Goal: Information Seeking & Learning: Learn about a topic

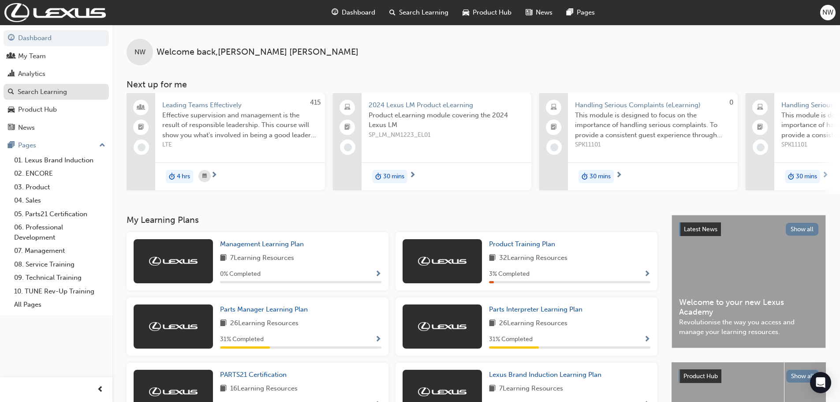
drag, startPoint x: 47, startPoint y: 89, endPoint x: 79, endPoint y: 87, distance: 31.8
click at [47, 89] on div "Search Learning" at bounding box center [42, 92] width 49 height 10
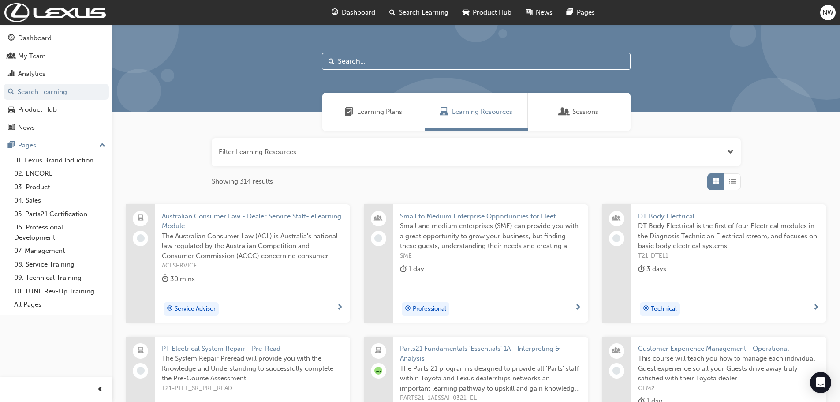
click at [375, 57] on input "text" at bounding box center [476, 61] width 309 height 17
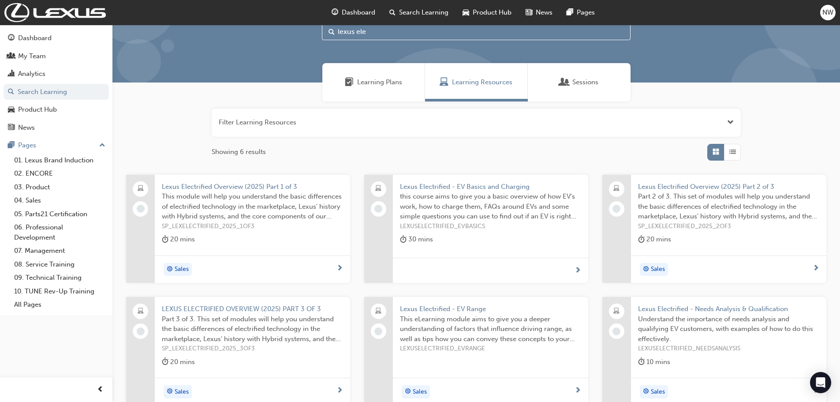
scroll to position [44, 0]
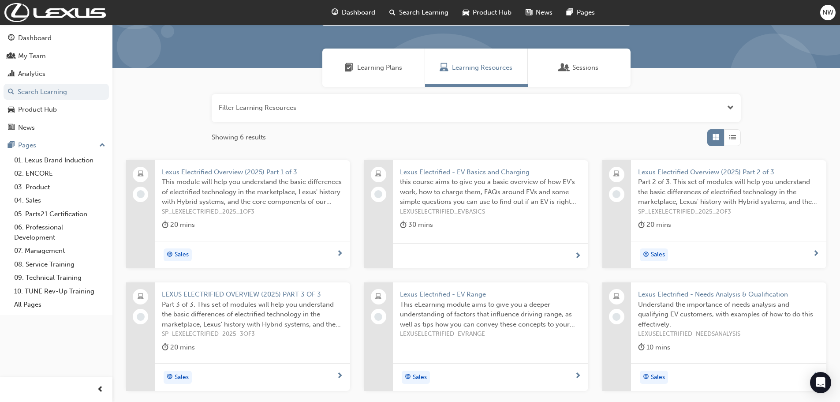
type input "lexus ele"
click at [458, 296] on span "Lexus Electrified - EV Range" at bounding box center [490, 294] width 181 height 10
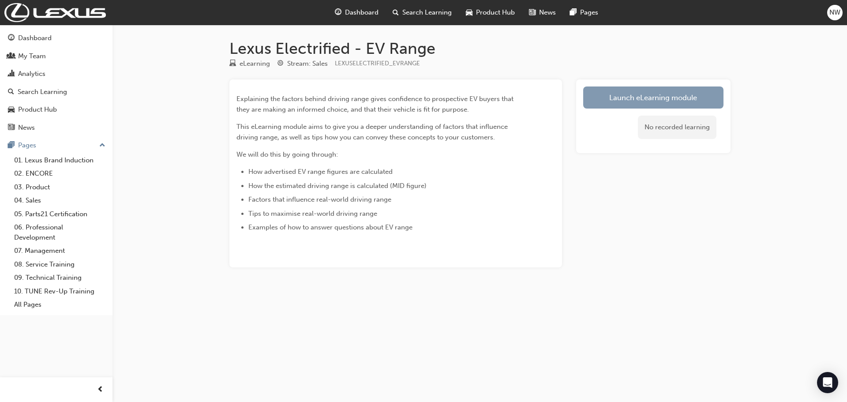
click at [657, 102] on link "Launch eLearning module" at bounding box center [653, 97] width 140 height 22
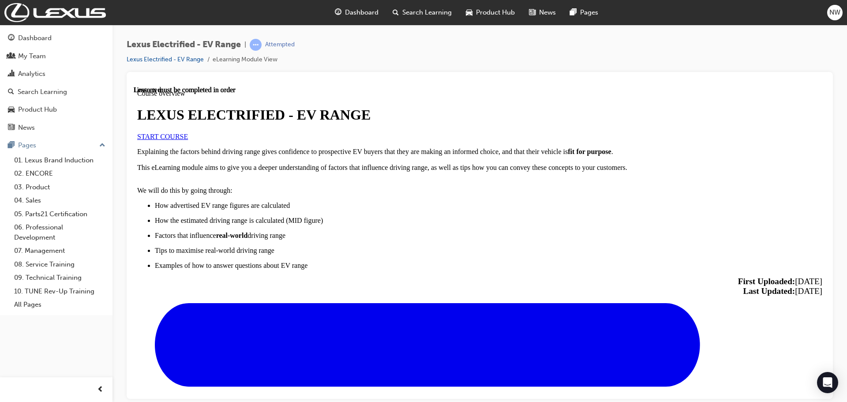
click at [188, 140] on span "START COURSE" at bounding box center [162, 135] width 51 height 7
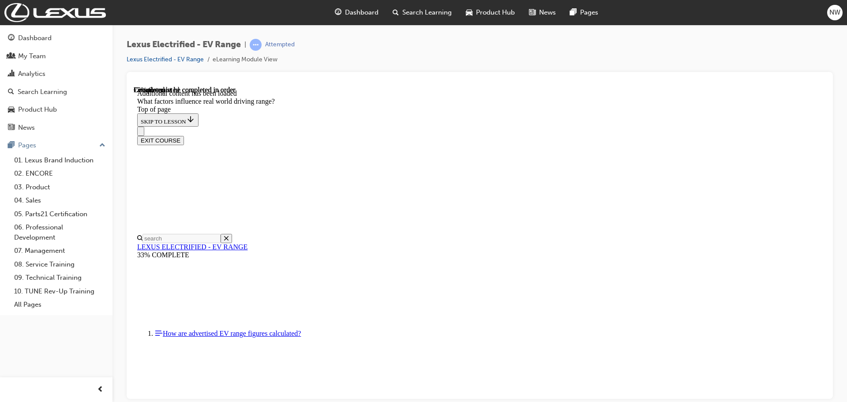
scroll to position [1001, 0]
drag, startPoint x: 545, startPoint y: 139, endPoint x: 669, endPoint y: 259, distance: 172.2
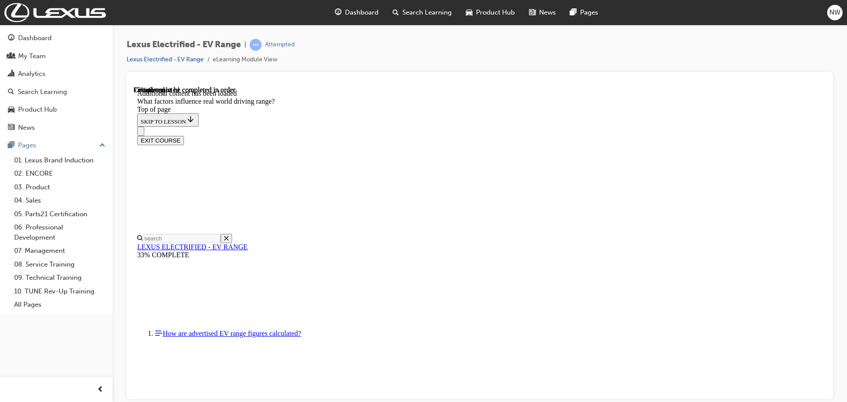
scroll to position [1133, 0]
drag, startPoint x: 551, startPoint y: 194, endPoint x: 672, endPoint y: 317, distance: 173.1
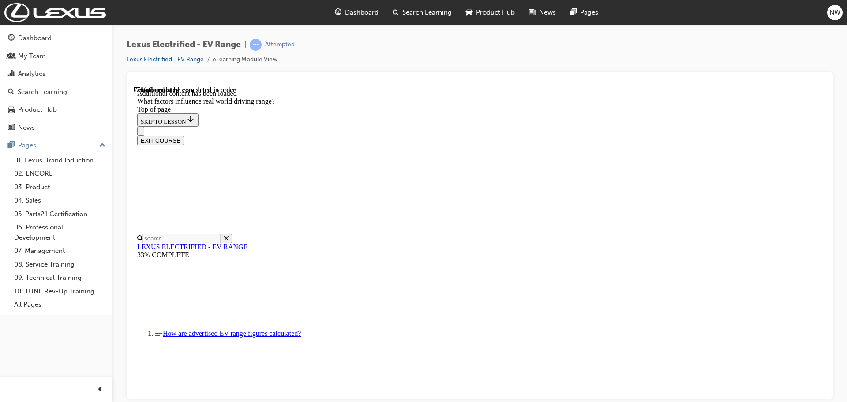
drag, startPoint x: 553, startPoint y: 190, endPoint x: 441, endPoint y: 297, distance: 155.1
drag, startPoint x: 546, startPoint y: 191, endPoint x: 663, endPoint y: 311, distance: 167.2
drag, startPoint x: 559, startPoint y: 192, endPoint x: 677, endPoint y: 313, distance: 169.4
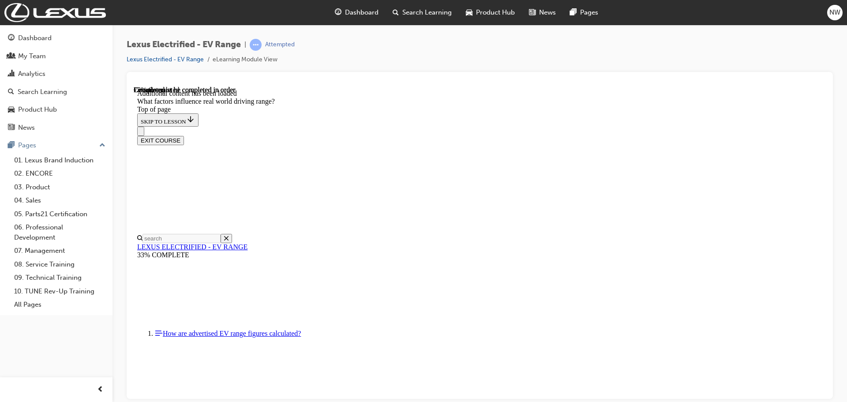
drag, startPoint x: 543, startPoint y: 194, endPoint x: 667, endPoint y: 318, distance: 175.0
drag, startPoint x: 561, startPoint y: 186, endPoint x: 446, endPoint y: 298, distance: 160.7
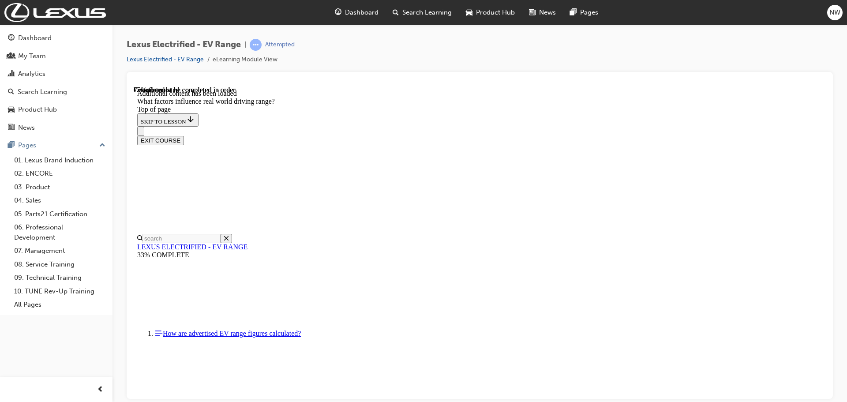
drag, startPoint x: 545, startPoint y: 199, endPoint x: 449, endPoint y: 314, distance: 150.6
drag, startPoint x: 528, startPoint y: 183, endPoint x: 416, endPoint y: 293, distance: 157.8
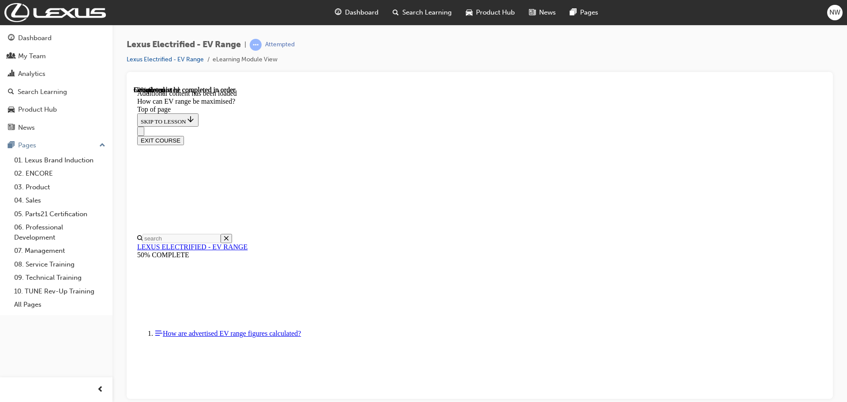
scroll to position [733, 0]
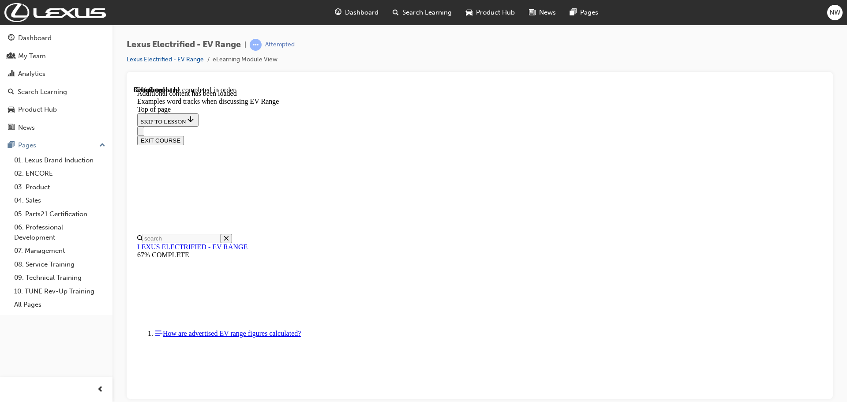
scroll to position [598, 0]
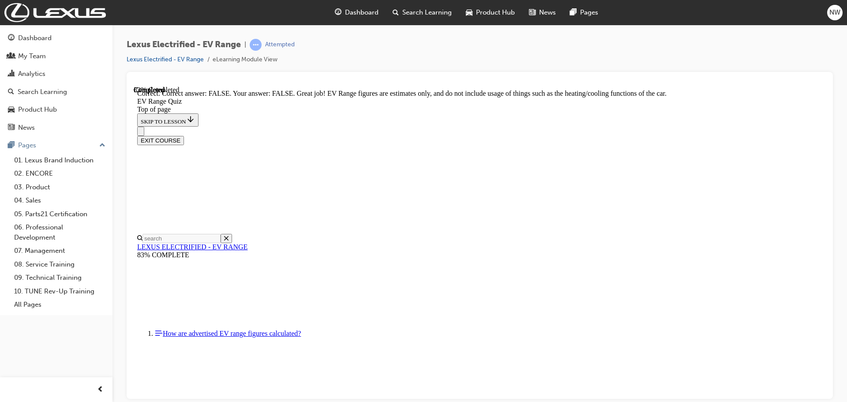
scroll to position [161, 0]
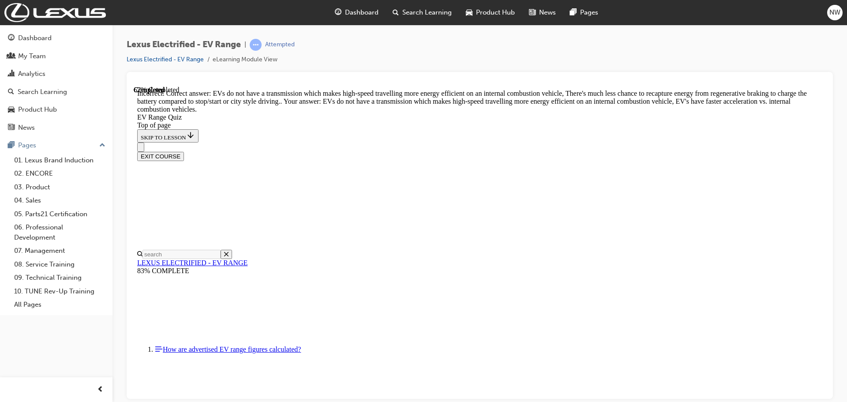
scroll to position [210, 0]
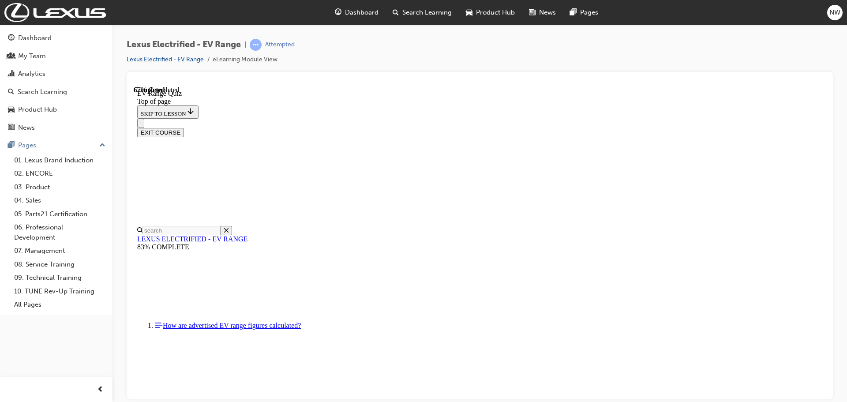
scroll to position [176, 0]
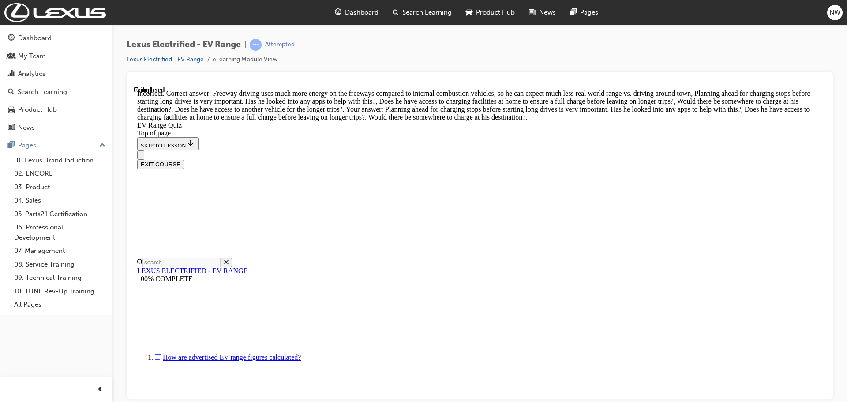
scroll to position [285, 0]
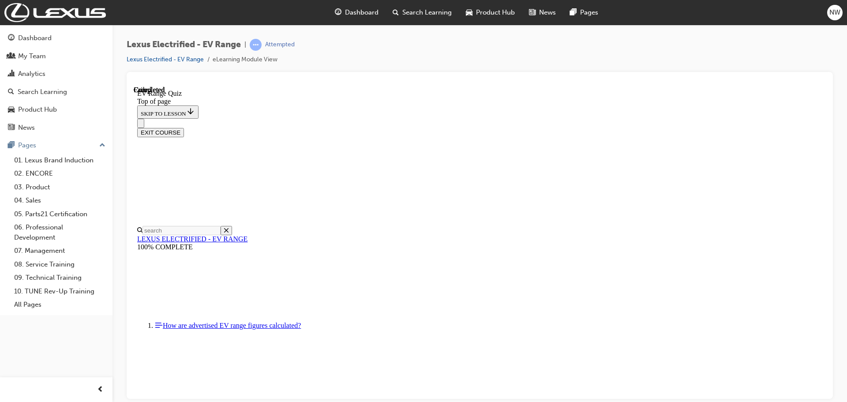
scroll to position [139, 0]
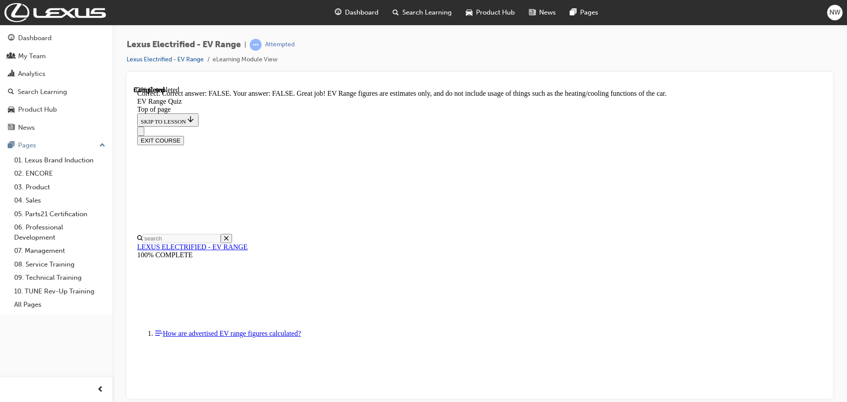
scroll to position [161, 0]
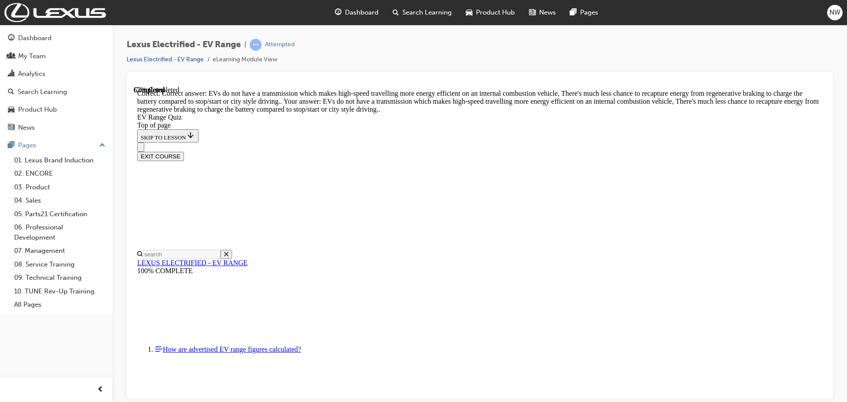
scroll to position [210, 0]
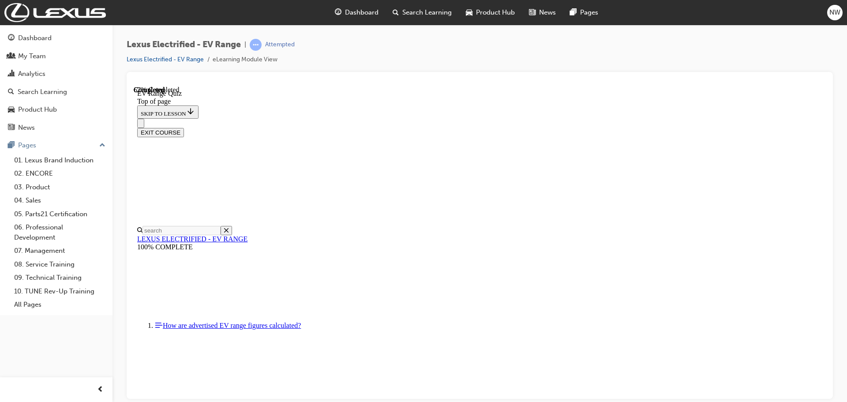
scroll to position [132, 0]
drag, startPoint x: 402, startPoint y: 257, endPoint x: 405, endPoint y: 279, distance: 22.2
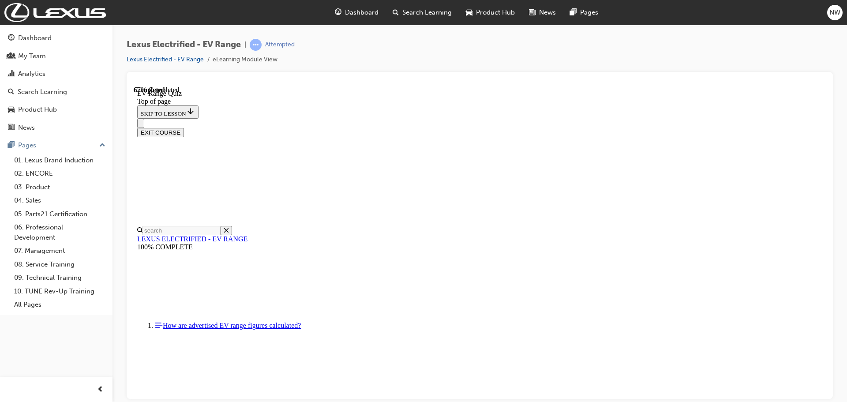
scroll to position [176, 0]
drag, startPoint x: 403, startPoint y: 300, endPoint x: 404, endPoint y: 319, distance: 19.9
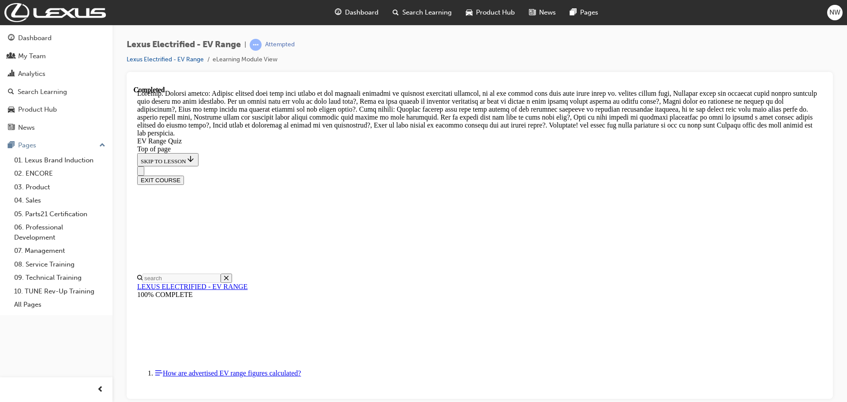
scroll to position [339, 0]
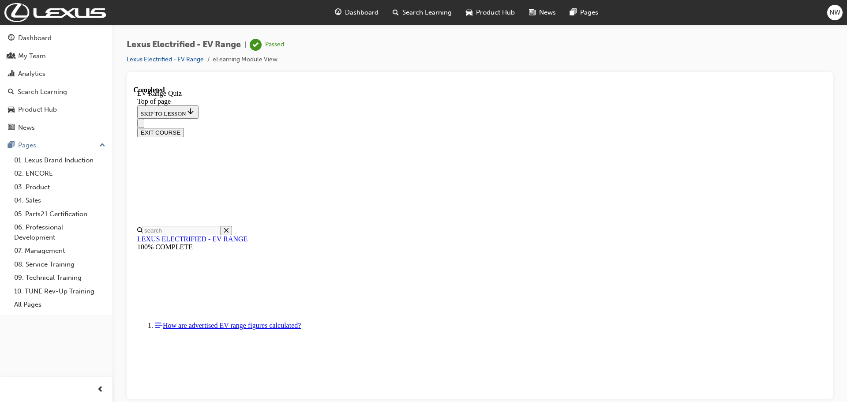
scroll to position [139, 0]
click at [184, 127] on button "EXIT COURSE" at bounding box center [160, 131] width 47 height 9
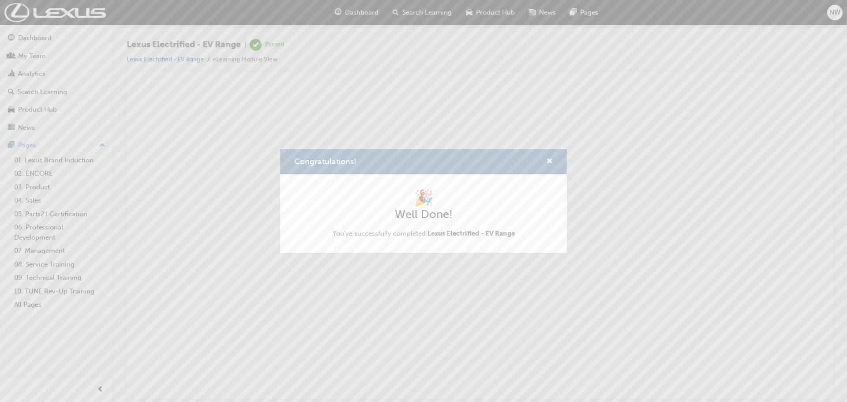
scroll to position [0, 0]
click at [548, 159] on span "cross-icon" at bounding box center [549, 162] width 7 height 8
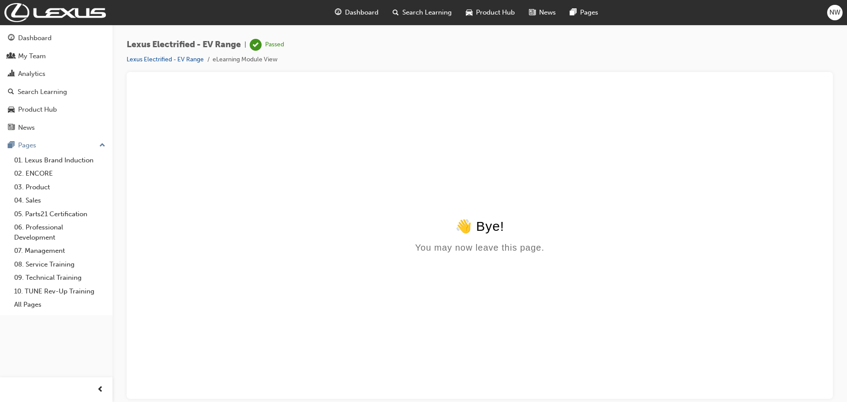
click at [424, 14] on span "Search Learning" at bounding box center [426, 12] width 49 height 10
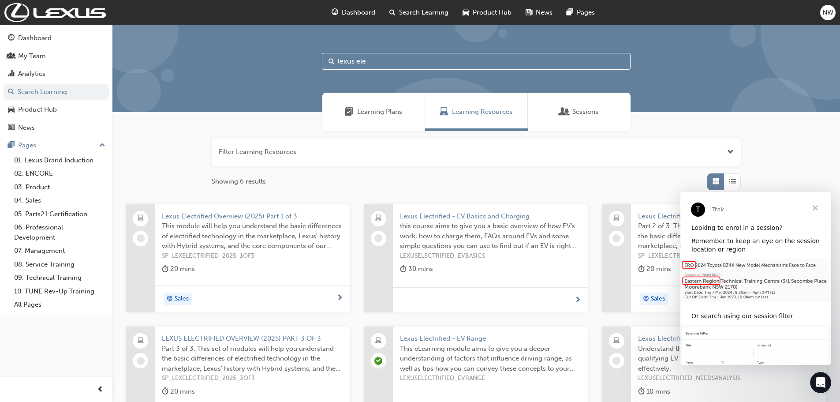
click at [380, 56] on input "lexus ele" at bounding box center [476, 61] width 309 height 17
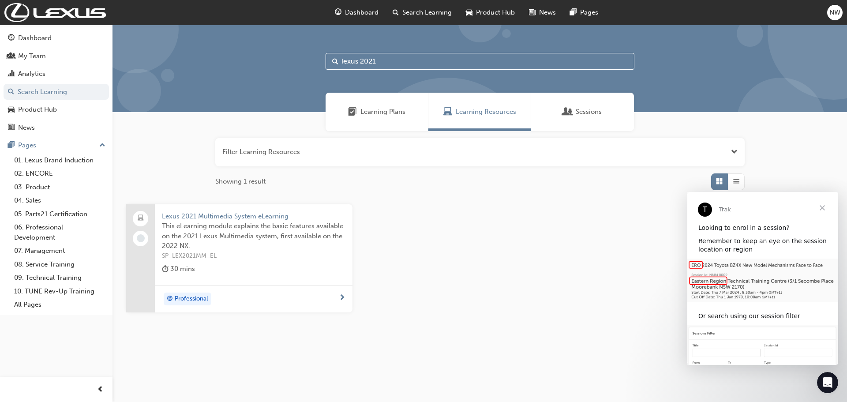
type input "lexus 2021"
click at [229, 217] on span "Lexus 2021 Multimedia System eLearning" at bounding box center [254, 216] width 184 height 10
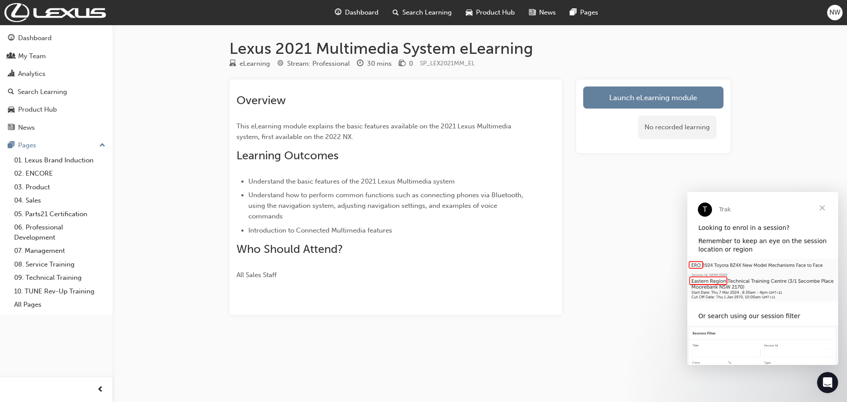
click at [649, 101] on link "Launch eLearning module" at bounding box center [653, 97] width 140 height 22
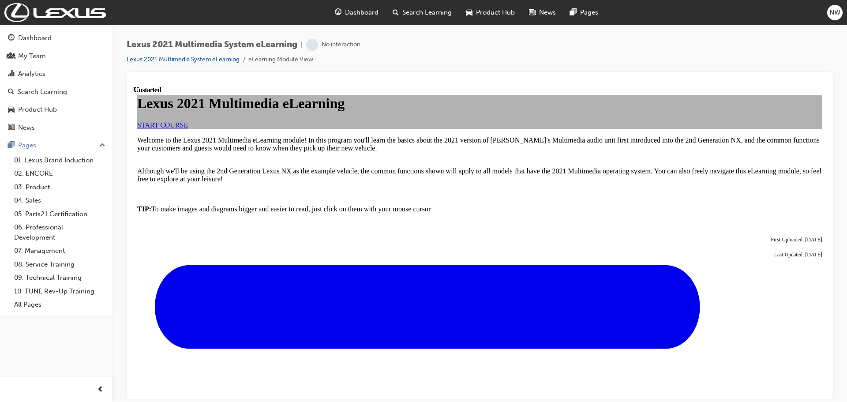
click at [188, 128] on span "START COURSE" at bounding box center [162, 124] width 51 height 7
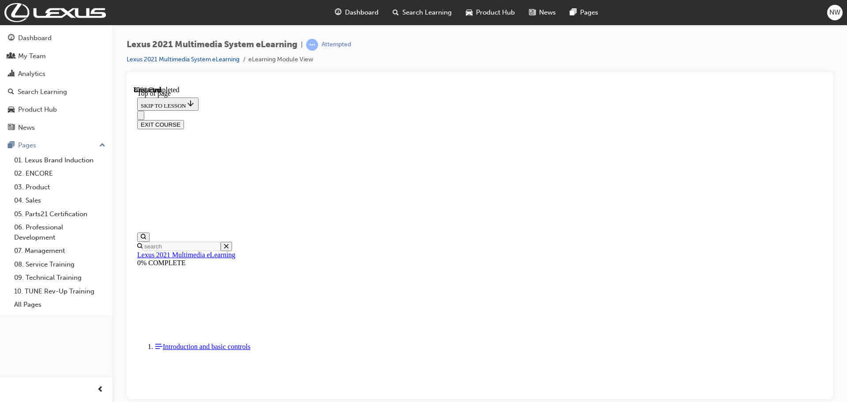
scroll to position [1924, 0]
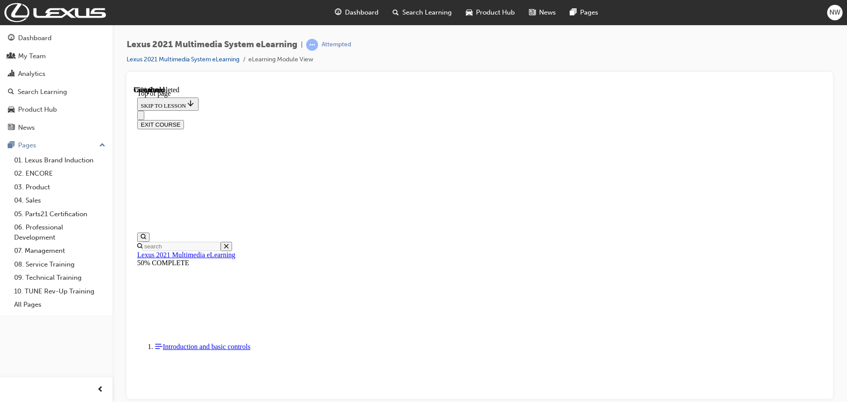
scroll to position [1311, 0]
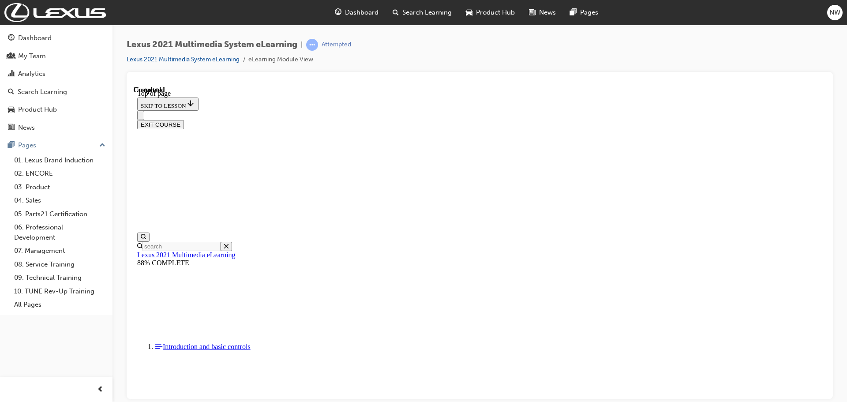
click at [184, 120] on button "EXIT COURSE" at bounding box center [160, 124] width 47 height 9
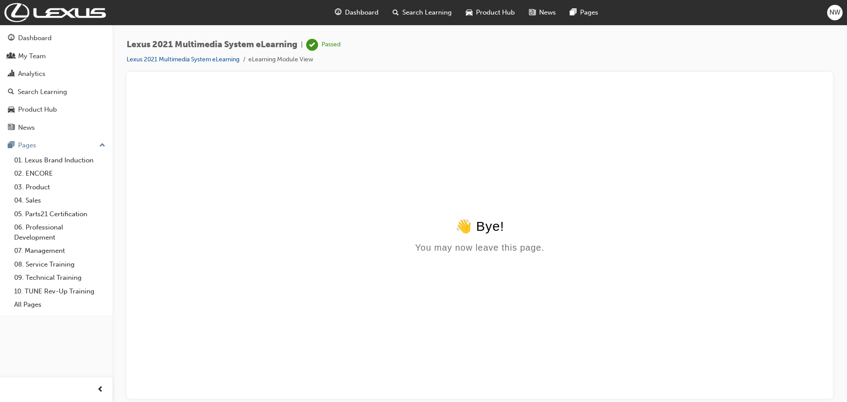
scroll to position [0, 0]
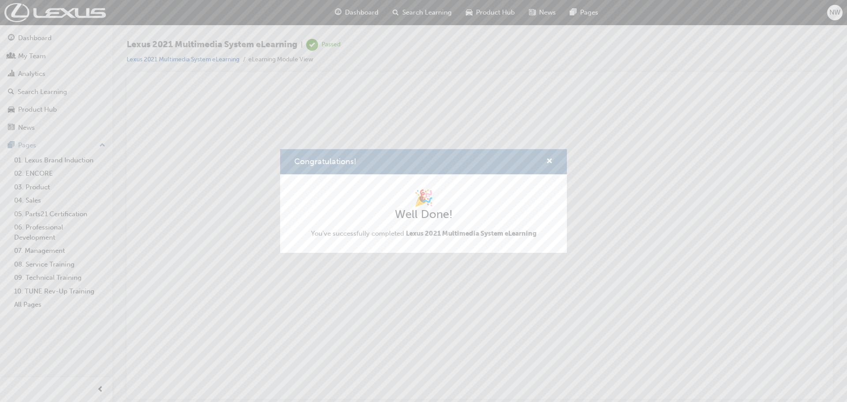
click at [548, 155] on div "Congratulations!" at bounding box center [423, 161] width 287 height 25
click at [551, 161] on span "cross-icon" at bounding box center [549, 162] width 7 height 8
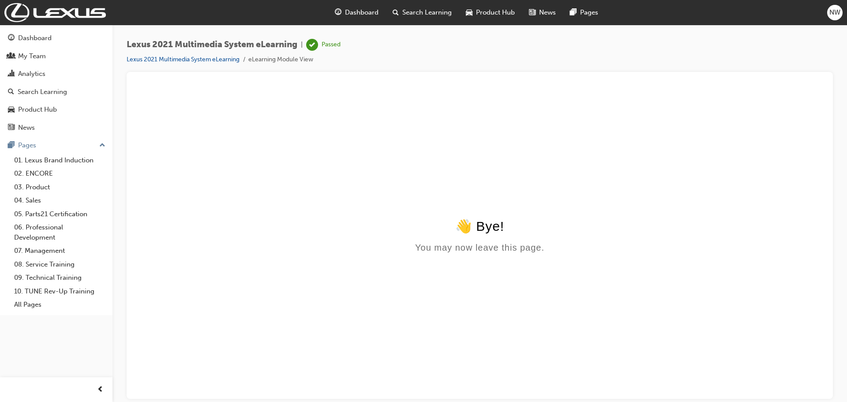
click at [423, 8] on span "Search Learning" at bounding box center [426, 12] width 49 height 10
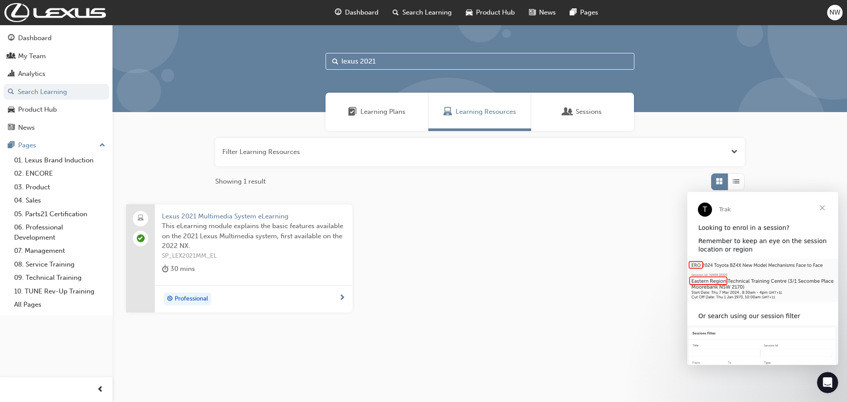
drag, startPoint x: 381, startPoint y: 59, endPoint x: 360, endPoint y: 64, distance: 21.5
click at [360, 64] on input "lexus 2021" at bounding box center [480, 61] width 309 height 17
type input "lexus safety"
click at [259, 215] on span "Lexus Safety Systems - eLearning Module" at bounding box center [254, 216] width 184 height 10
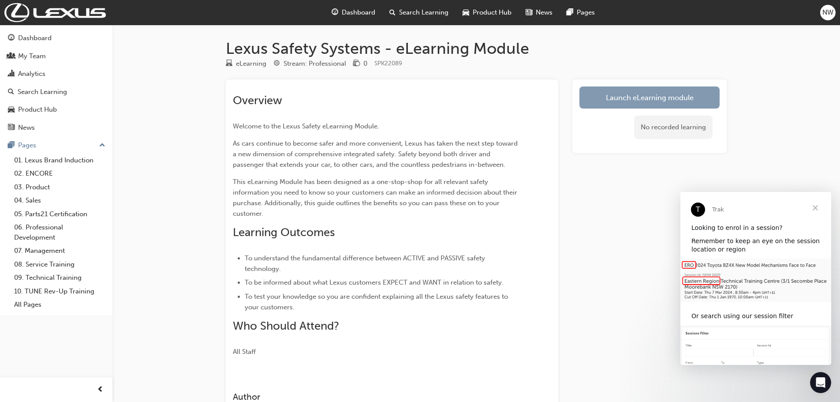
click at [655, 102] on link "Launch eLearning module" at bounding box center [650, 97] width 140 height 22
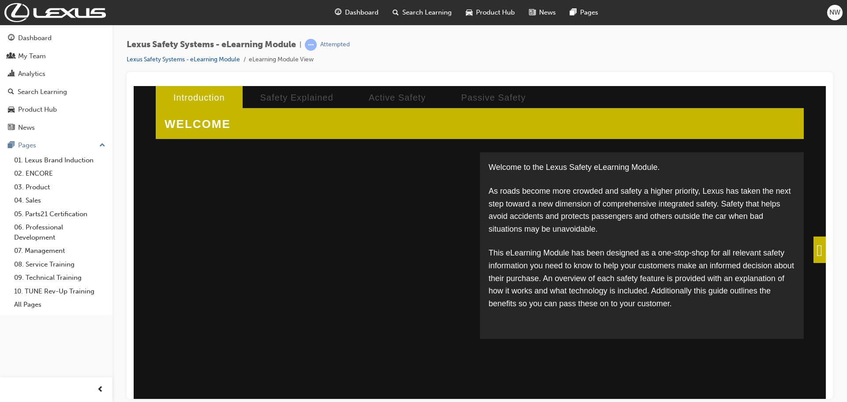
click at [813, 249] on span at bounding box center [819, 249] width 12 height 26
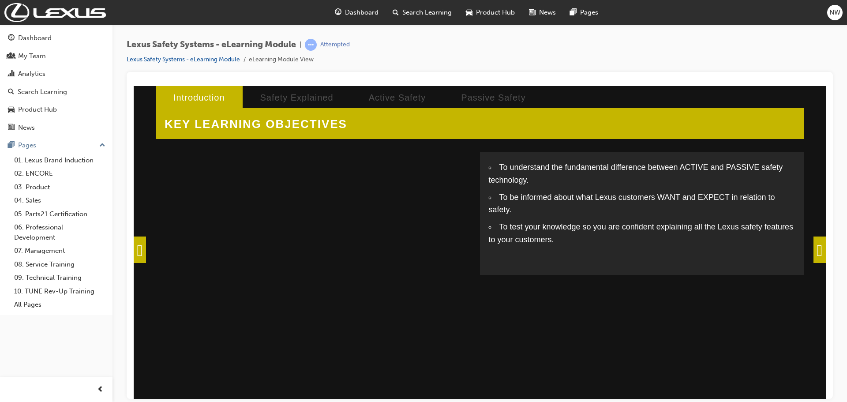
click at [816, 244] on span at bounding box center [819, 249] width 12 height 26
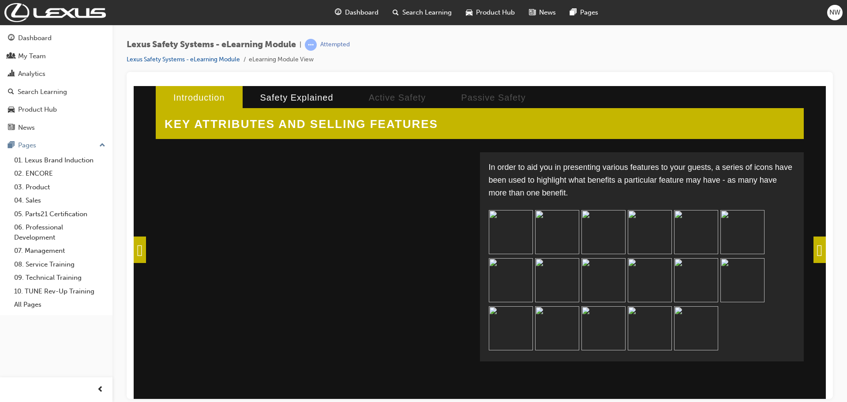
click at [820, 251] on span at bounding box center [819, 249] width 12 height 26
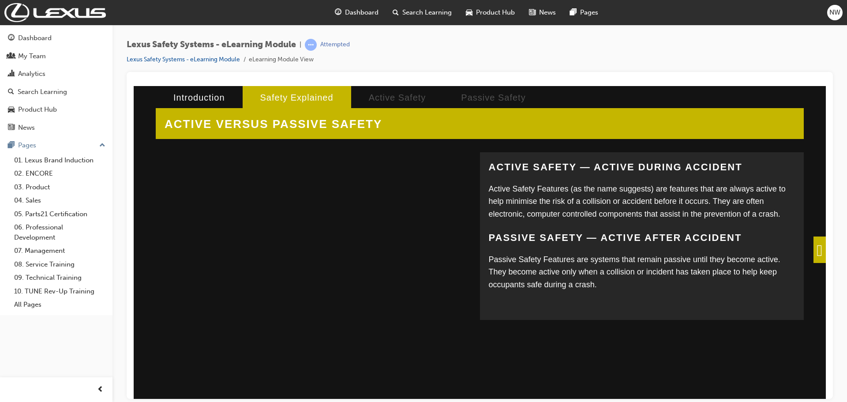
click at [820, 251] on span at bounding box center [819, 249] width 12 height 26
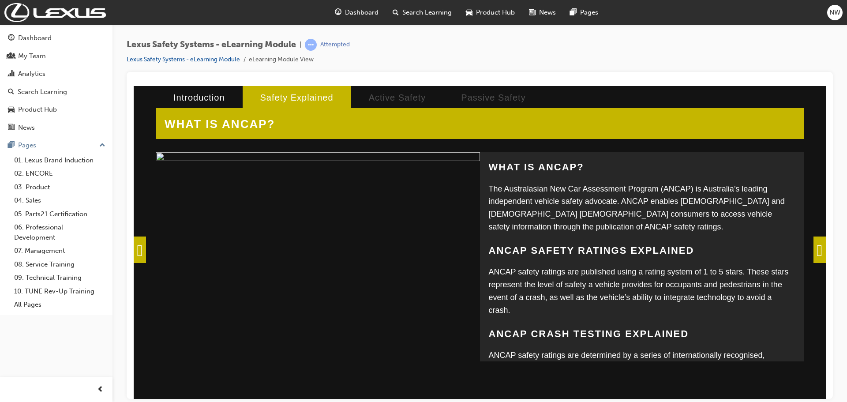
click at [813, 246] on span at bounding box center [819, 249] width 12 height 26
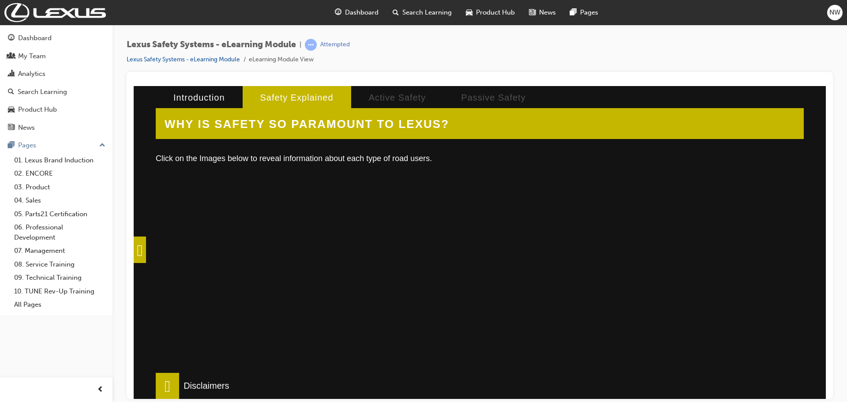
click at [352, 279] on div at bounding box center [310, 282] width 292 height 221
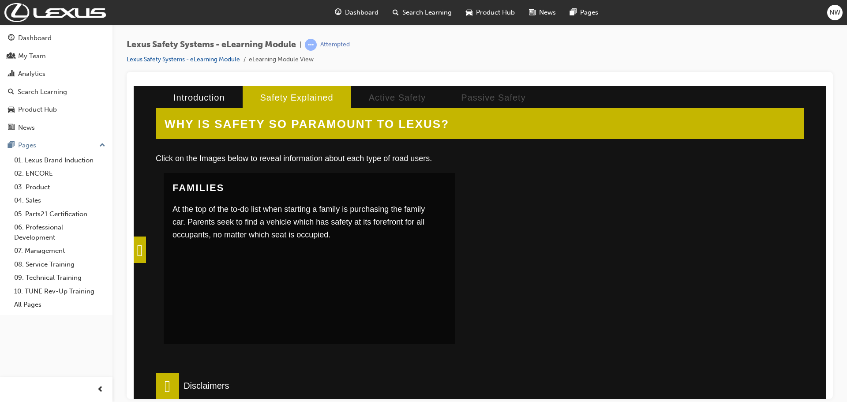
click at [611, 242] on div at bounding box center [617, 282] width 292 height 221
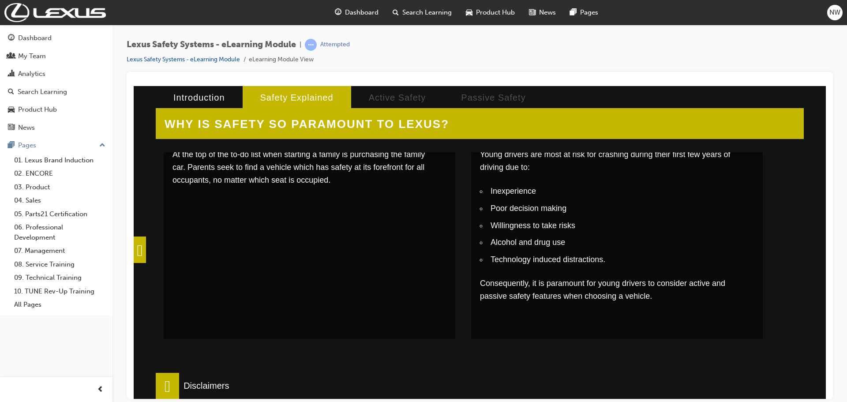
scroll to position [221, 0]
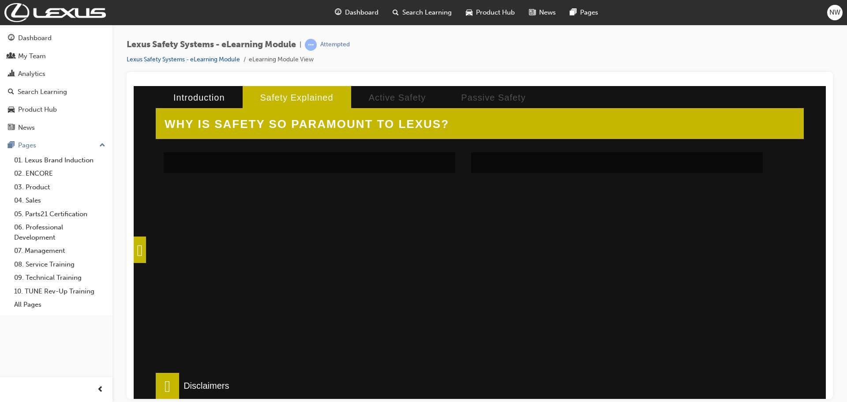
click at [364, 283] on div at bounding box center [310, 298] width 292 height 221
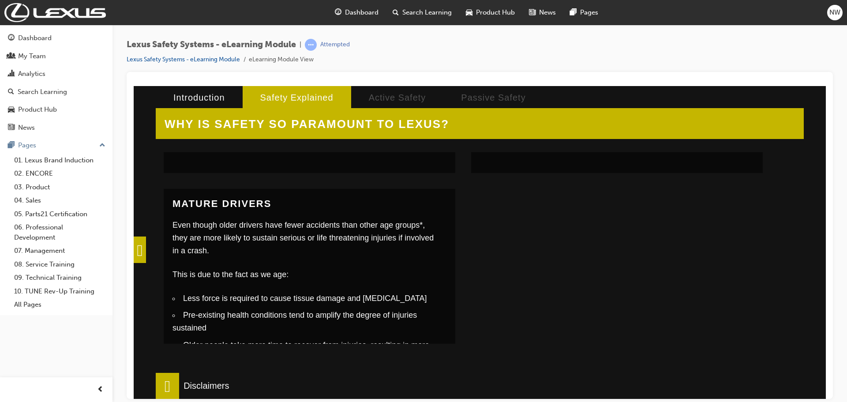
click at [633, 244] on div at bounding box center [617, 298] width 292 height 221
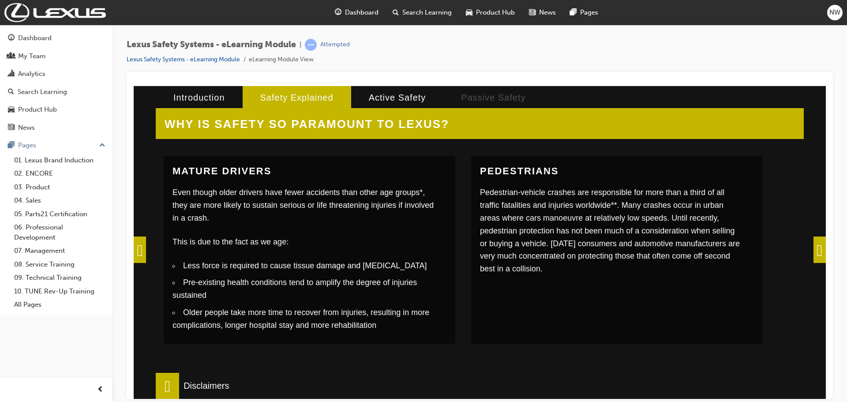
scroll to position [297, 0]
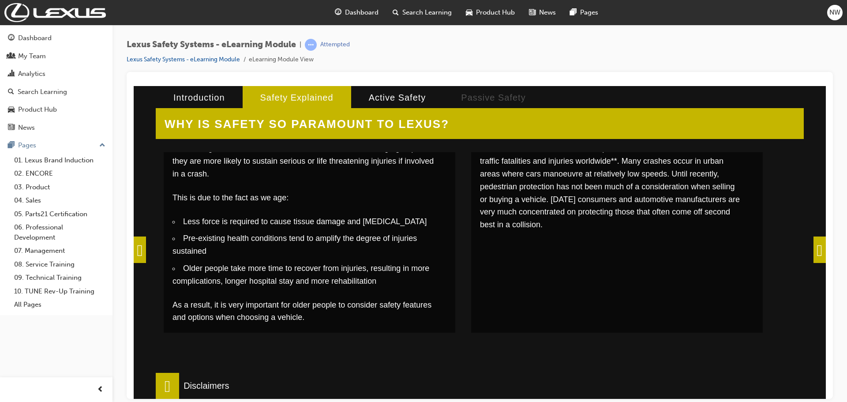
click at [822, 249] on span at bounding box center [819, 249] width 12 height 26
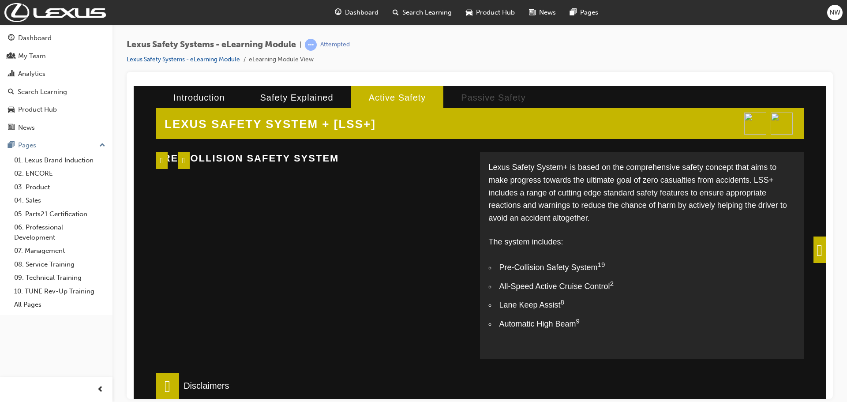
click at [813, 243] on span at bounding box center [819, 249] width 12 height 26
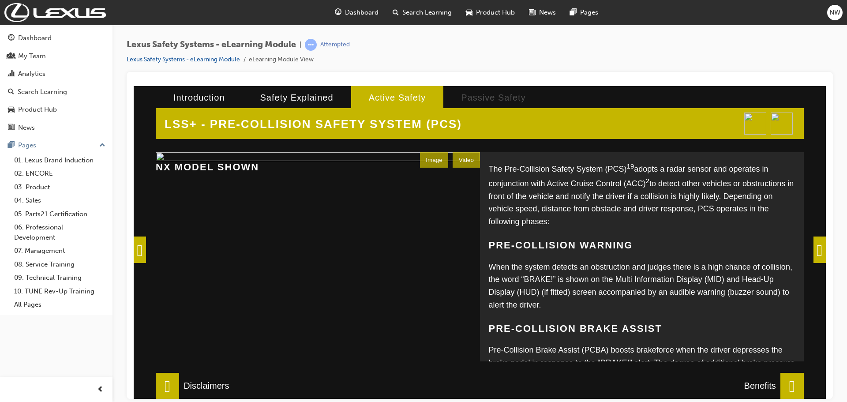
click at [816, 242] on span at bounding box center [819, 249] width 12 height 26
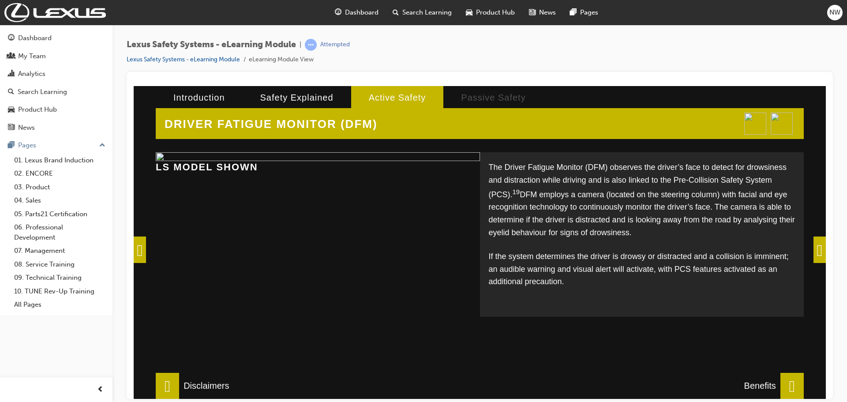
click at [820, 251] on span at bounding box center [819, 249] width 12 height 26
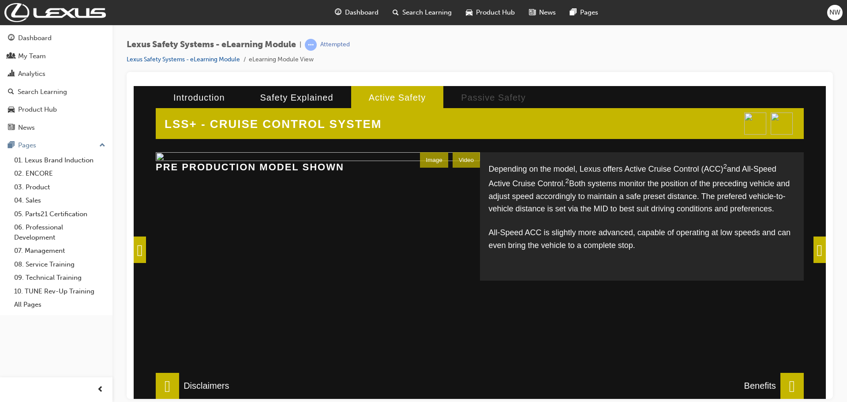
click at [820, 251] on span at bounding box center [819, 249] width 12 height 26
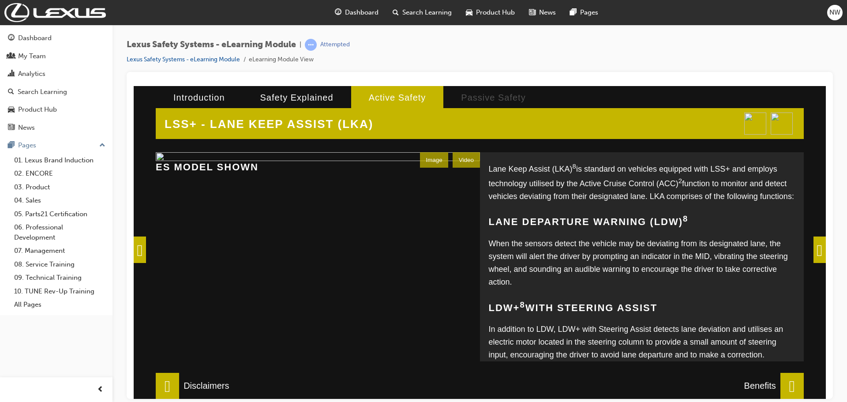
click at [820, 251] on span at bounding box center [819, 249] width 12 height 26
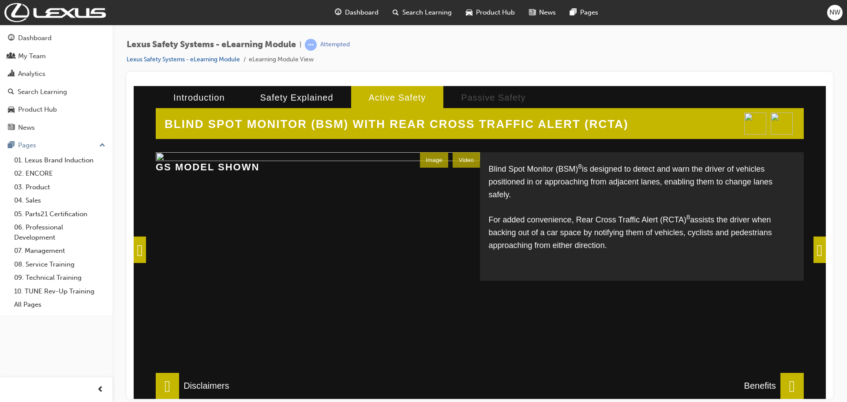
click at [820, 251] on span at bounding box center [819, 249] width 12 height 26
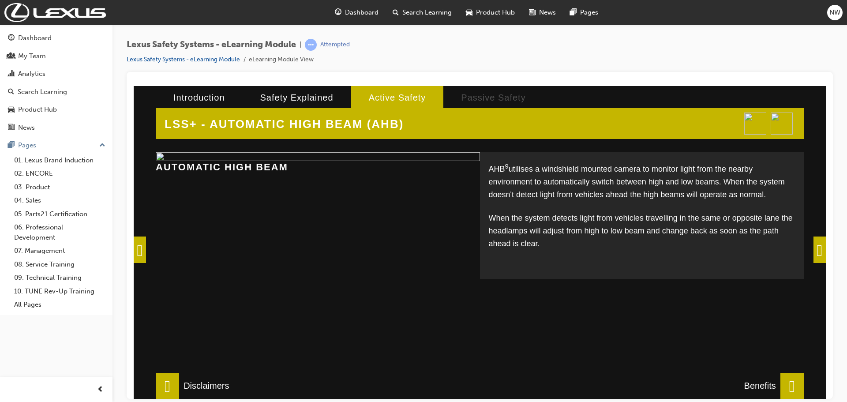
click at [820, 251] on span at bounding box center [819, 249] width 12 height 26
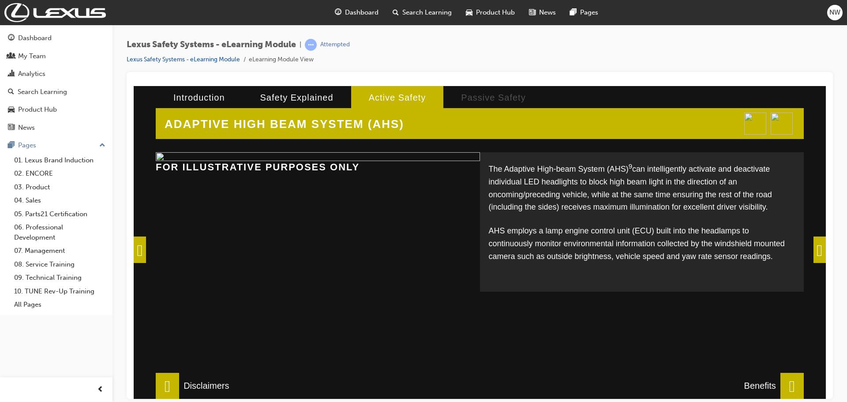
click at [820, 251] on span at bounding box center [819, 249] width 12 height 26
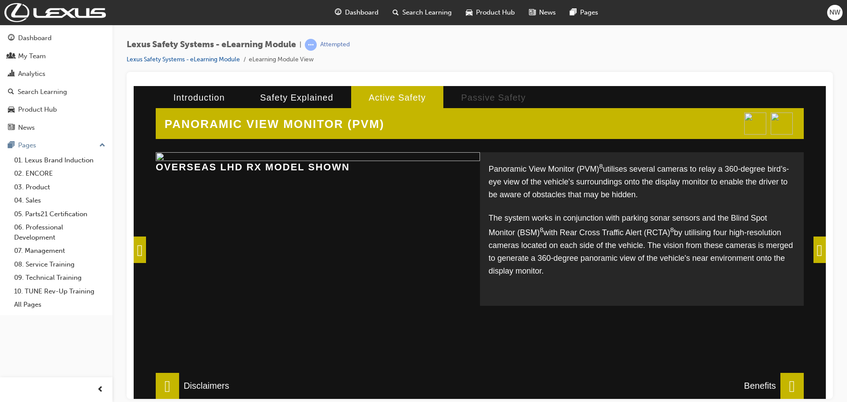
click at [820, 251] on span at bounding box center [819, 249] width 12 height 26
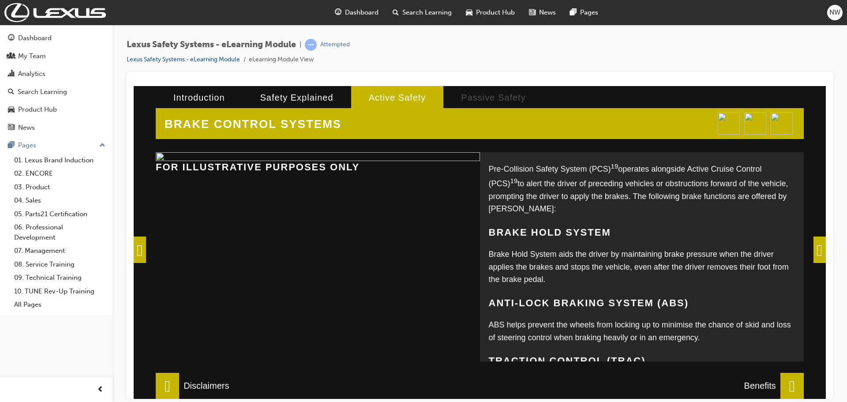
click at [820, 251] on span at bounding box center [819, 249] width 12 height 26
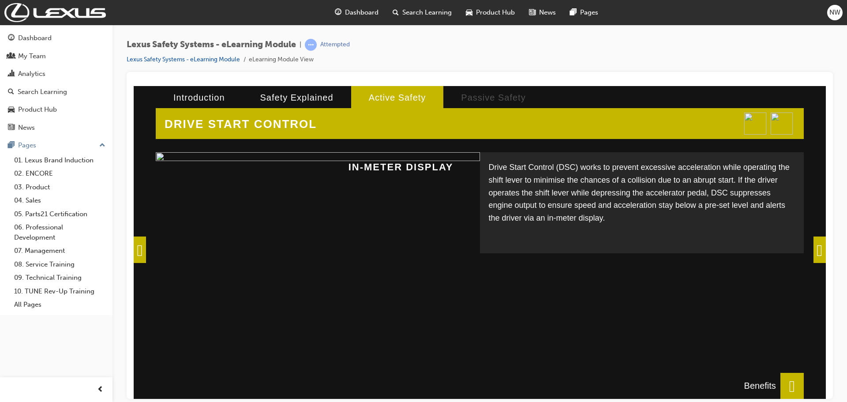
click at [820, 251] on span at bounding box center [819, 249] width 12 height 26
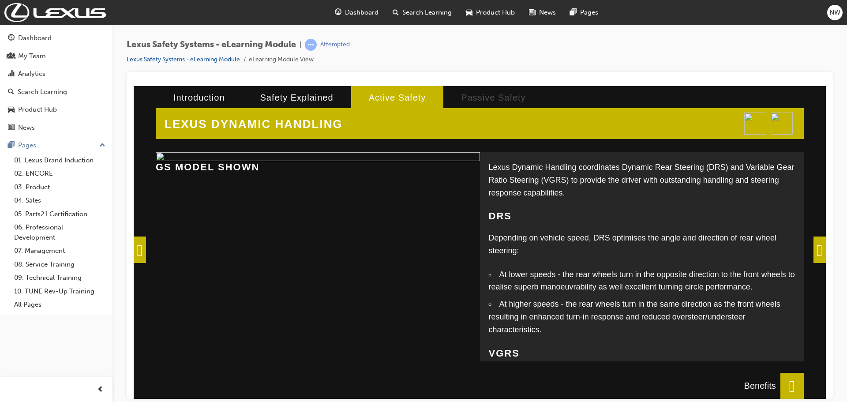
click at [820, 251] on span at bounding box center [819, 249] width 12 height 26
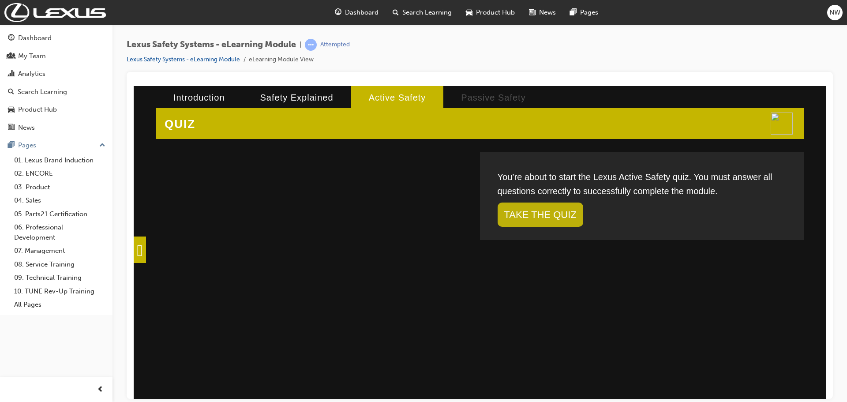
click at [539, 217] on link "TAKE THE QUIZ" at bounding box center [541, 214] width 86 height 24
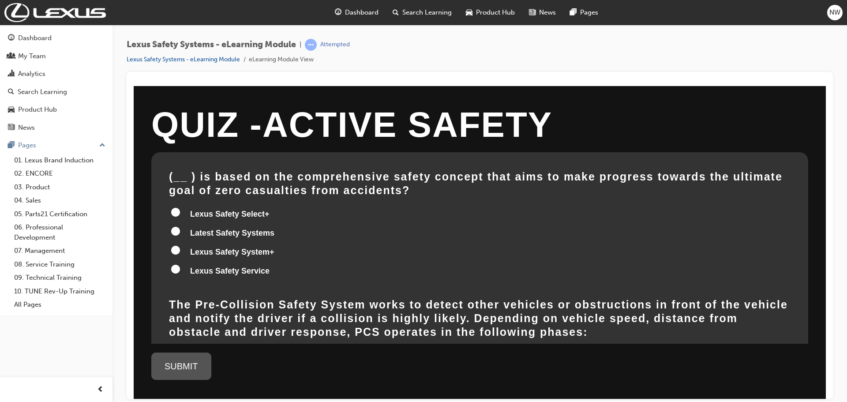
drag, startPoint x: 176, startPoint y: 247, endPoint x: 179, endPoint y: 252, distance: 6.1
click at [176, 247] on input "Lexus Safety System+" at bounding box center [175, 249] width 9 height 9
radio input "true"
click at [184, 365] on div "SUBMIT" at bounding box center [181, 365] width 60 height 27
click at [188, 367] on div "SUBMIT" at bounding box center [181, 365] width 60 height 27
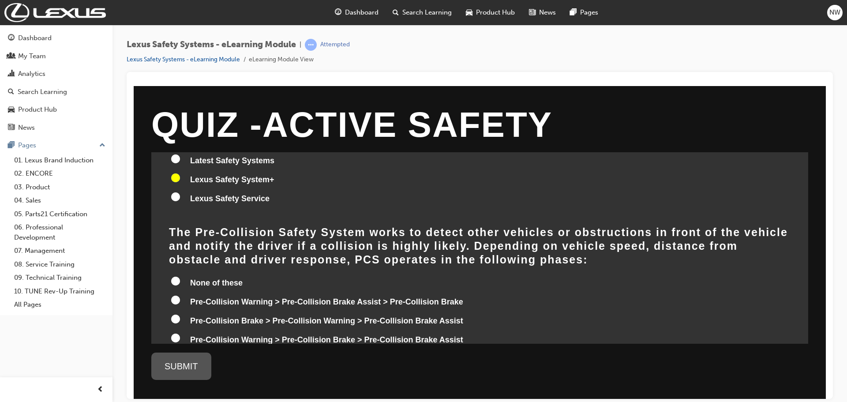
scroll to position [88, 0]
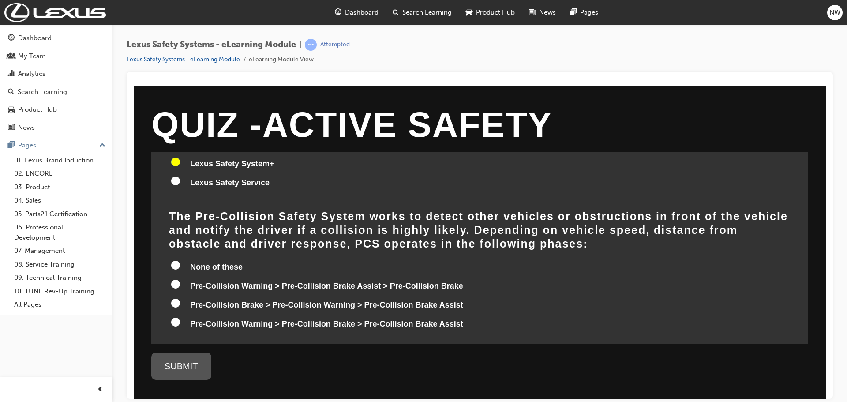
click at [172, 282] on input "Pre-Collision Warning > Pre-Collision Brake Assist > Pre-Collision Brake" at bounding box center [175, 283] width 9 height 9
radio input "true"
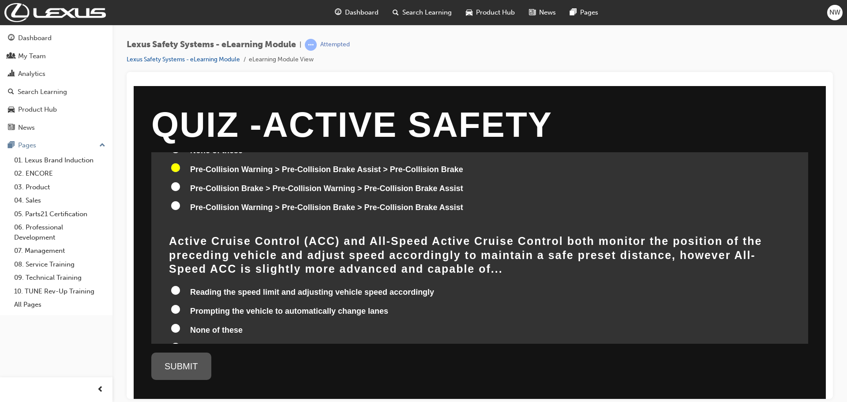
scroll to position [221, 0]
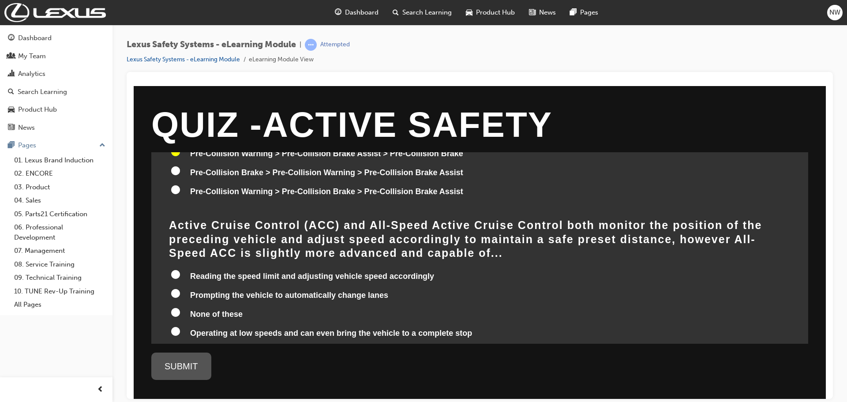
click at [174, 270] on input "Reading the speed limit and adjusting vehicle speed accordingly" at bounding box center [175, 274] width 9 height 9
radio input "true"
click at [174, 288] on input "Prompting the vehicle to automatically change lanes" at bounding box center [175, 292] width 9 height 9
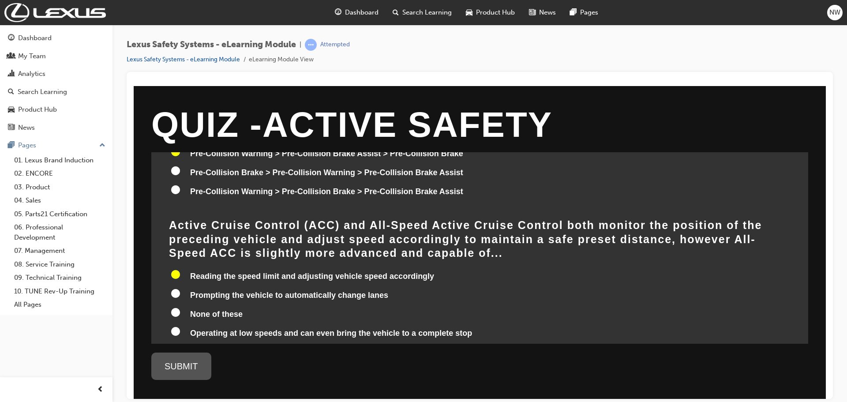
radio input "true"
click at [175, 270] on input "Reading the speed limit and adjusting vehicle speed accordingly" at bounding box center [175, 274] width 9 height 9
radio input "true"
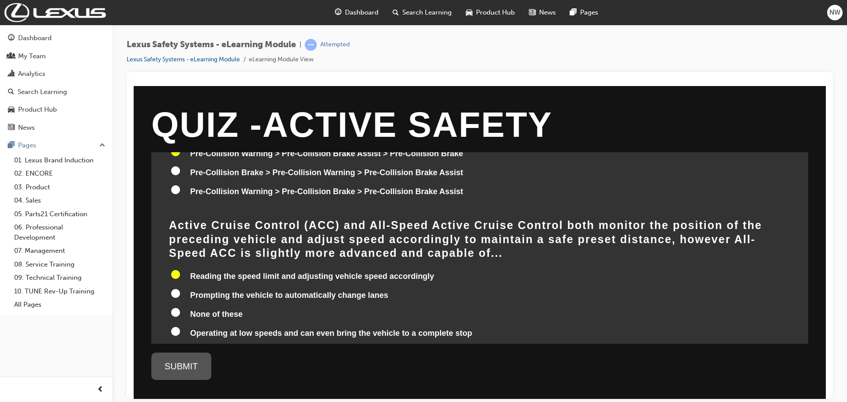
radio input "true"
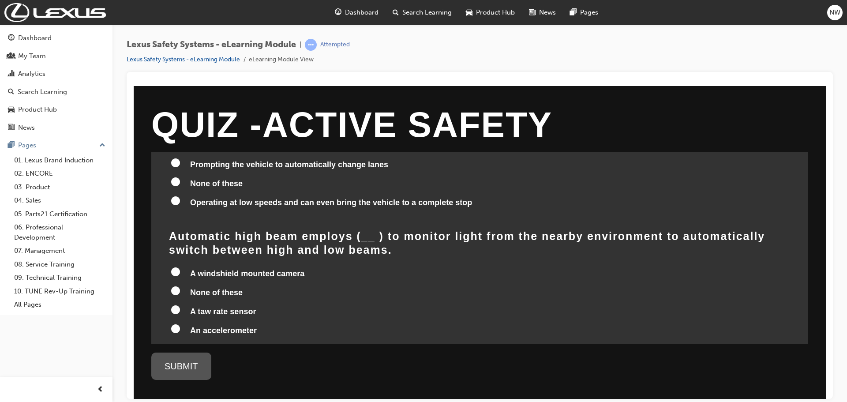
scroll to position [353, 0]
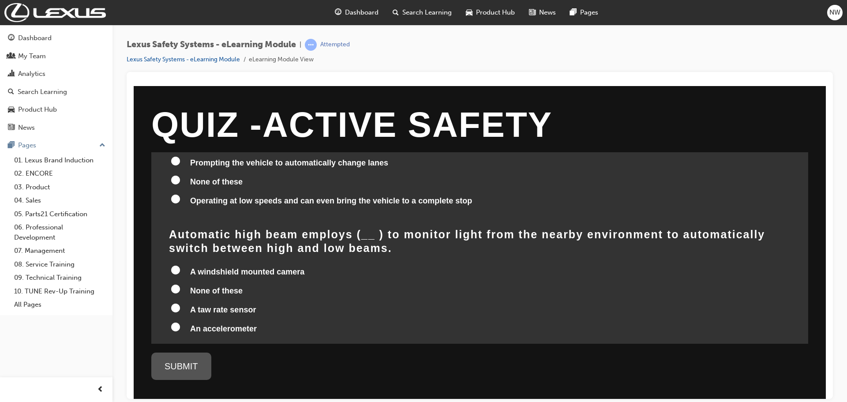
drag, startPoint x: 177, startPoint y: 253, endPoint x: 180, endPoint y: 263, distance: 10.9
click at [177, 265] on input "A windshield mounted camera" at bounding box center [175, 269] width 9 height 9
radio input "true"
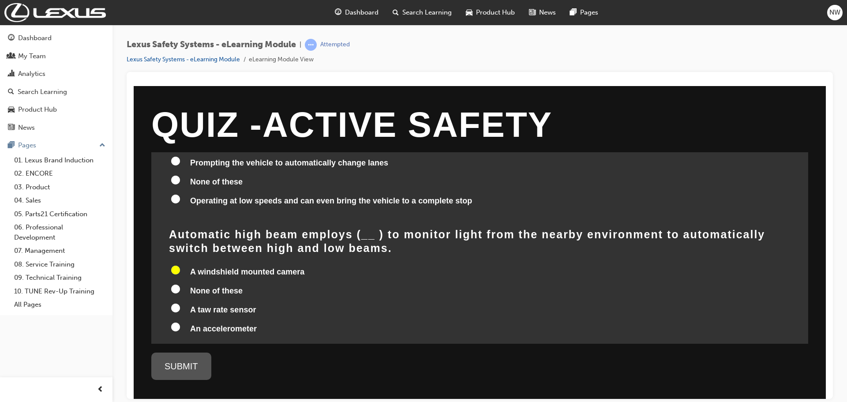
radio input "true"
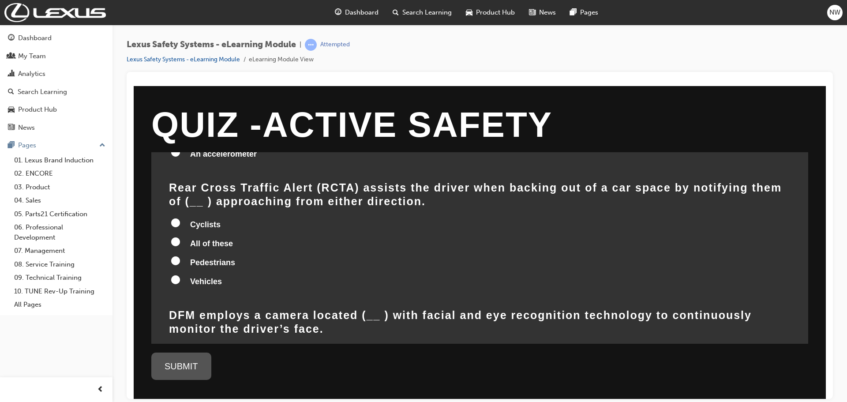
scroll to position [529, 0]
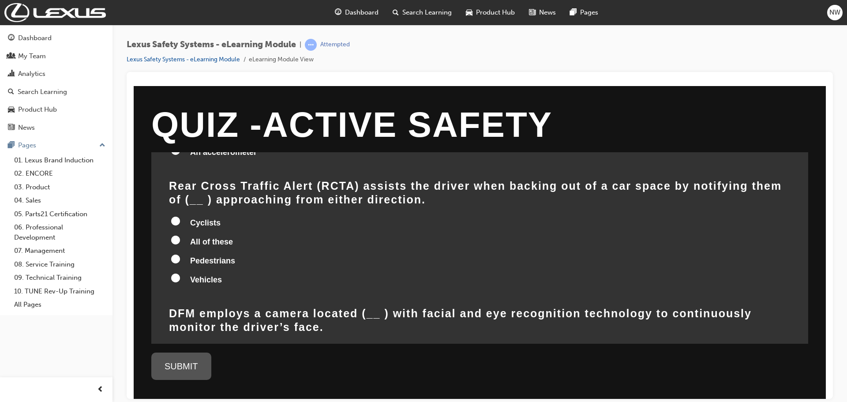
click at [176, 235] on input "All of these" at bounding box center [175, 239] width 9 height 9
radio input "true"
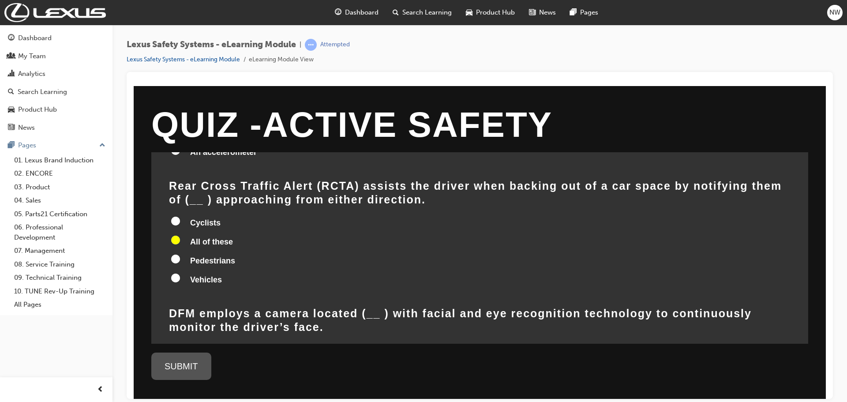
radio input "true"
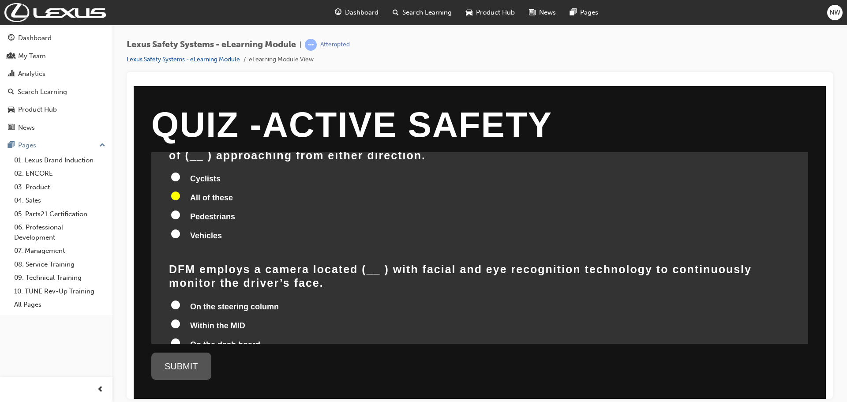
scroll to position [618, 0]
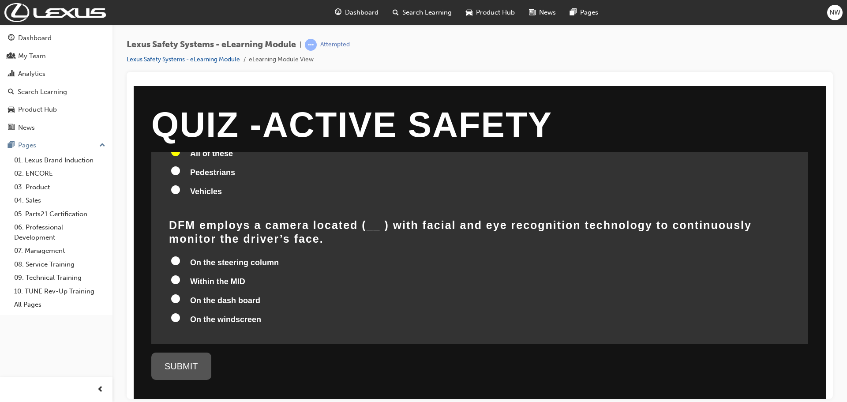
click at [177, 256] on input "On the steering column" at bounding box center [175, 260] width 9 height 9
radio input "true"
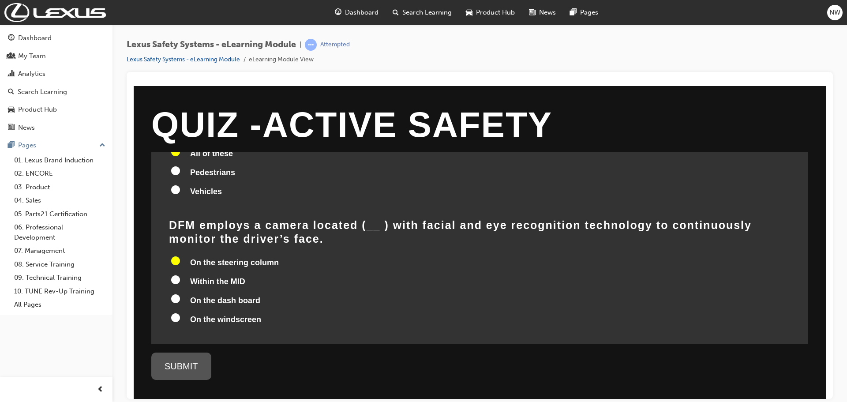
radio input "true"
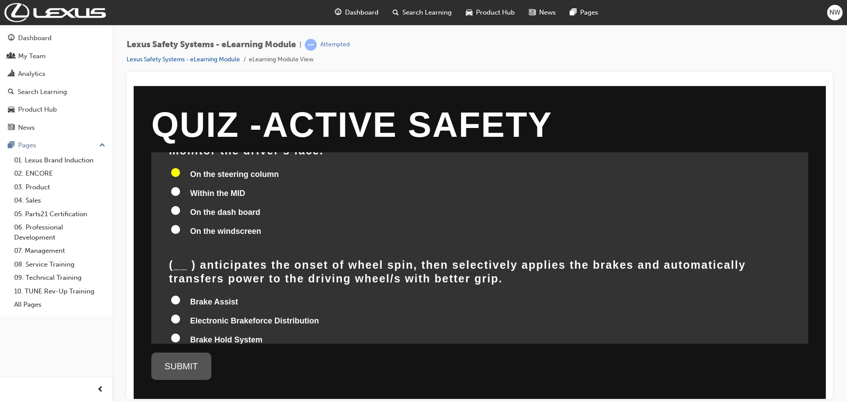
scroll to position [750, 0]
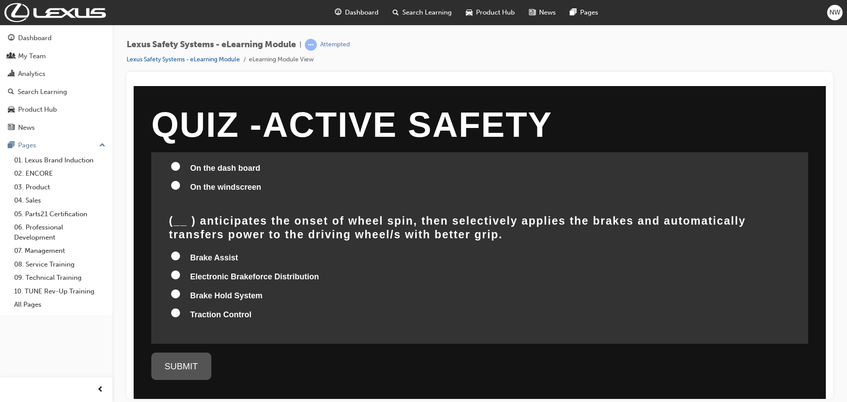
click at [178, 308] on input "Traction Control" at bounding box center [175, 312] width 9 height 9
radio input "true"
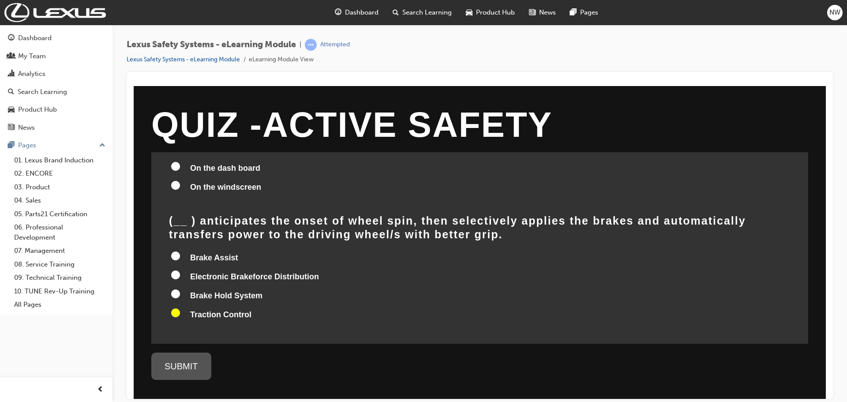
radio input "true"
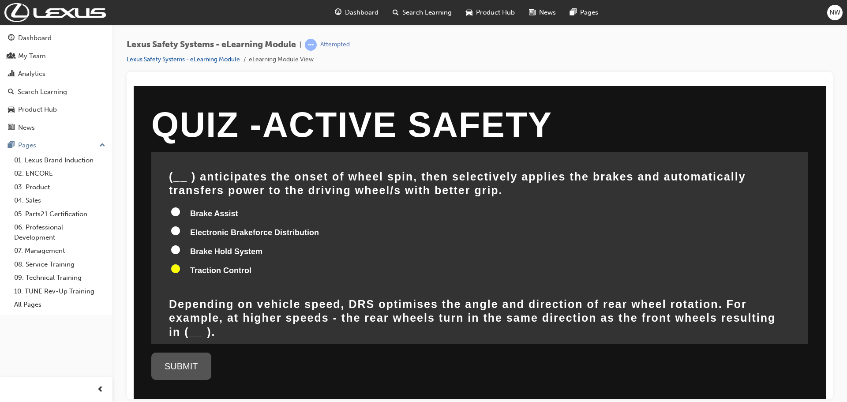
scroll to position [838, 0]
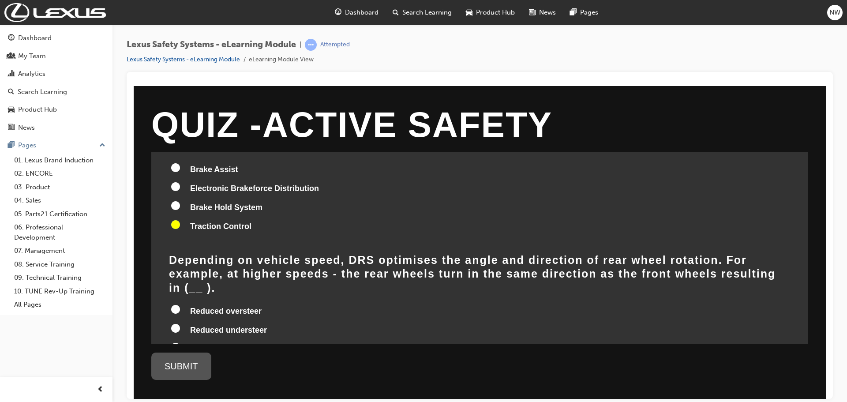
click at [176, 342] on input "All of these" at bounding box center [175, 346] width 9 height 9
radio input "true"
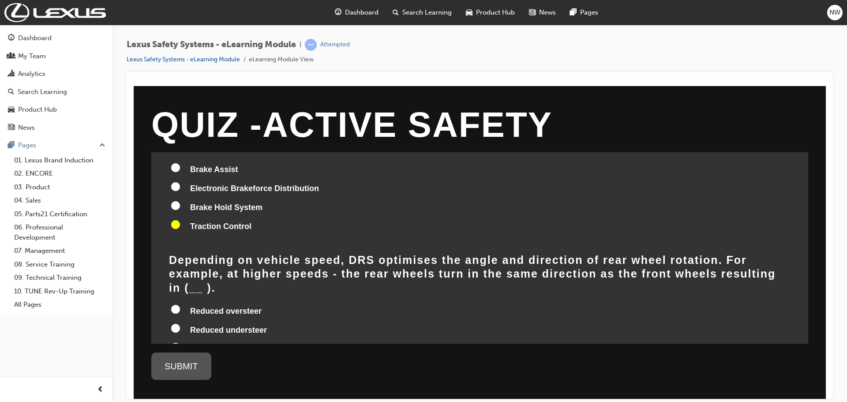
radio input "true"
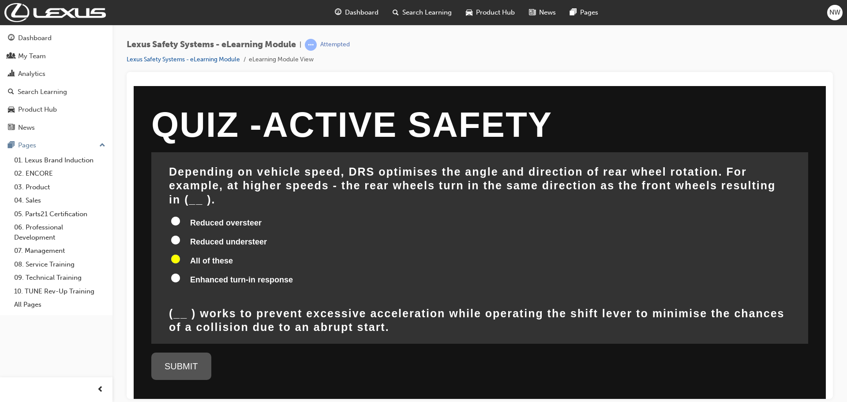
scroll to position [970, 0]
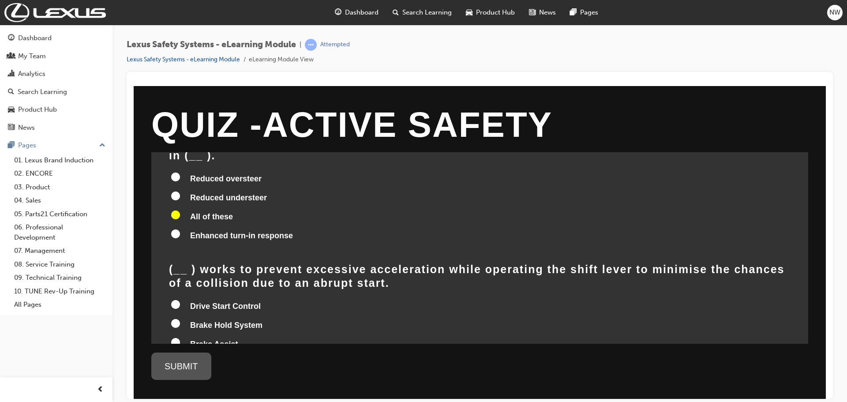
click at [172, 300] on input "Drive Start Control" at bounding box center [175, 304] width 9 height 9
radio input "true"
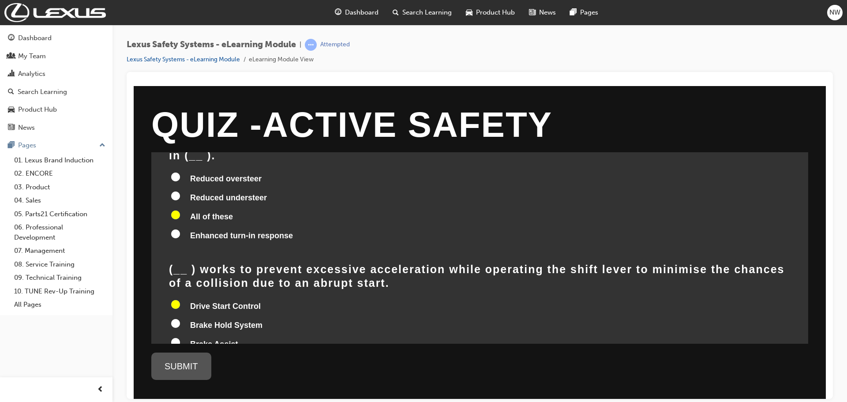
radio input "true"
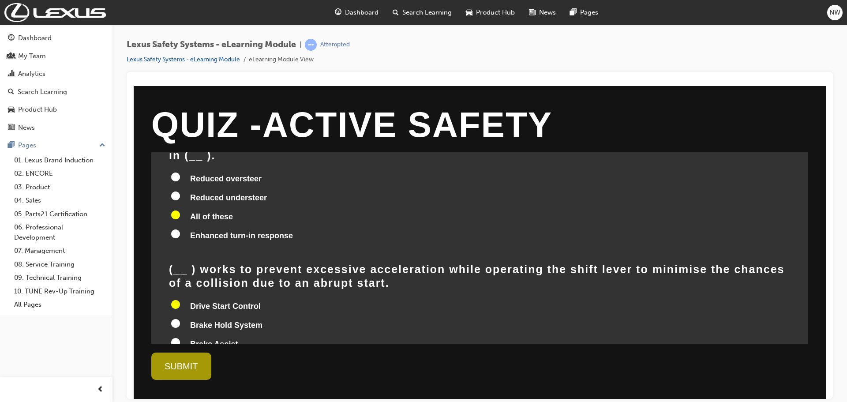
click at [167, 380] on div "Quiz - Active Safety ( __ ) is based on the comprehensive safety concept that a…" at bounding box center [480, 242] width 692 height 313
click at [185, 366] on div "SUBMIT" at bounding box center [181, 365] width 60 height 27
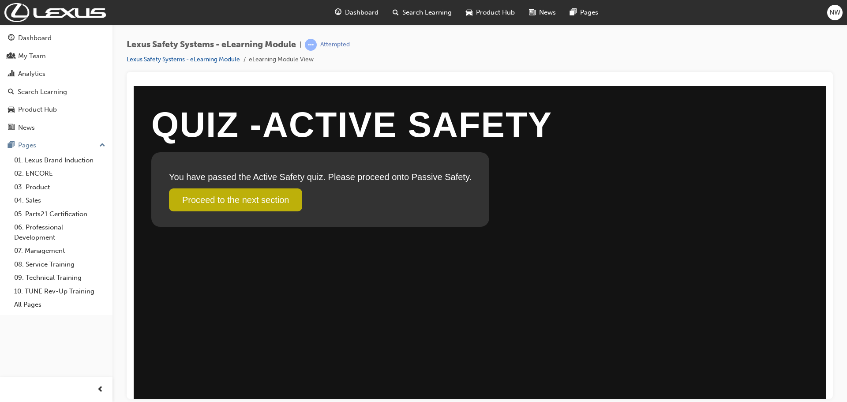
click at [244, 202] on link "Proceed to the next section" at bounding box center [235, 199] width 133 height 23
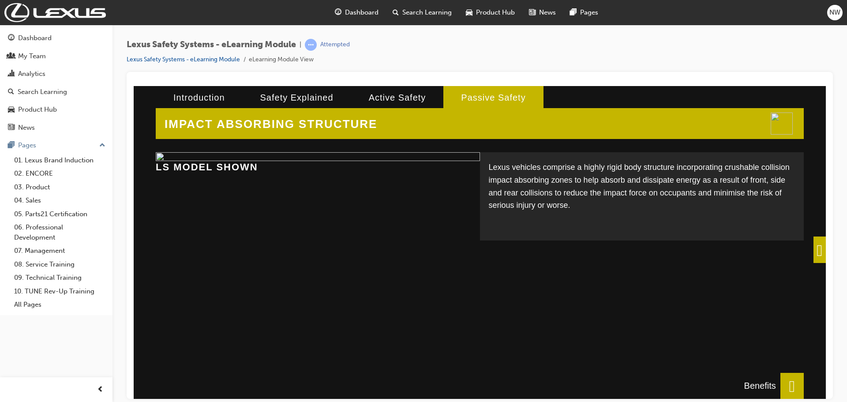
click at [821, 247] on span at bounding box center [819, 249] width 12 height 26
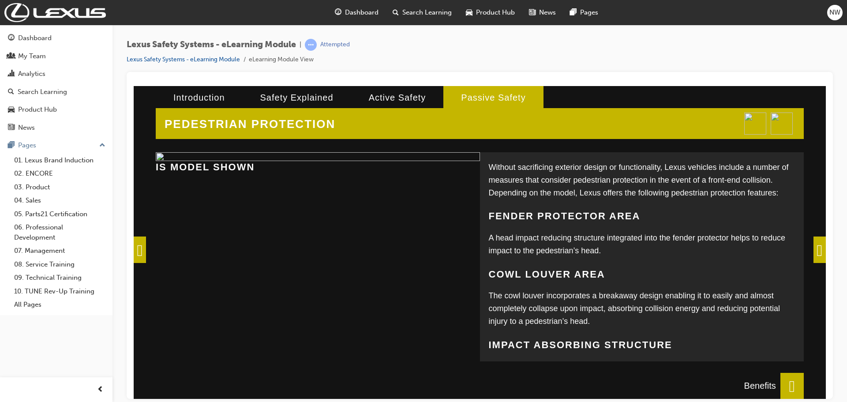
click at [816, 251] on span at bounding box center [819, 249] width 12 height 26
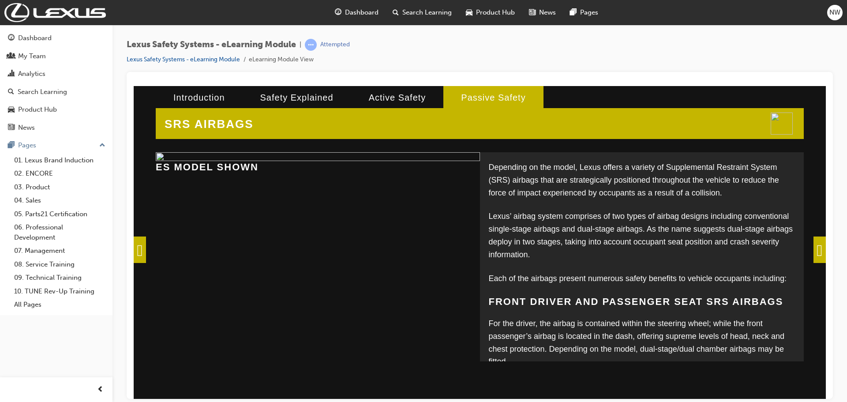
click at [816, 251] on span at bounding box center [819, 249] width 12 height 26
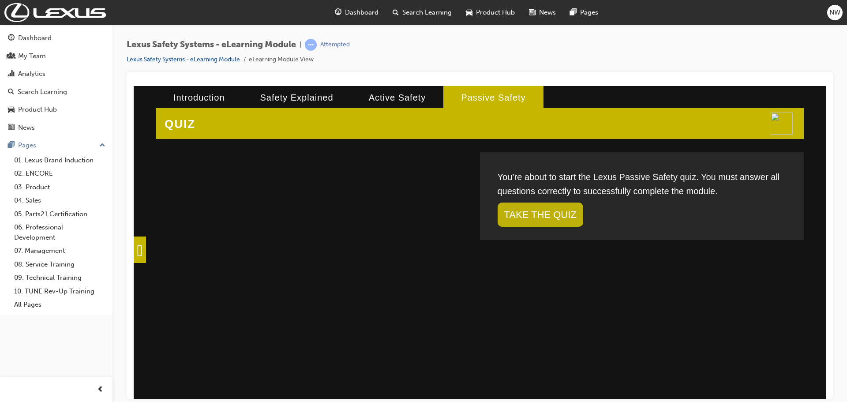
click at [544, 213] on link "TAKE THE QUIZ" at bounding box center [541, 214] width 86 height 24
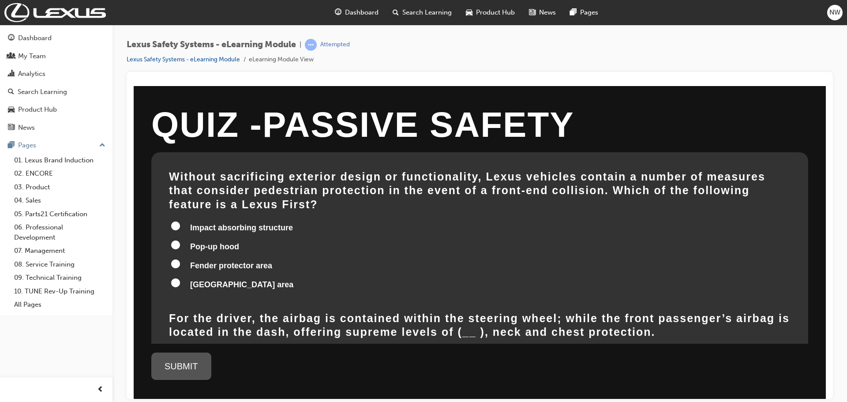
click at [174, 240] on input "Pop-up hood" at bounding box center [175, 244] width 9 height 9
radio input "true"
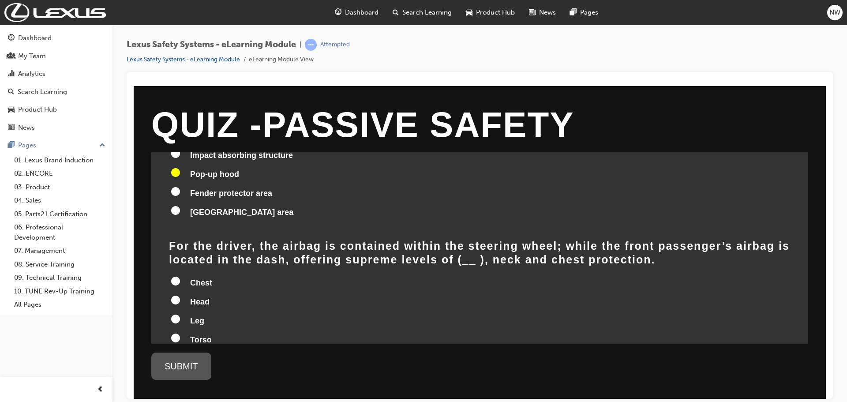
scroll to position [88, 0]
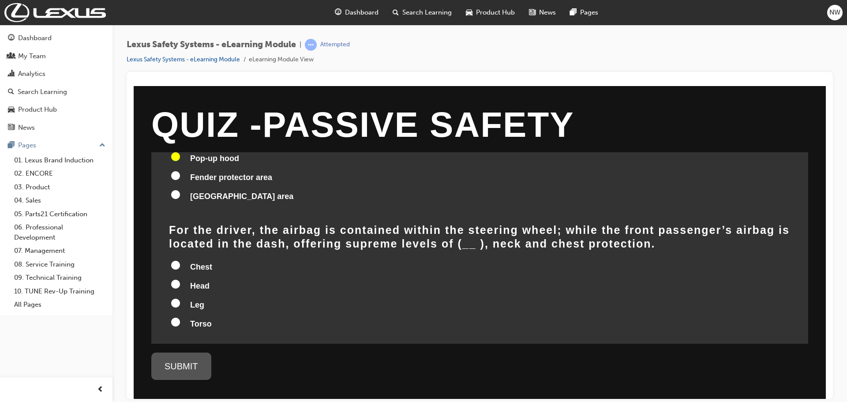
click at [176, 279] on input "Head" at bounding box center [175, 283] width 9 height 9
radio input "true"
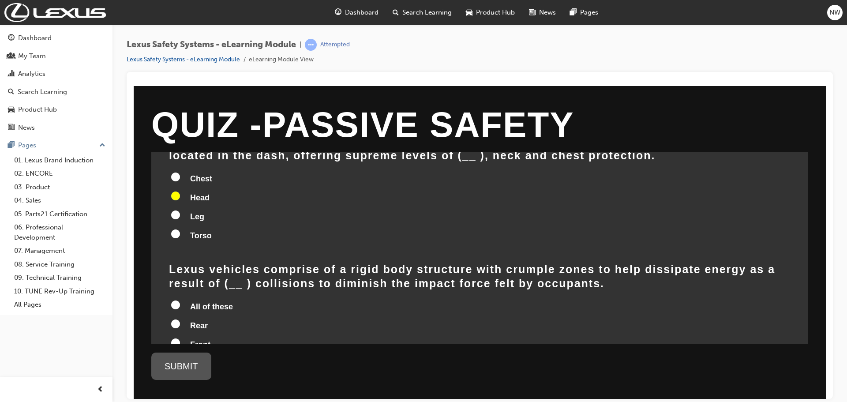
scroll to position [221, 0]
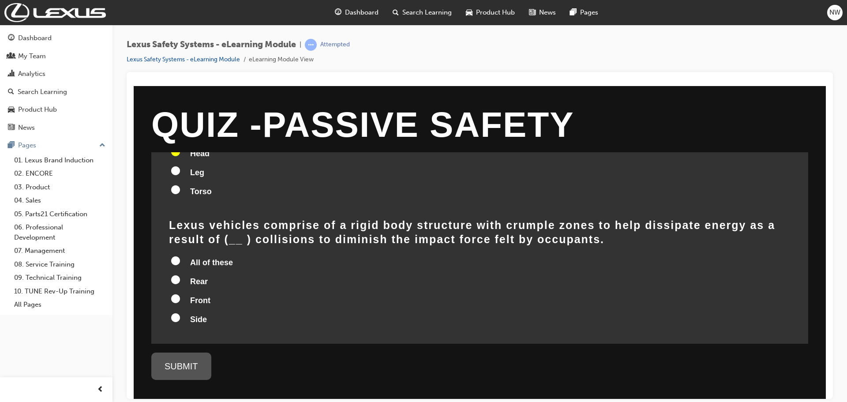
click at [175, 256] on input "All of these" at bounding box center [175, 260] width 9 height 9
radio input "true"
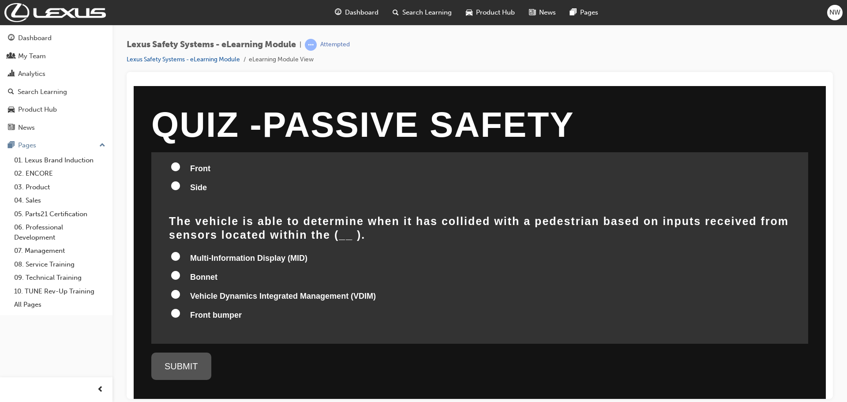
scroll to position [353, 0]
click at [176, 289] on input "Vehicle Dynamics Integrated Management (VDIM)" at bounding box center [175, 293] width 9 height 9
radio input "true"
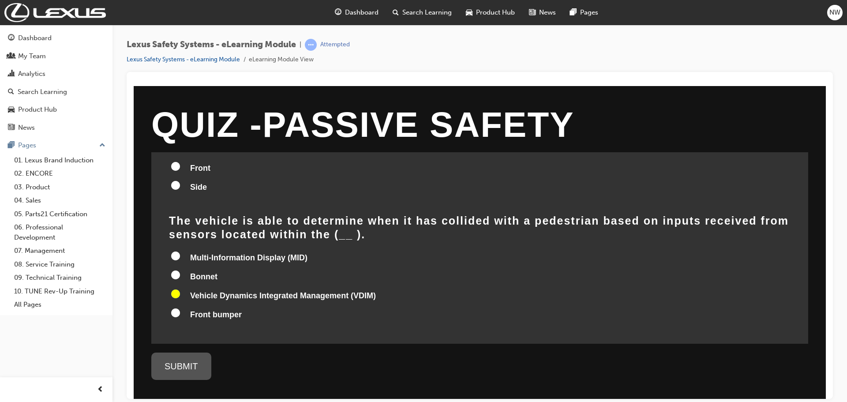
radio input "true"
click at [173, 367] on div "SUBMIT" at bounding box center [181, 365] width 60 height 27
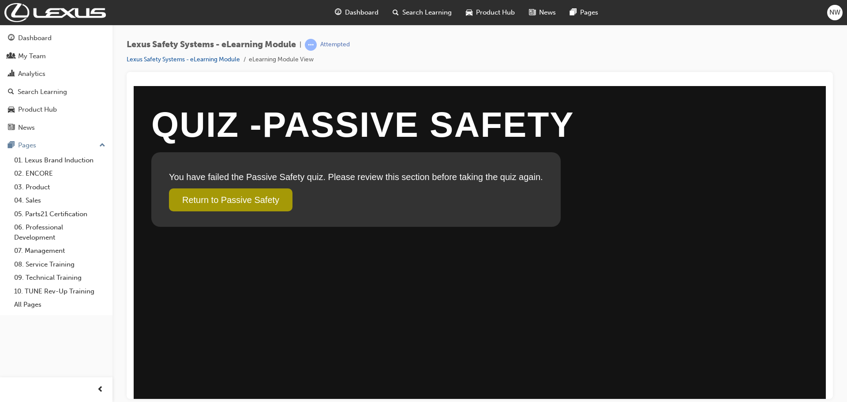
scroll to position [0, 0]
click at [237, 206] on link "Return to Passive Safety" at bounding box center [231, 199] width 124 height 23
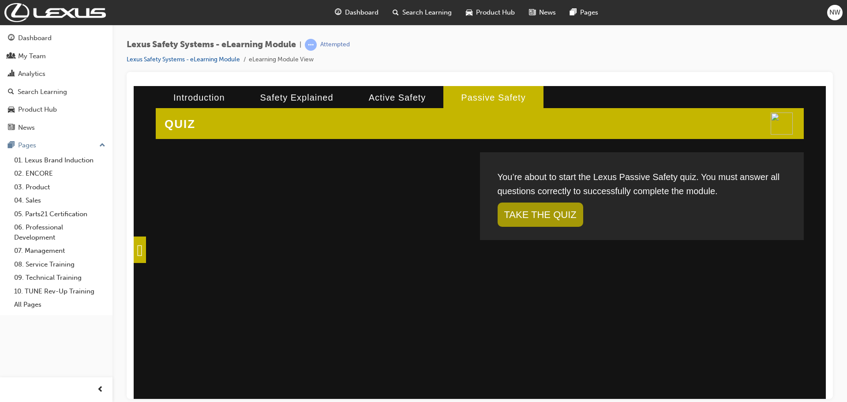
click at [146, 246] on span at bounding box center [140, 249] width 12 height 26
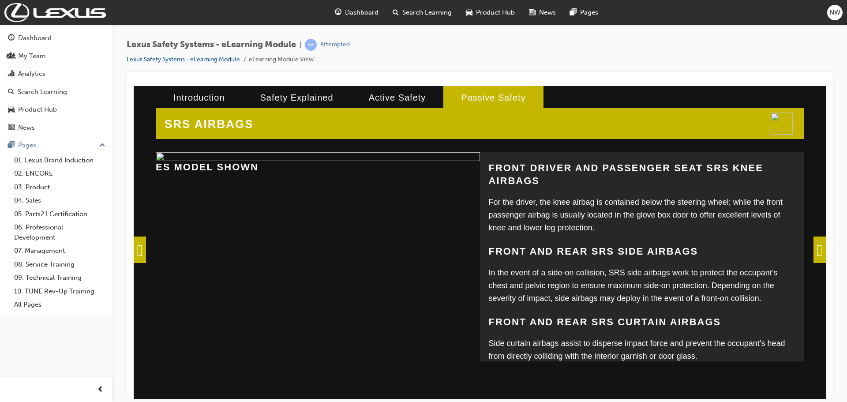
scroll to position [234, 0]
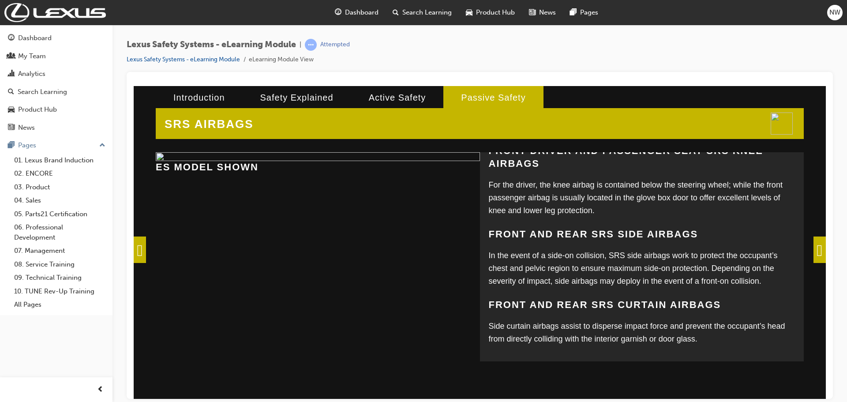
click at [814, 249] on span at bounding box center [819, 249] width 12 height 26
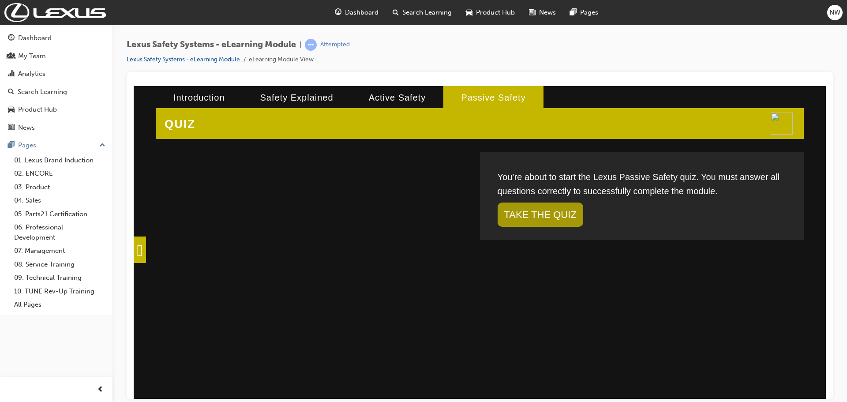
click at [144, 251] on span at bounding box center [140, 249] width 12 height 26
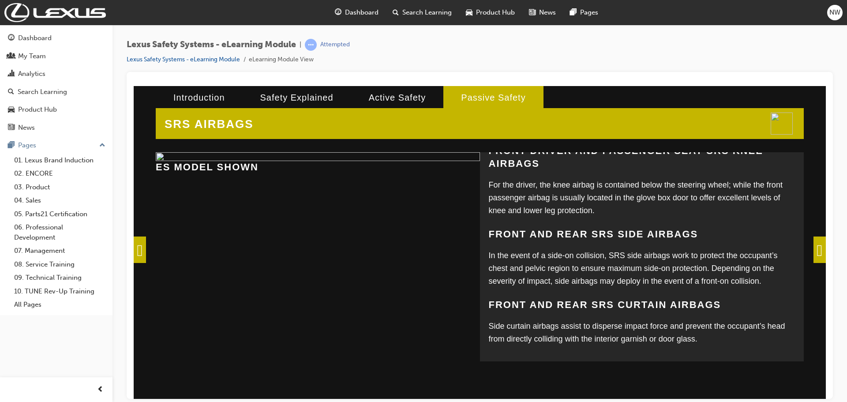
click at [146, 251] on span at bounding box center [140, 249] width 12 height 26
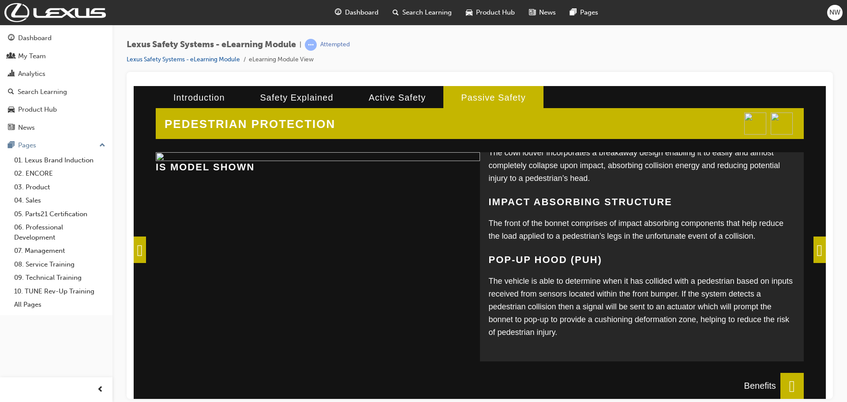
scroll to position [149, 0]
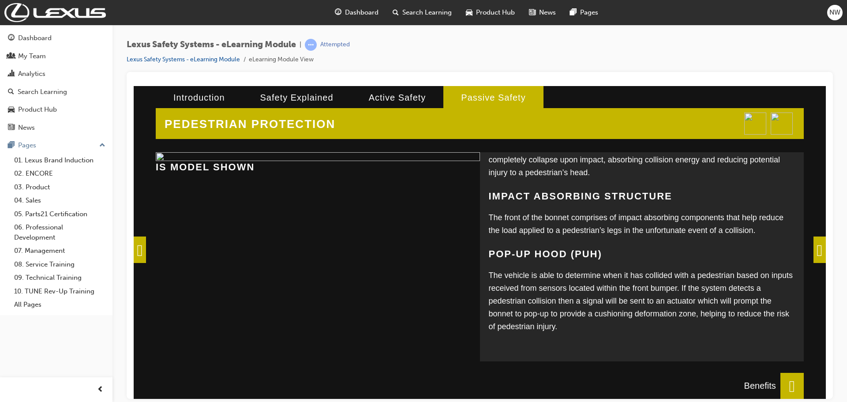
click at [813, 246] on span at bounding box center [819, 249] width 12 height 26
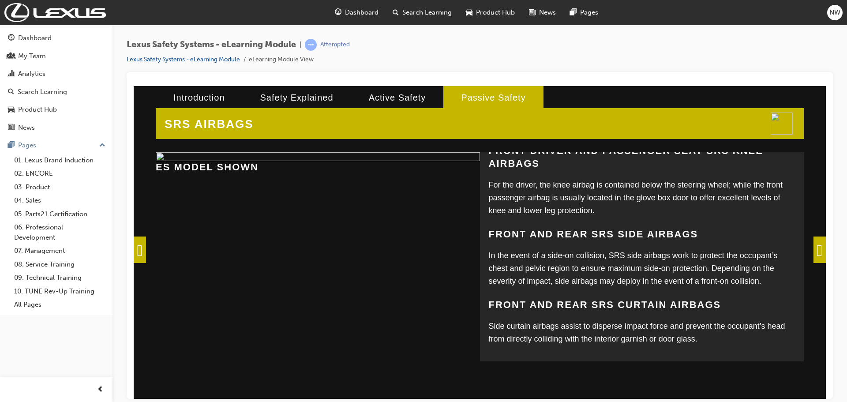
click at [813, 252] on span at bounding box center [819, 249] width 12 height 26
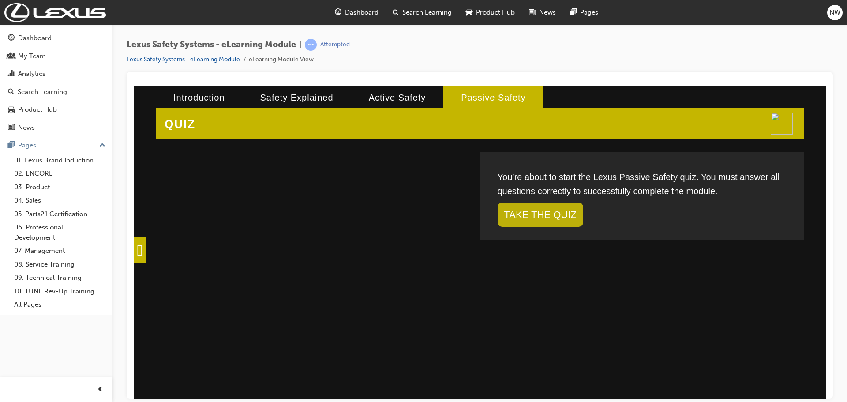
click at [577, 217] on link "TAKE THE QUIZ" at bounding box center [541, 214] width 86 height 24
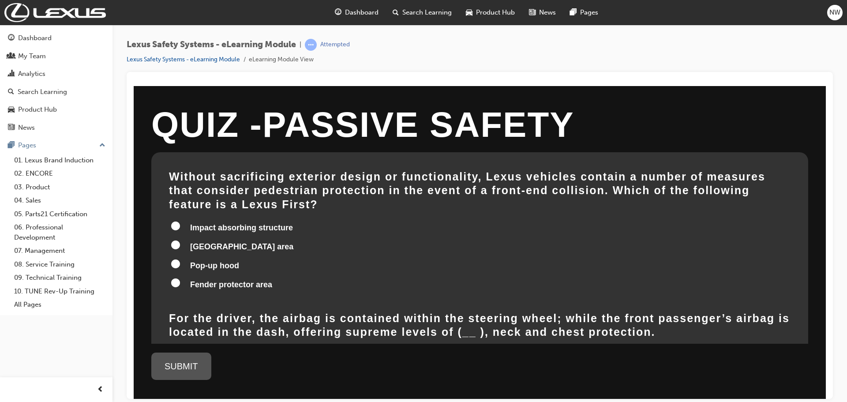
click at [176, 221] on input "Impact absorbing structure" at bounding box center [175, 225] width 9 height 9
radio input "true"
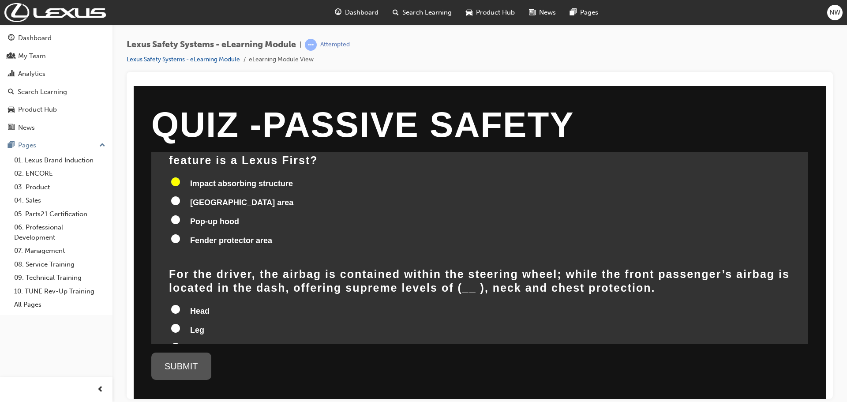
scroll to position [88, 0]
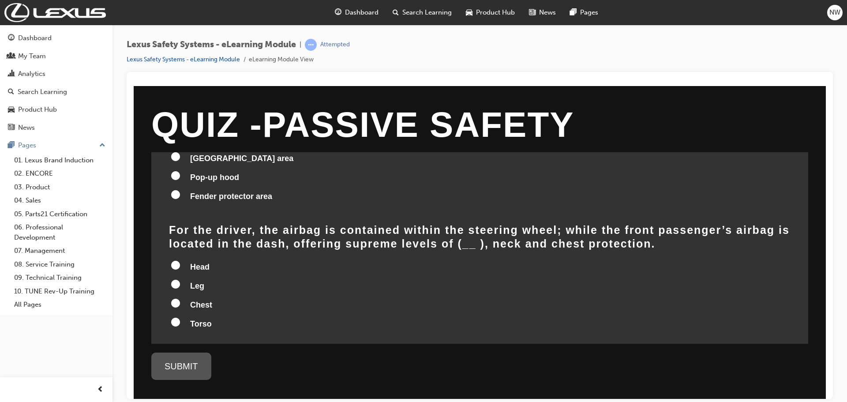
click at [173, 260] on input "Head" at bounding box center [175, 264] width 9 height 9
radio input "true"
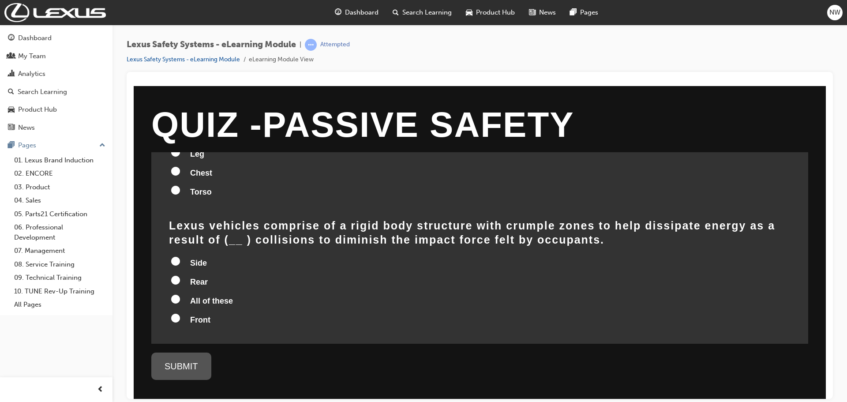
scroll to position [221, 0]
click at [176, 294] on input "All of these" at bounding box center [175, 298] width 9 height 9
radio input "true"
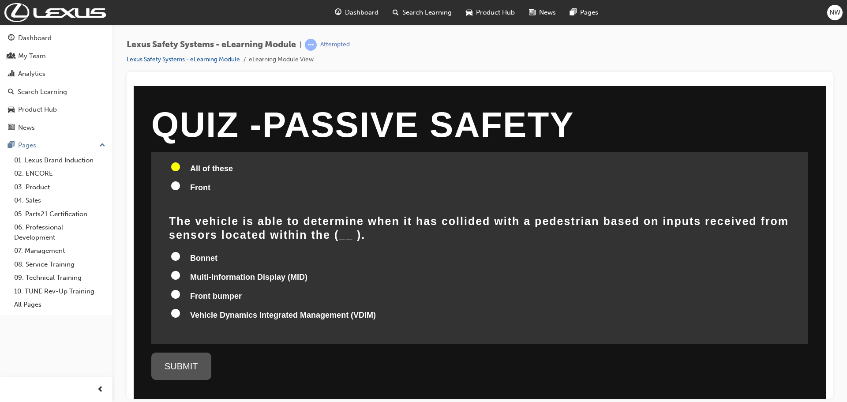
scroll to position [353, 0]
drag, startPoint x: 174, startPoint y: 243, endPoint x: 184, endPoint y: 247, distance: 10.9
click at [175, 251] on input "Bonnet" at bounding box center [175, 255] width 9 height 9
radio input "true"
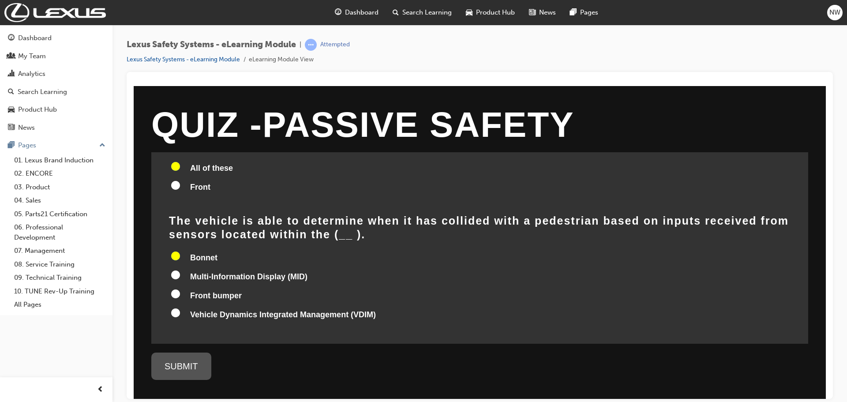
radio input "true"
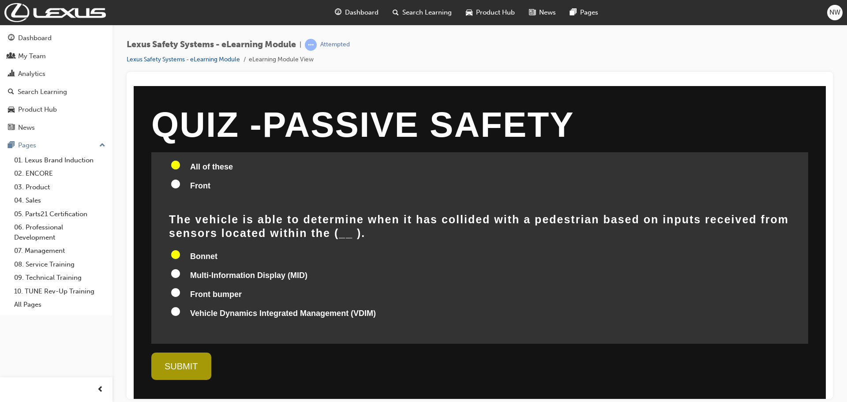
scroll to position [355, 0]
click at [194, 358] on div "SUBMIT" at bounding box center [181, 365] width 60 height 27
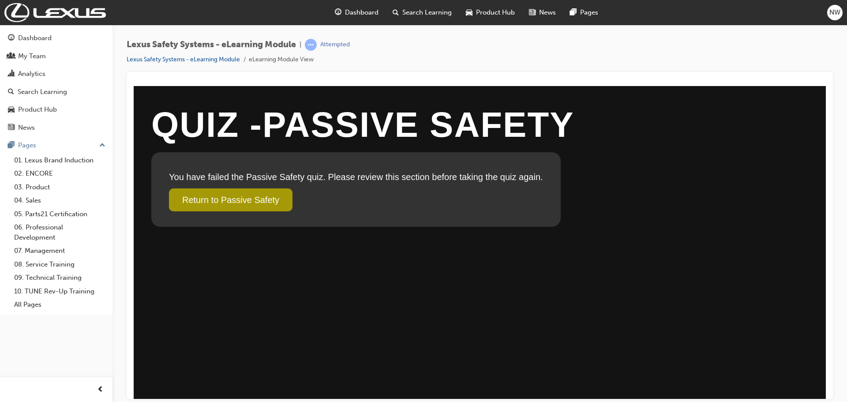
scroll to position [0, 0]
click at [249, 202] on link "Return to Passive Safety" at bounding box center [231, 199] width 124 height 23
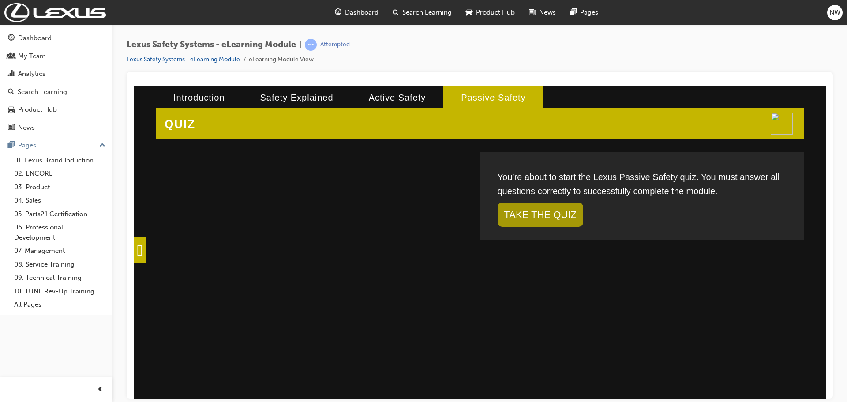
click at [146, 243] on span at bounding box center [140, 249] width 12 height 26
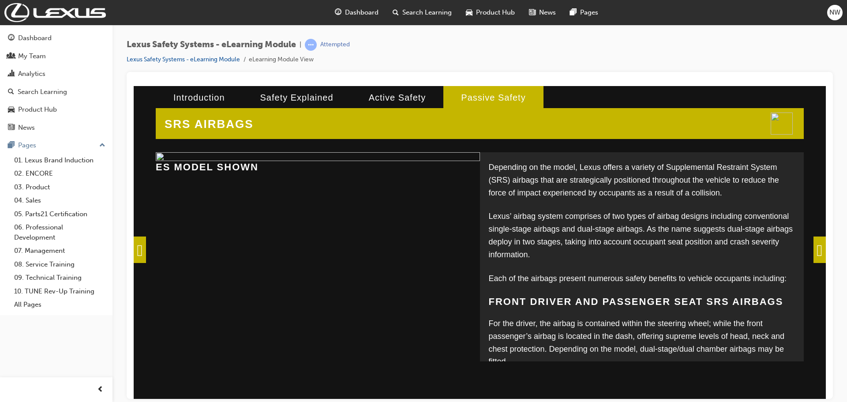
click at [157, 161] on img at bounding box center [318, 156] width 324 height 9
click at [146, 249] on span at bounding box center [140, 249] width 12 height 26
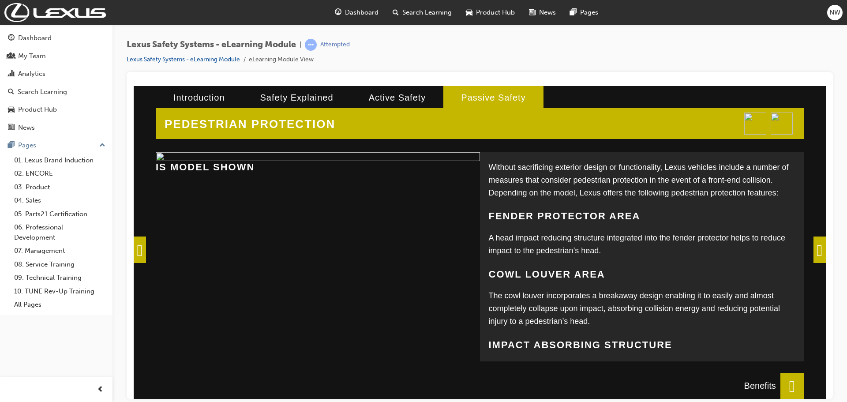
click at [146, 250] on span at bounding box center [140, 249] width 12 height 26
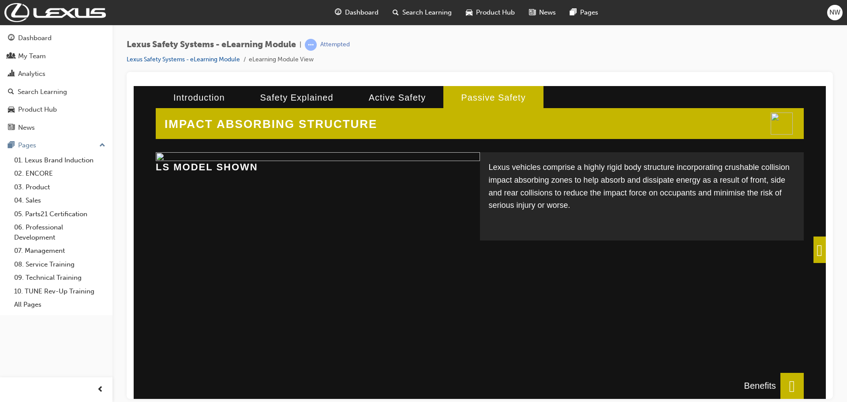
click at [813, 251] on span at bounding box center [819, 249] width 12 height 26
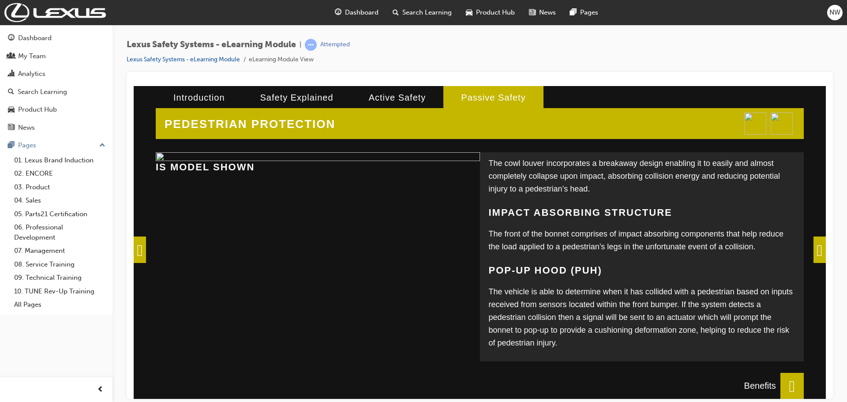
scroll to position [149, 0]
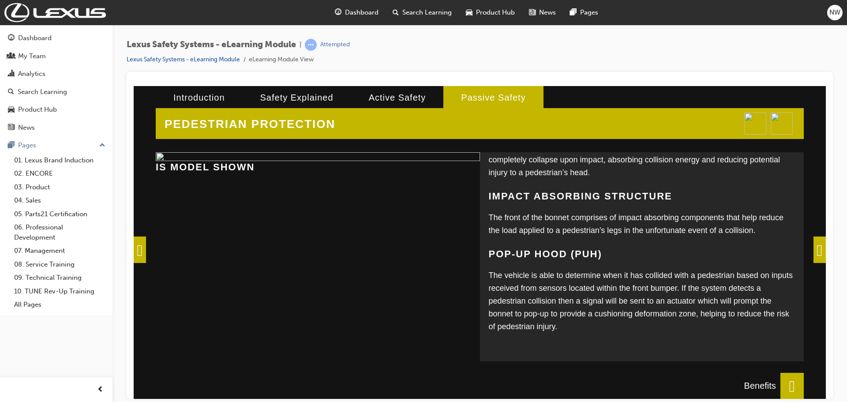
click at [823, 243] on span at bounding box center [819, 249] width 12 height 26
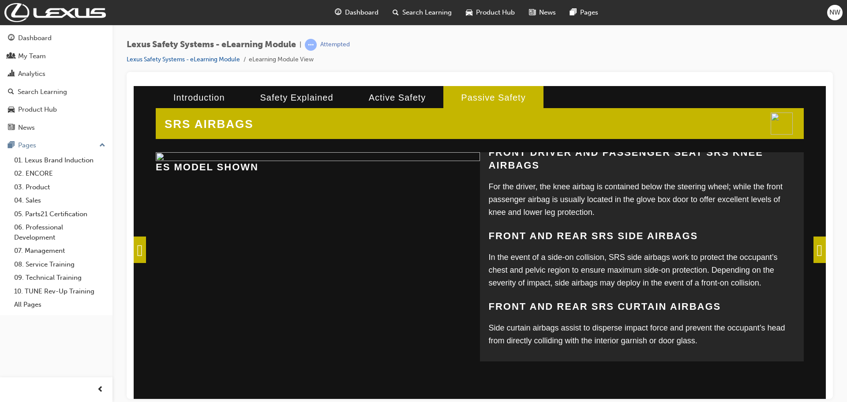
scroll to position [234, 0]
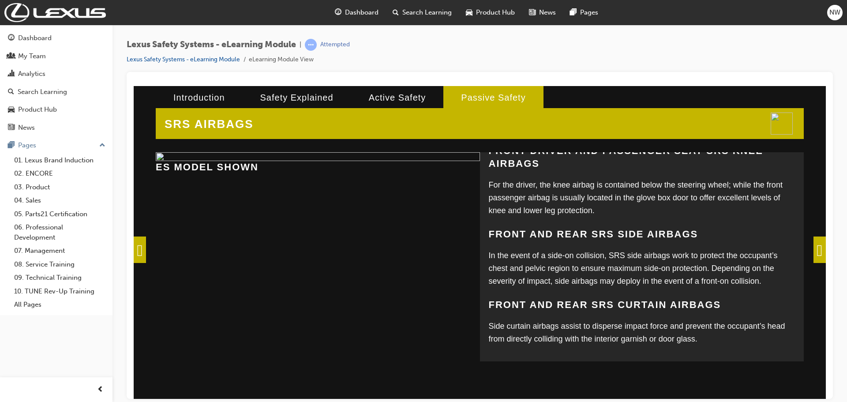
click at [817, 249] on span at bounding box center [819, 249] width 12 height 26
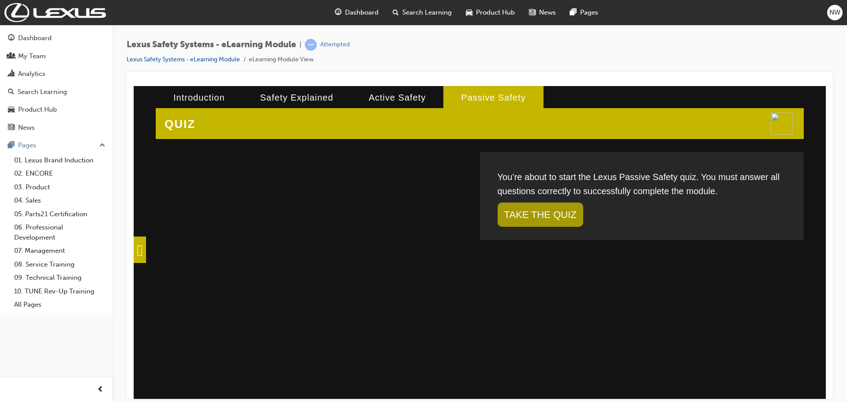
click at [541, 214] on link "TAKE THE QUIZ" at bounding box center [541, 214] width 86 height 24
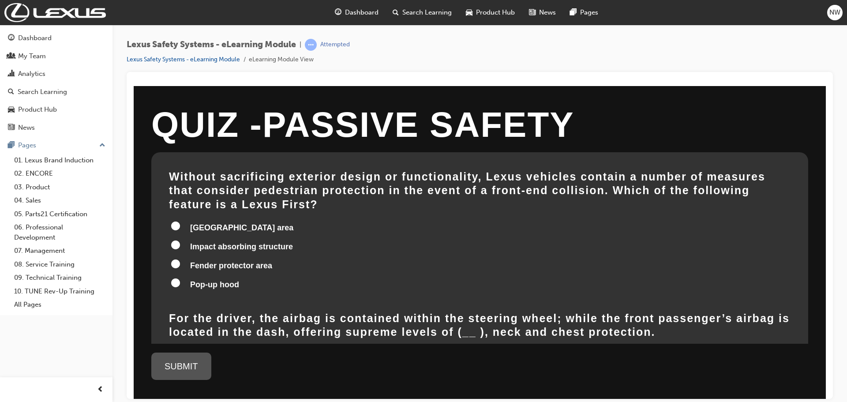
click at [173, 278] on input "Pop-up hood" at bounding box center [175, 282] width 9 height 9
radio input "true"
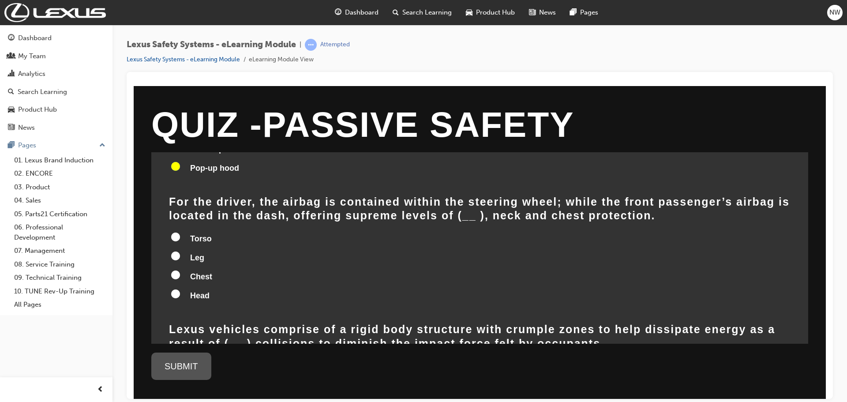
scroll to position [132, 0]
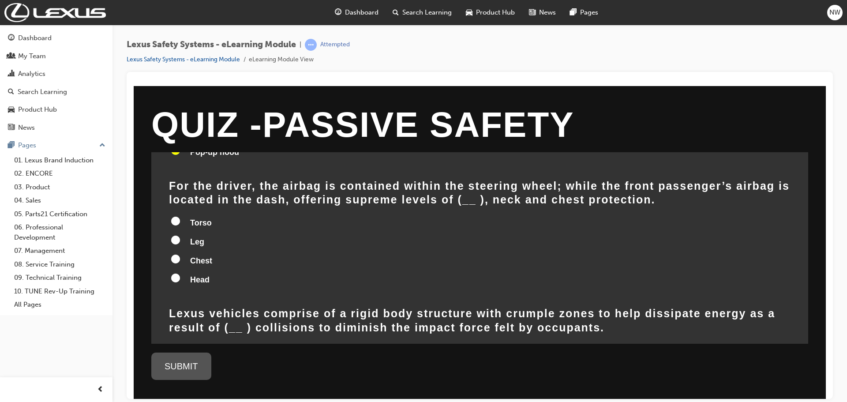
click at [179, 273] on input "Head" at bounding box center [175, 277] width 9 height 9
radio input "true"
click at [177, 254] on input "Chest" at bounding box center [175, 258] width 9 height 9
radio input "true"
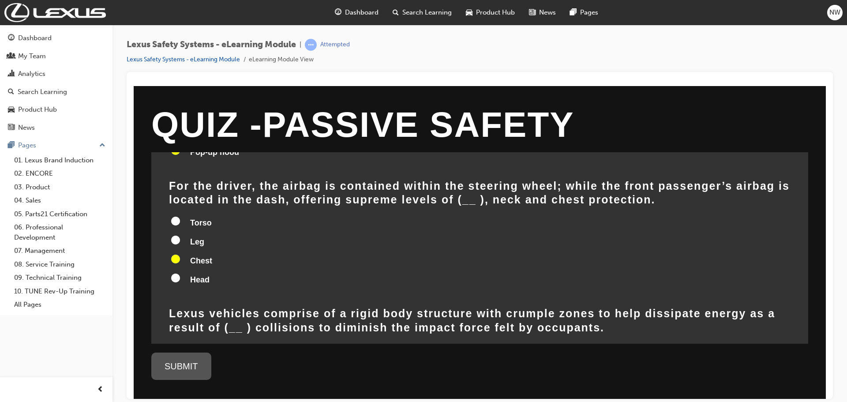
radio input "true"
click at [179, 273] on input "Head" at bounding box center [175, 277] width 9 height 9
radio input "true"
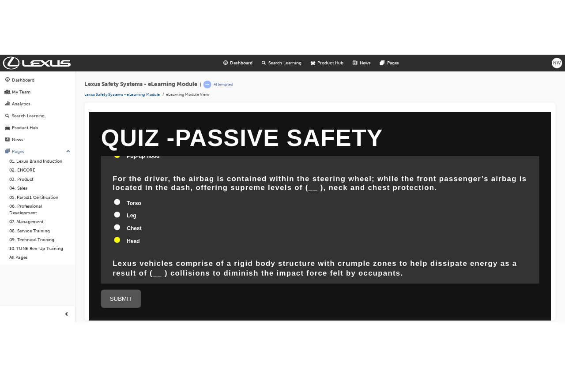
scroll to position [88, 0]
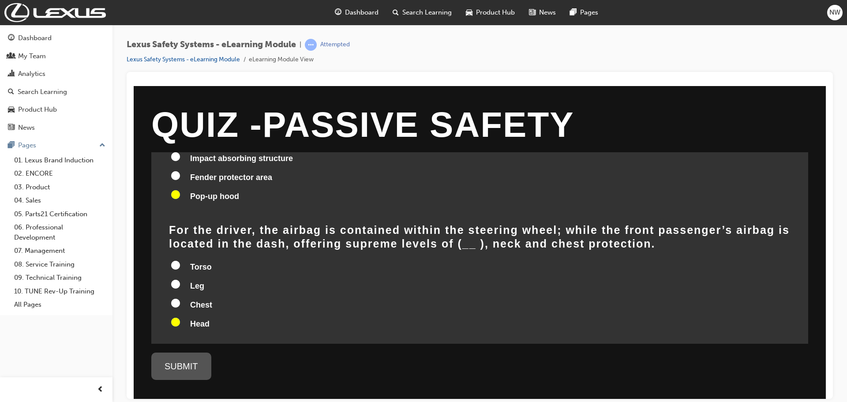
radio input "true"
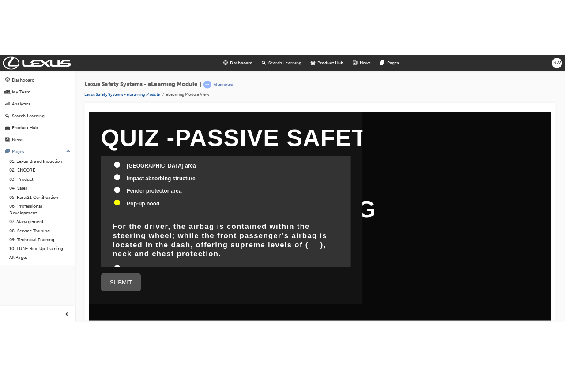
radio input "true"
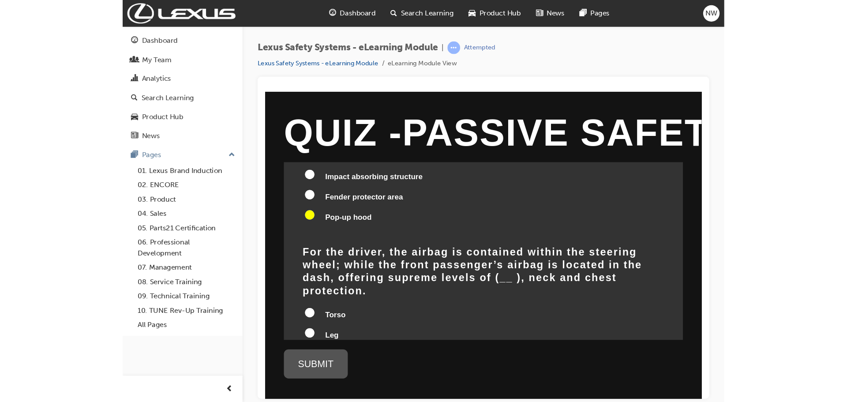
scroll to position [85, 0]
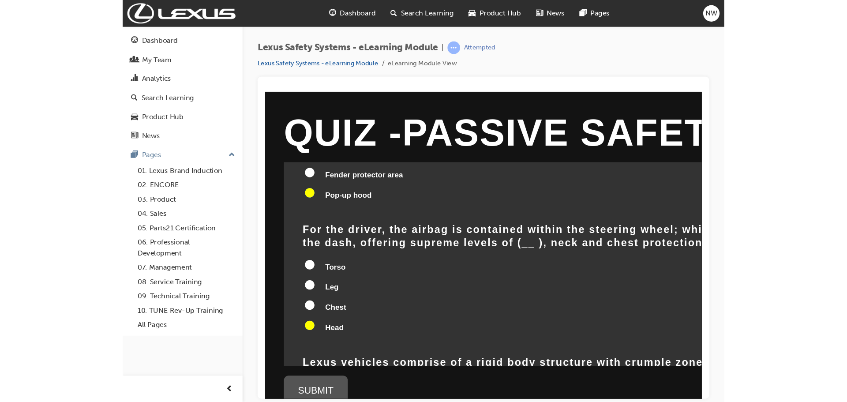
radio input "true"
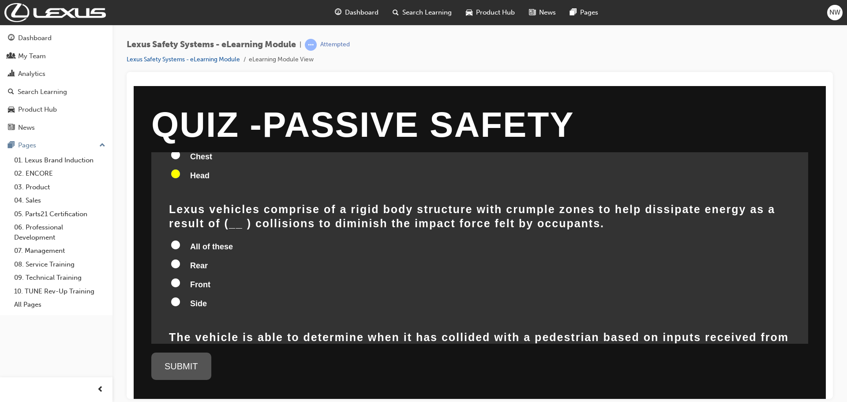
scroll to position [252, 0]
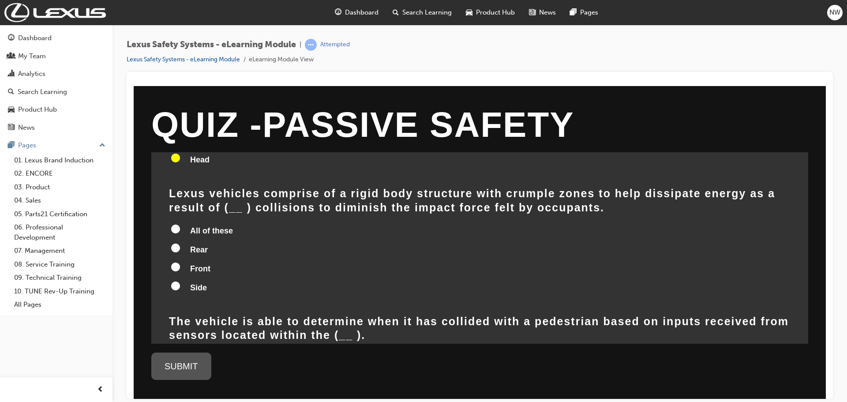
drag, startPoint x: 176, startPoint y: 215, endPoint x: 195, endPoint y: 233, distance: 25.9
click at [176, 224] on input "All of these" at bounding box center [175, 228] width 9 height 9
radio input "true"
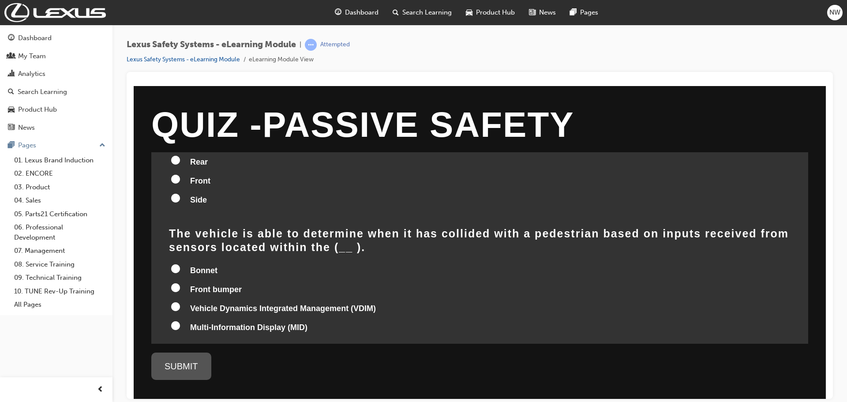
scroll to position [341, 0]
click at [176, 263] on input "Bonnet" at bounding box center [175, 267] width 9 height 9
radio input "true"
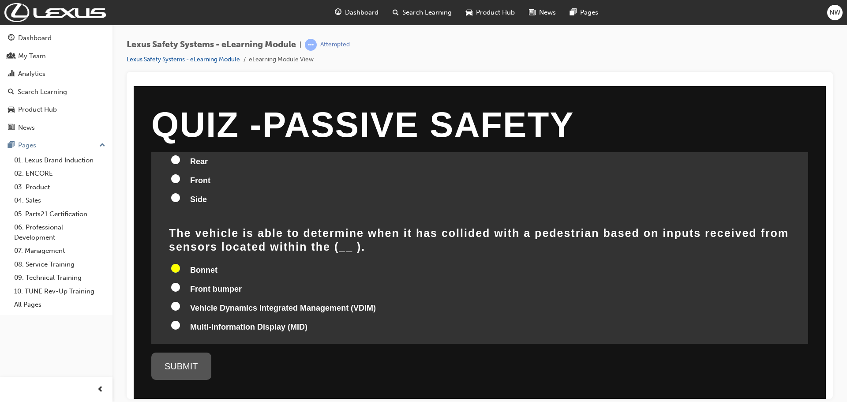
radio input "true"
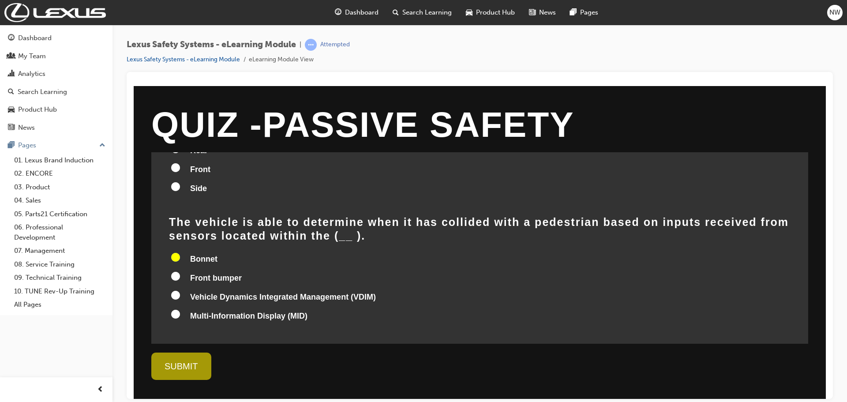
scroll to position [355, 0]
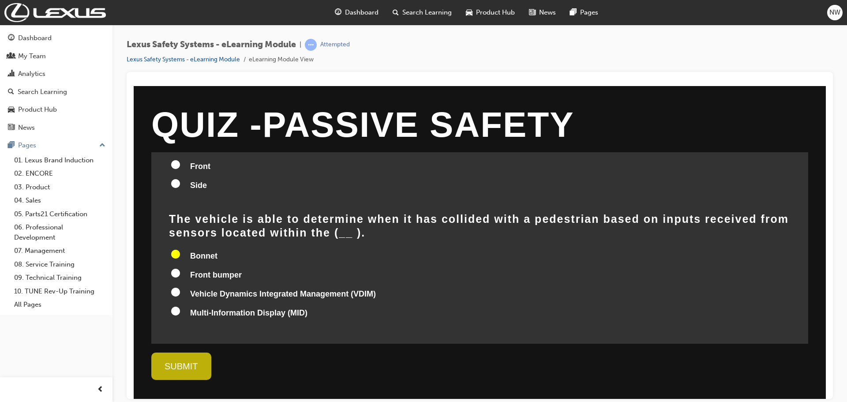
click at [195, 359] on div "SUBMIT" at bounding box center [181, 365] width 60 height 27
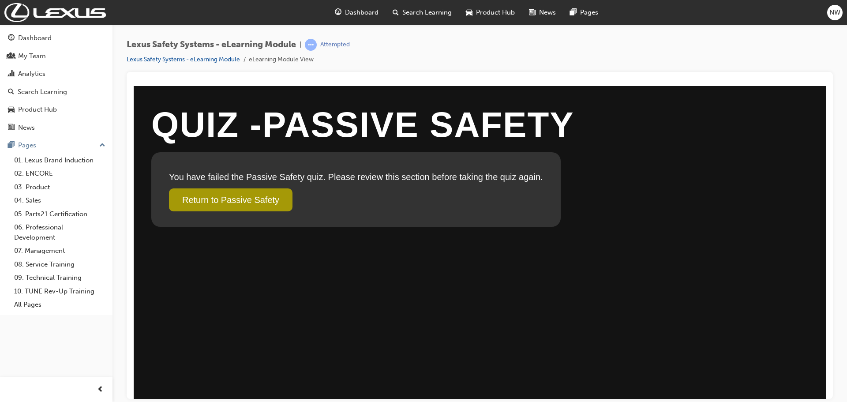
click at [248, 206] on link "Return to Passive Safety" at bounding box center [231, 199] width 124 height 23
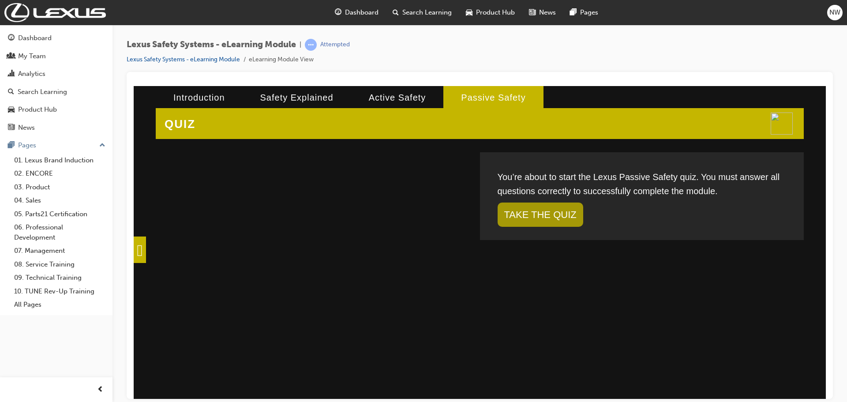
click at [516, 210] on link "TAKE THE QUIZ" at bounding box center [541, 214] width 86 height 24
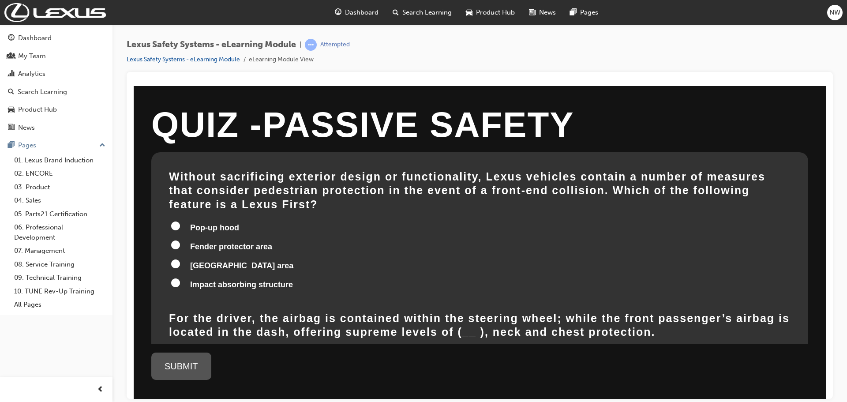
click at [182, 258] on label "[GEOGRAPHIC_DATA] area" at bounding box center [480, 266] width 622 height 17
click at [180, 259] on input "[GEOGRAPHIC_DATA] area" at bounding box center [175, 263] width 9 height 9
radio input "true"
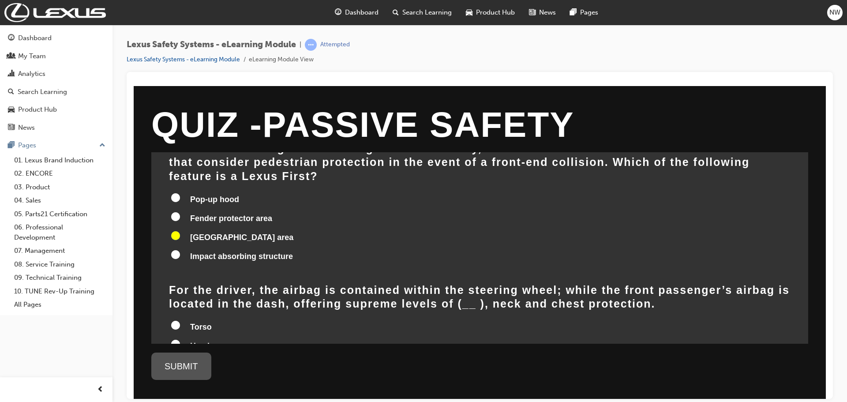
scroll to position [44, 0]
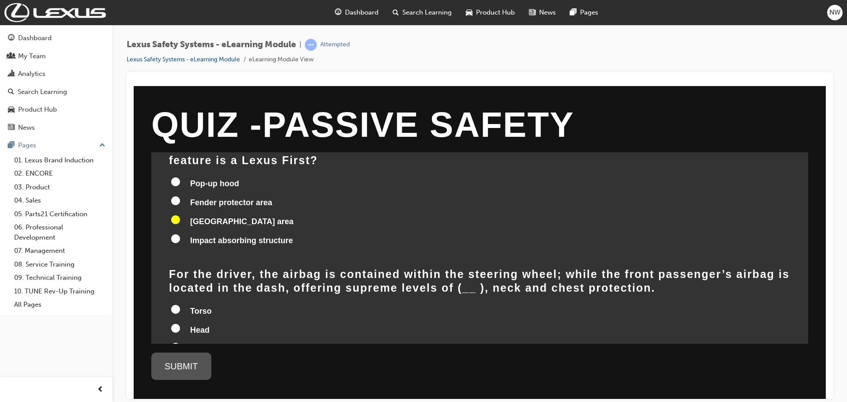
click at [177, 323] on input "Head" at bounding box center [175, 327] width 9 height 9
radio input "true"
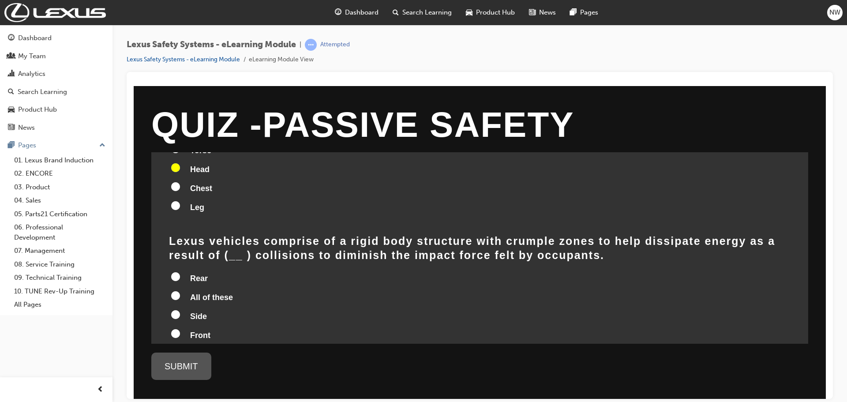
scroll to position [221, 0]
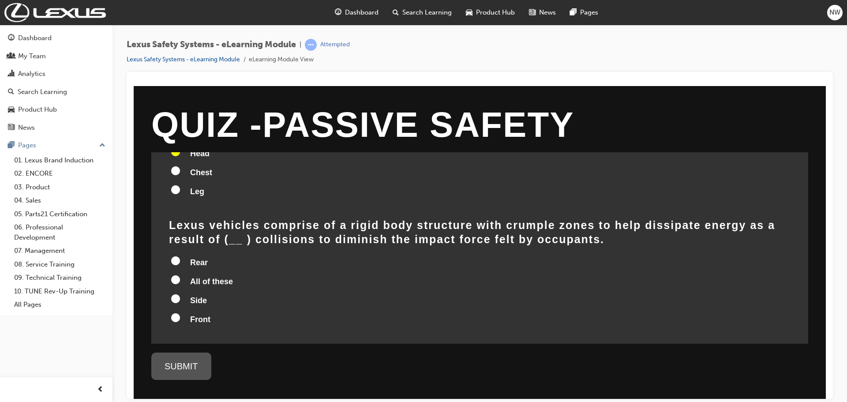
click at [175, 275] on input "All of these" at bounding box center [175, 279] width 9 height 9
radio input "true"
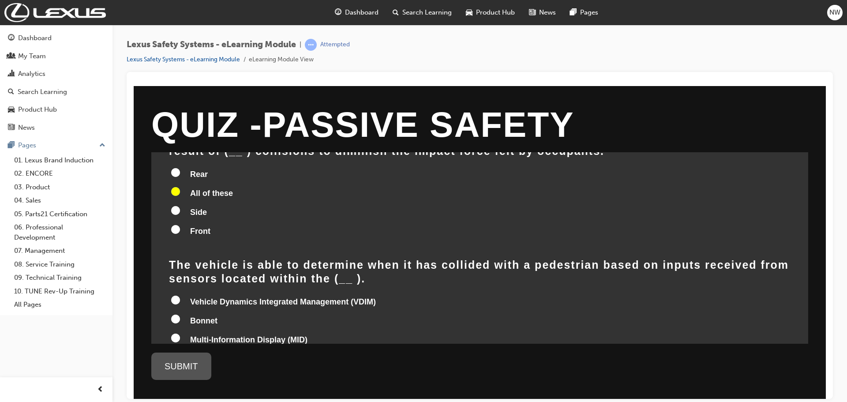
scroll to position [353, 0]
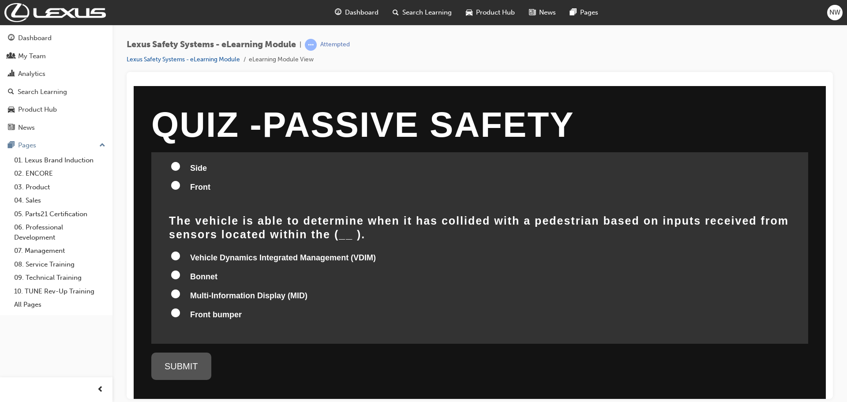
click at [177, 270] on input "Bonnet" at bounding box center [175, 274] width 9 height 9
radio input "true"
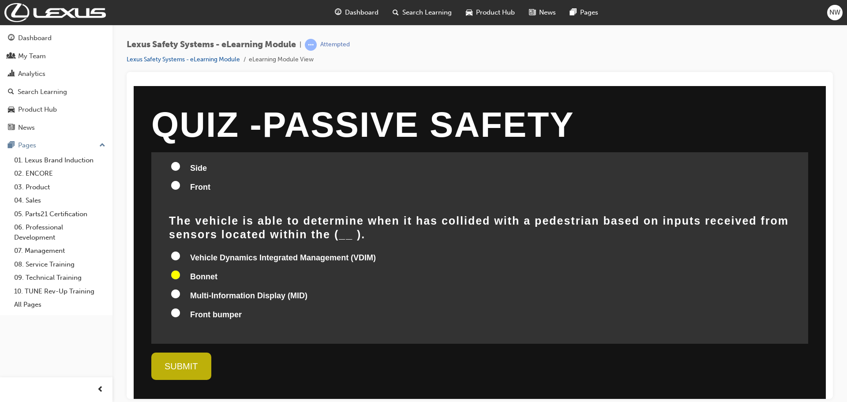
click at [180, 363] on div "SUBMIT" at bounding box center [181, 365] width 60 height 27
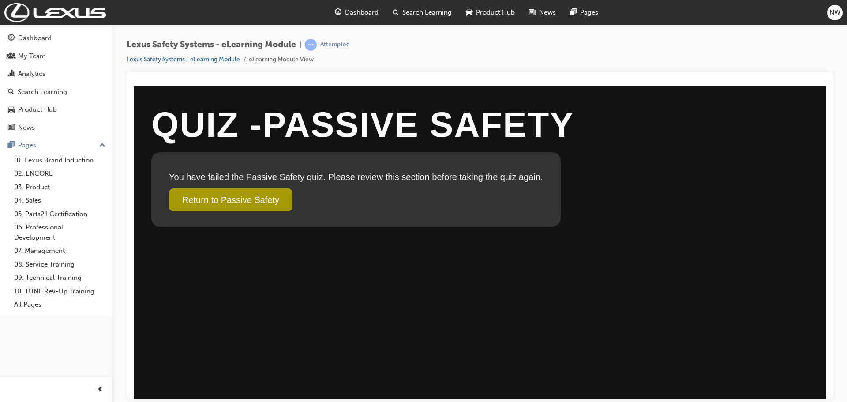
click at [258, 213] on div "You have failed the Passive Safety quiz. Please review this section before taki…" at bounding box center [355, 189] width 409 height 75
click at [248, 204] on link "Return to Passive Safety" at bounding box center [231, 199] width 124 height 23
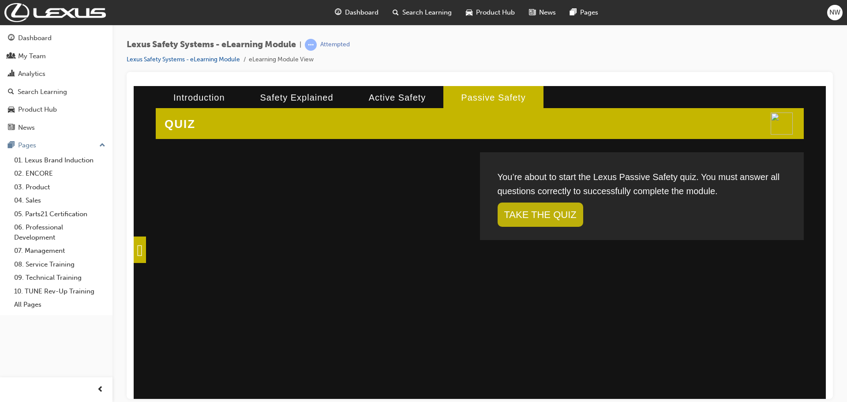
click at [526, 208] on link "TAKE THE QUIZ" at bounding box center [541, 214] width 86 height 24
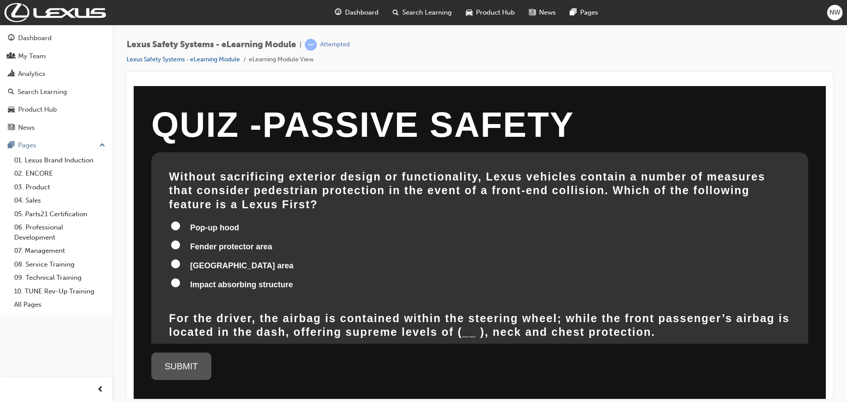
click at [178, 240] on input "Fender protector area" at bounding box center [175, 244] width 9 height 9
radio input "true"
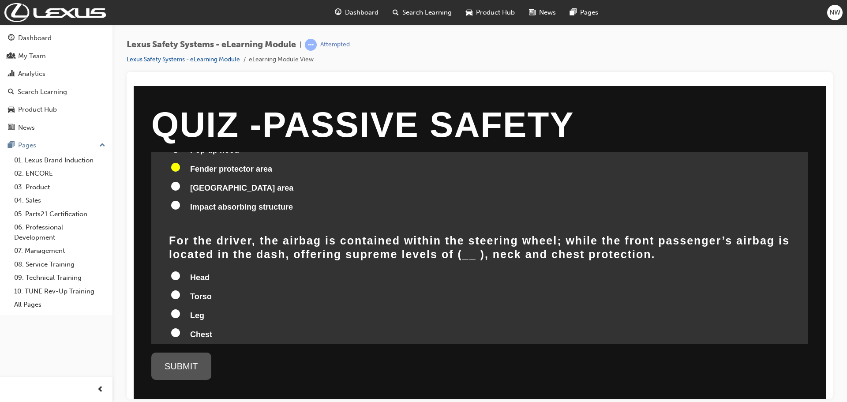
scroll to position [88, 0]
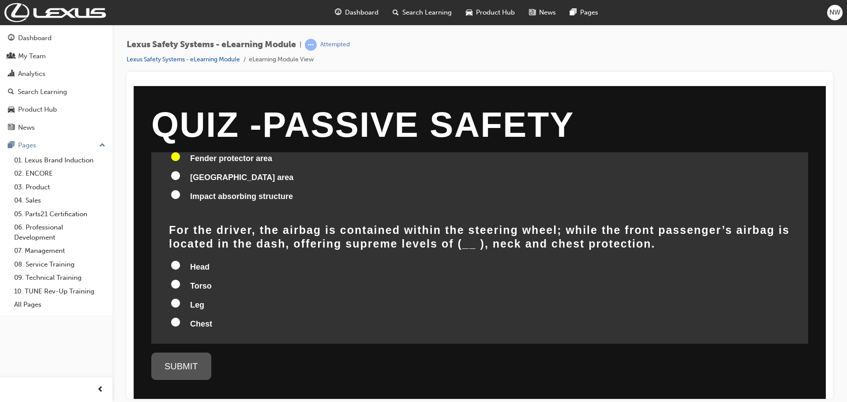
click at [178, 260] on input "Head" at bounding box center [175, 264] width 9 height 9
radio input "true"
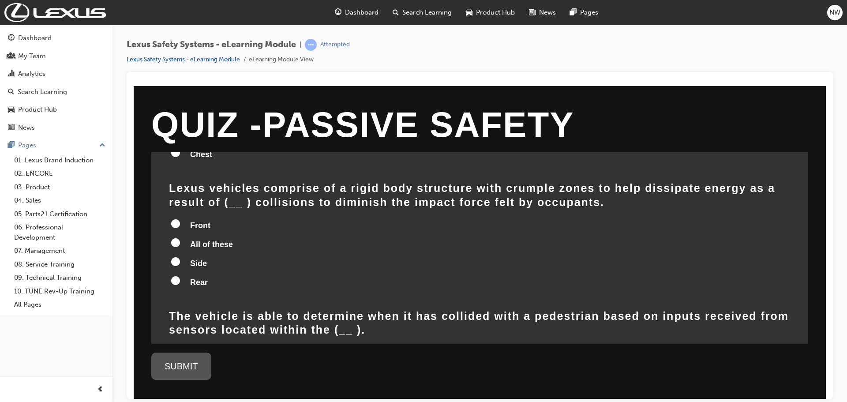
scroll to position [265, 0]
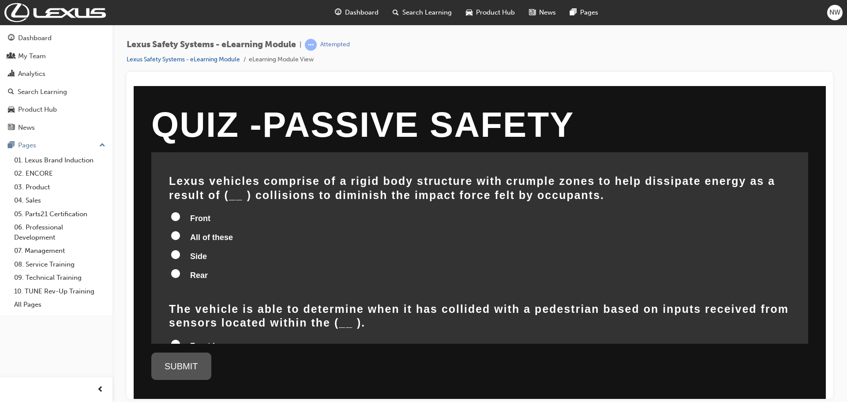
click at [175, 231] on input "All of these" at bounding box center [175, 235] width 9 height 9
radio input "true"
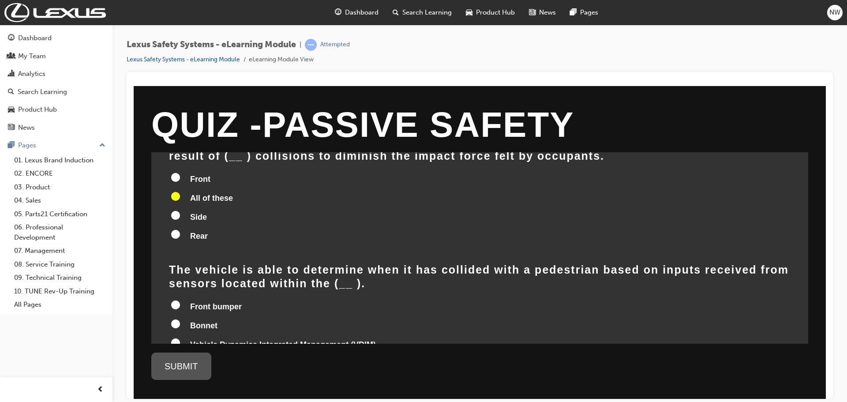
scroll to position [355, 0]
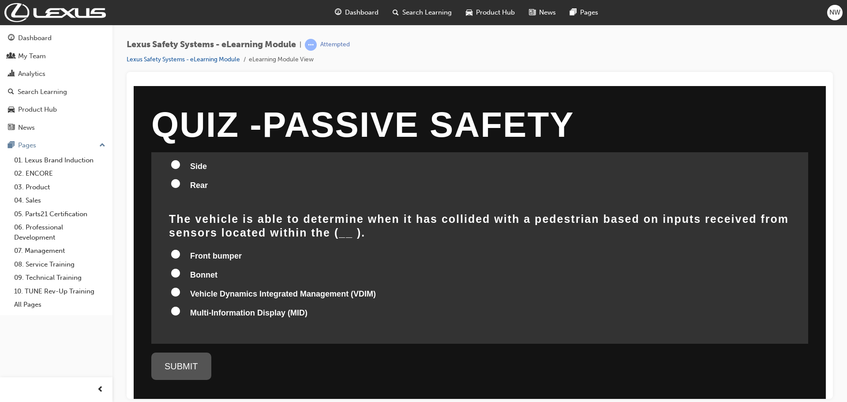
click at [174, 249] on input "Front bumper" at bounding box center [175, 253] width 9 height 9
radio input "true"
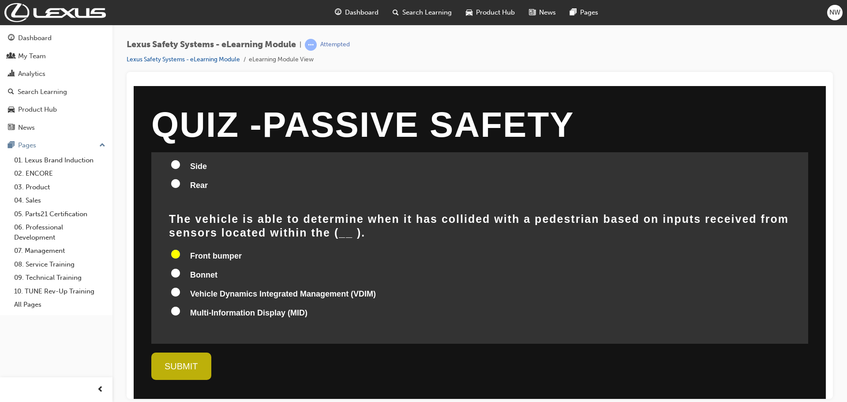
drag, startPoint x: 182, startPoint y: 361, endPoint x: 201, endPoint y: 360, distance: 19.1
click at [182, 361] on div "SUBMIT" at bounding box center [181, 365] width 60 height 27
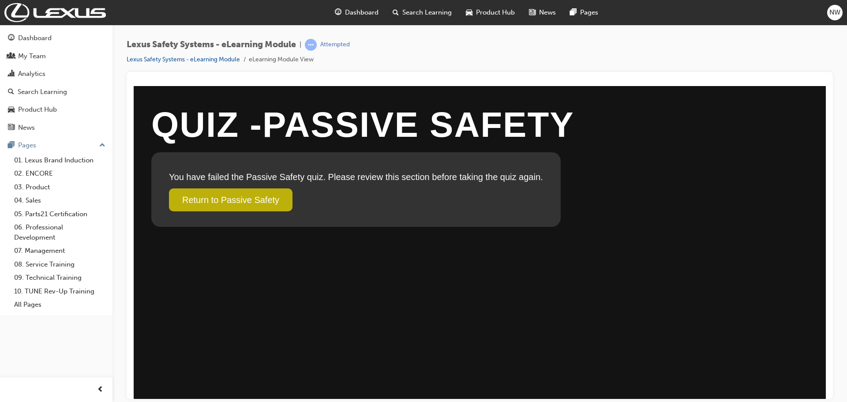
click at [232, 205] on link "Return to Passive Safety" at bounding box center [231, 199] width 124 height 23
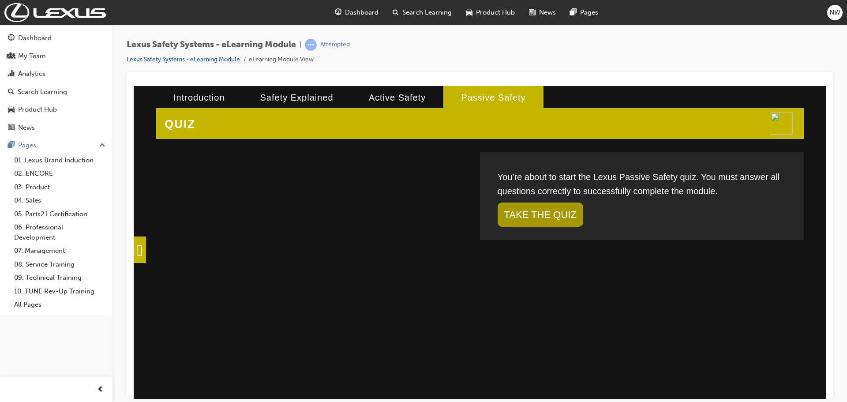
click at [146, 242] on span at bounding box center [140, 249] width 12 height 26
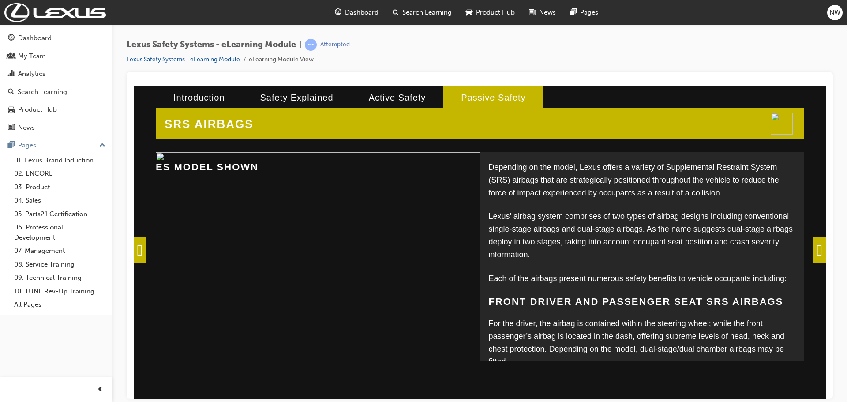
click at [146, 246] on span at bounding box center [140, 249] width 12 height 26
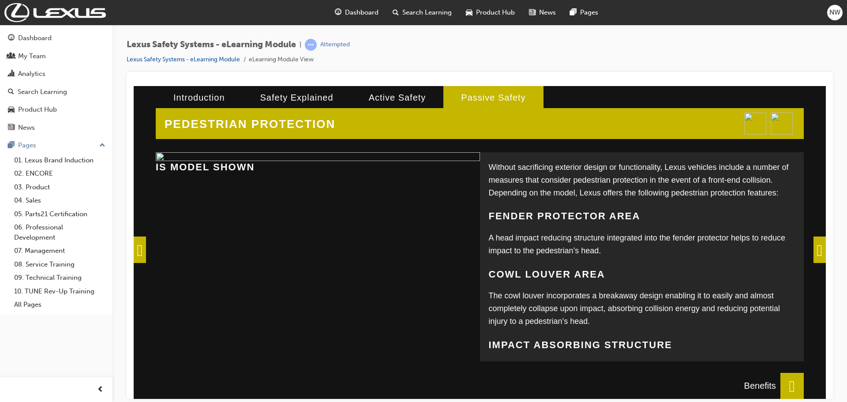
click at [146, 246] on span at bounding box center [140, 249] width 12 height 26
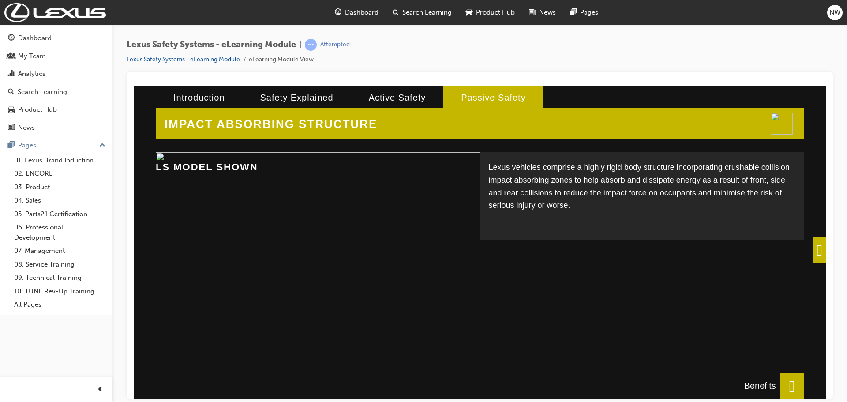
scroll to position [8, 0]
click at [794, 382] on span at bounding box center [791, 385] width 23 height 26
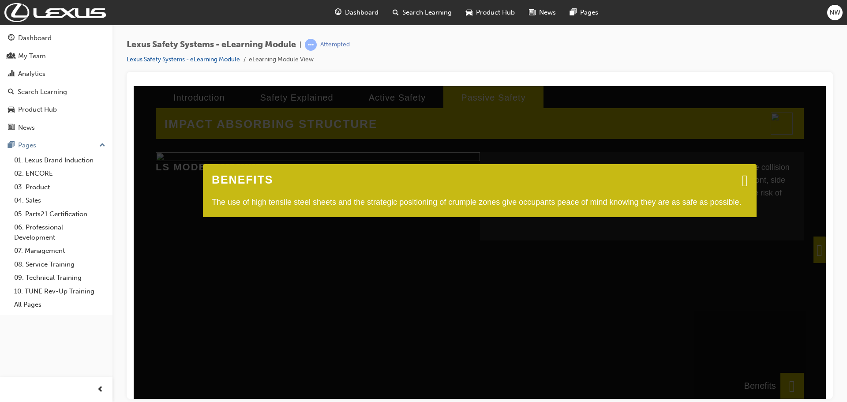
click at [742, 180] on span at bounding box center [745, 180] width 6 height 9
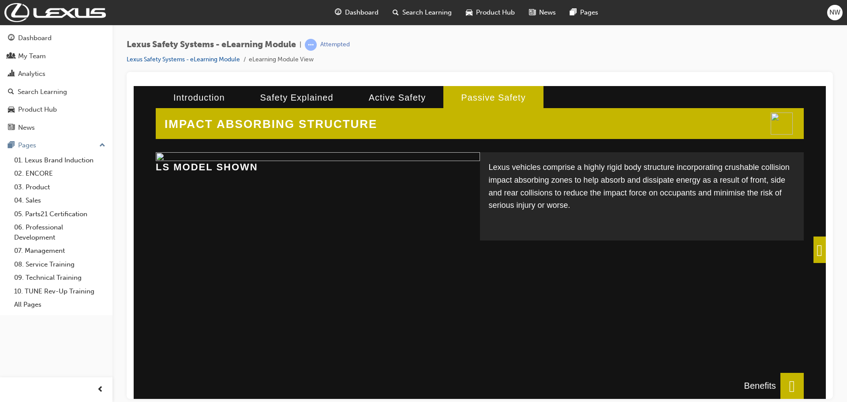
click at [816, 249] on span at bounding box center [819, 249] width 12 height 26
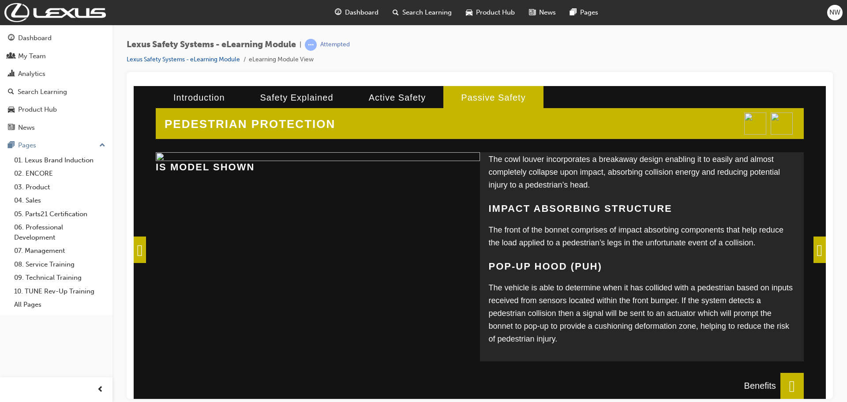
scroll to position [149, 0]
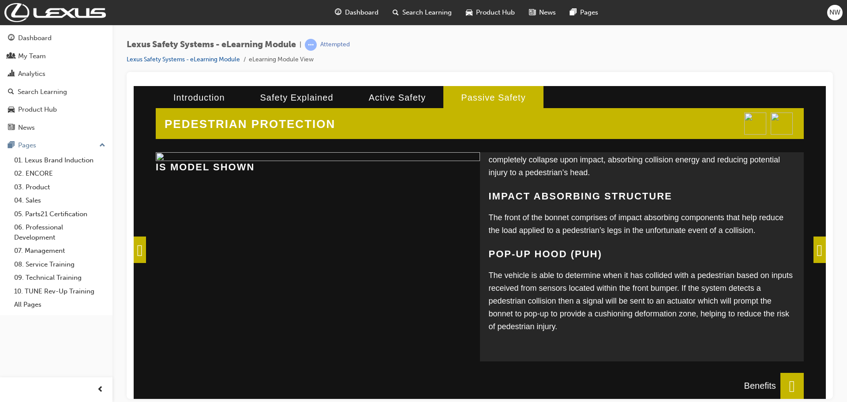
click at [787, 381] on span at bounding box center [791, 385] width 23 height 26
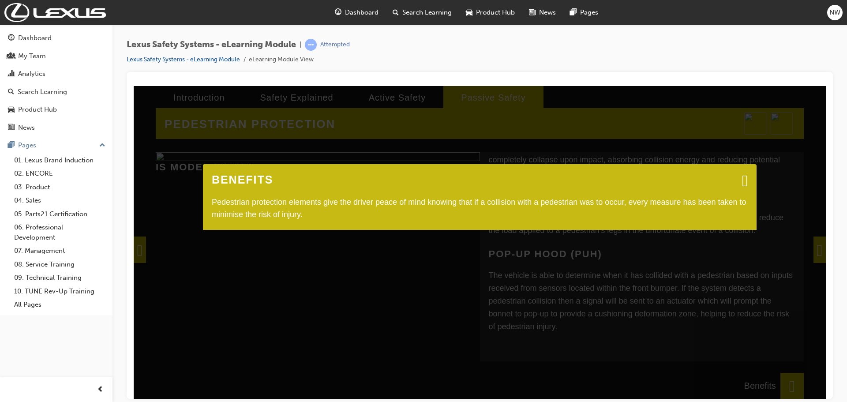
click at [742, 178] on span at bounding box center [745, 180] width 6 height 9
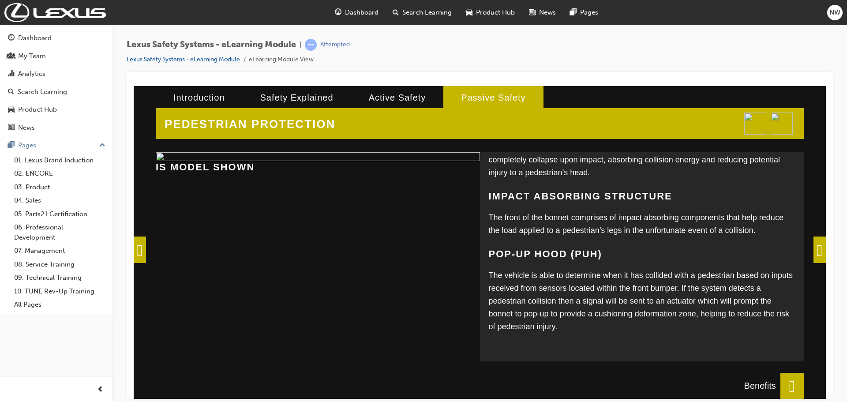
click at [780, 381] on span at bounding box center [791, 385] width 23 height 26
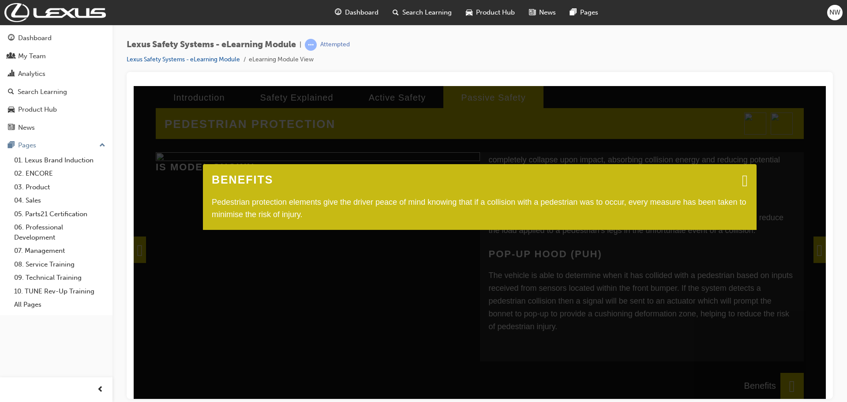
click at [745, 177] on span at bounding box center [745, 180] width 6 height 9
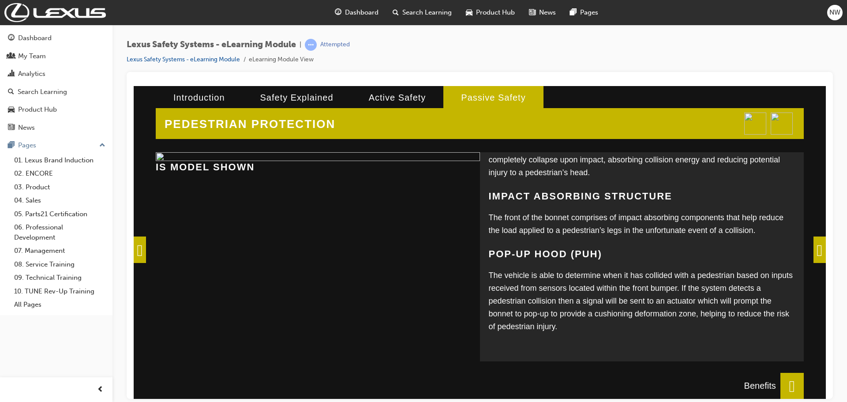
click at [819, 254] on span at bounding box center [819, 249] width 12 height 26
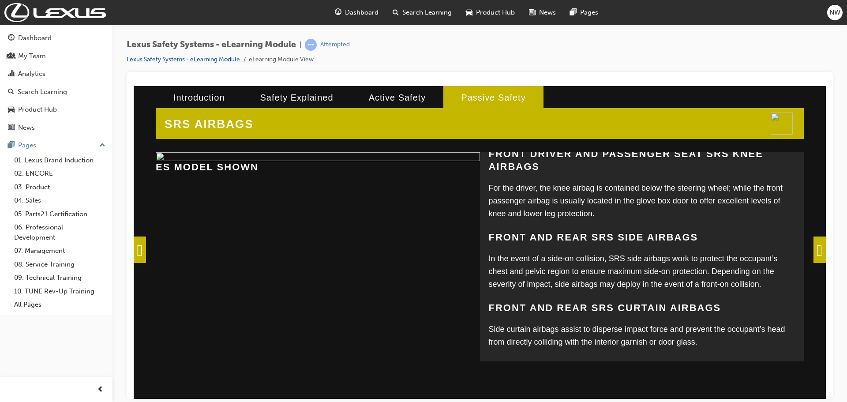
scroll to position [234, 0]
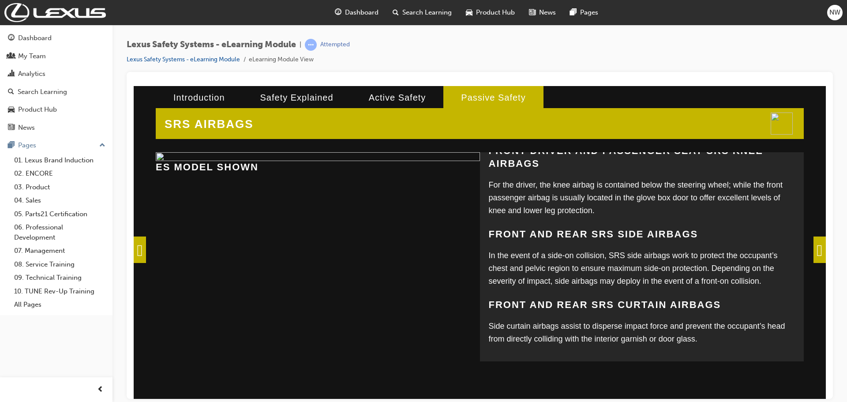
drag, startPoint x: 817, startPoint y: 251, endPoint x: 968, endPoint y: 341, distance: 175.8
click at [817, 251] on span at bounding box center [819, 249] width 12 height 26
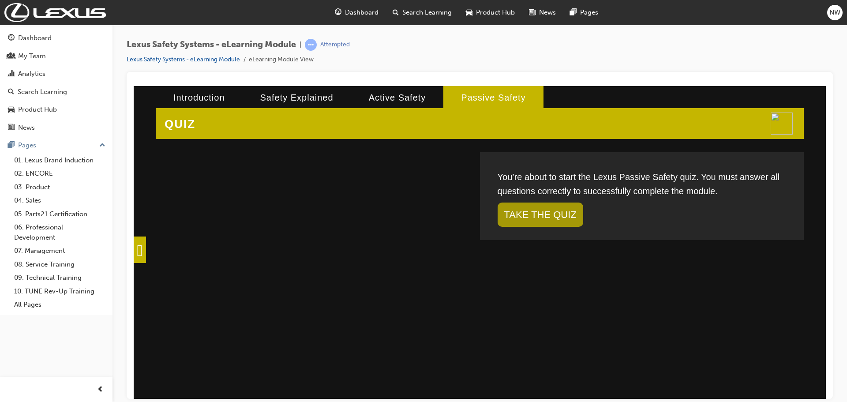
click at [542, 214] on link "TAKE THE QUIZ" at bounding box center [541, 214] width 86 height 24
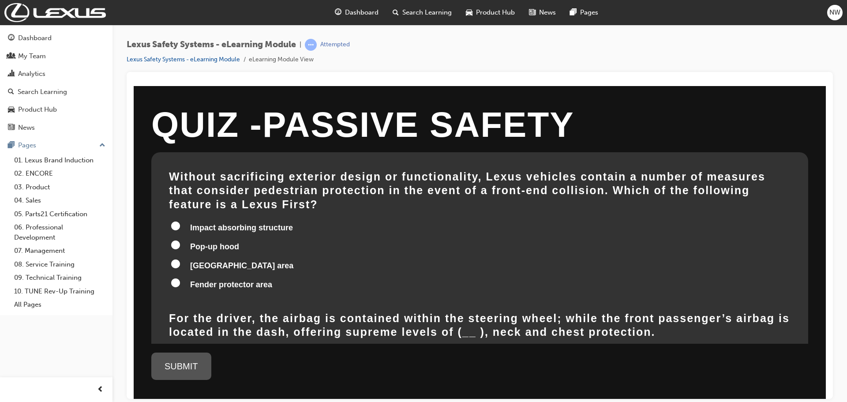
click at [176, 240] on input "Pop-up hood" at bounding box center [175, 244] width 9 height 9
radio input "true"
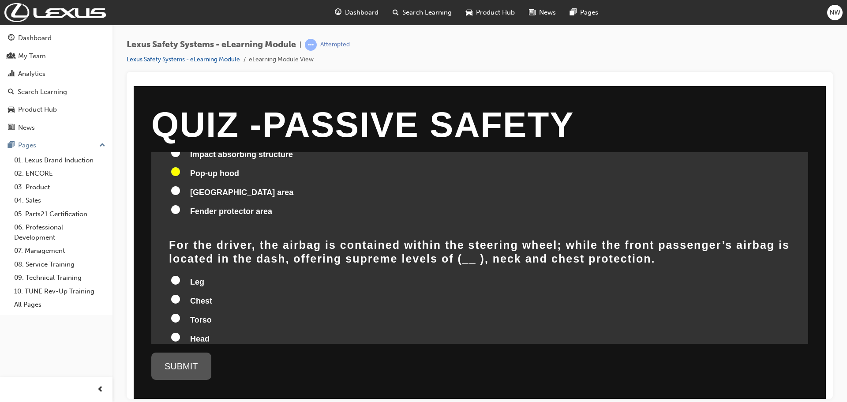
scroll to position [132, 0]
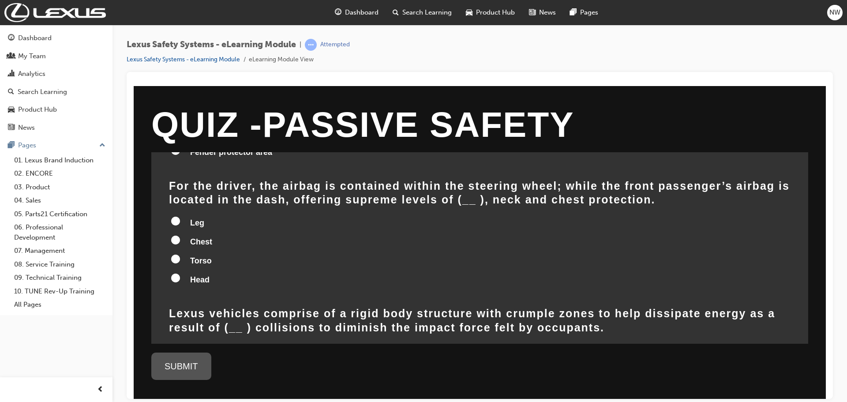
click at [170, 272] on label "Head" at bounding box center [480, 280] width 622 height 17
click at [171, 273] on input "Head" at bounding box center [175, 277] width 9 height 9
radio input "true"
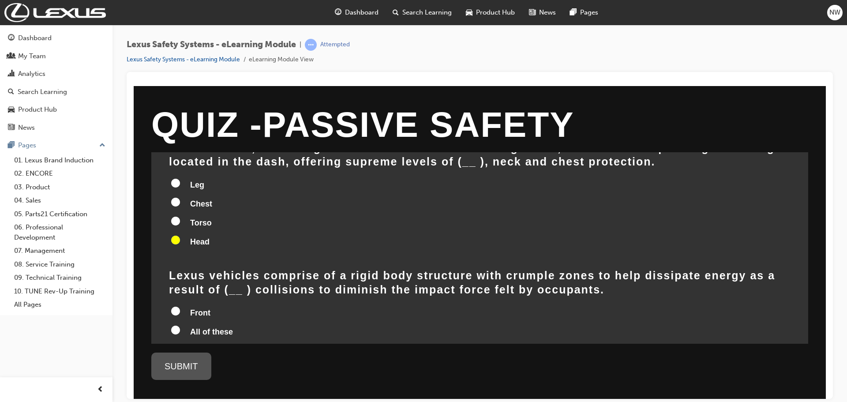
scroll to position [221, 0]
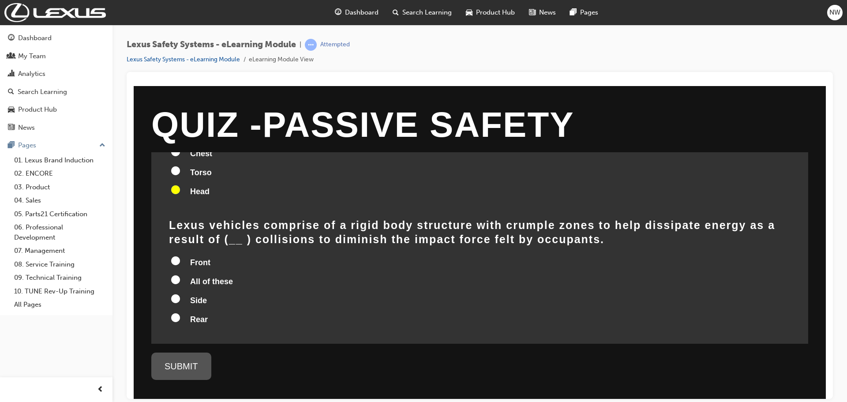
click at [177, 275] on input "All of these" at bounding box center [175, 279] width 9 height 9
radio input "true"
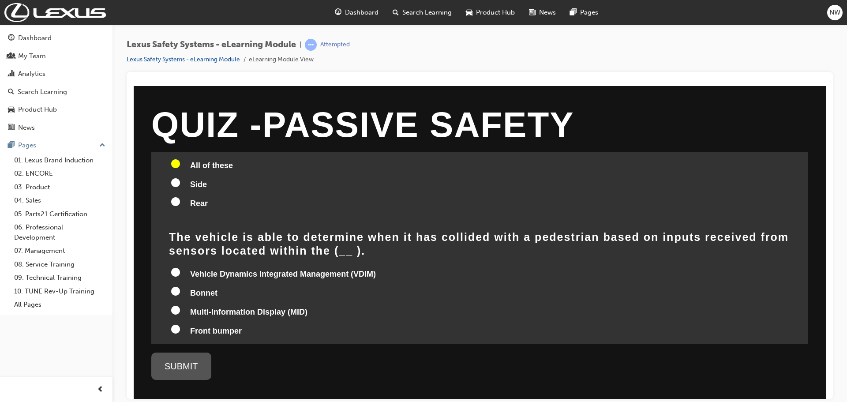
scroll to position [355, 0]
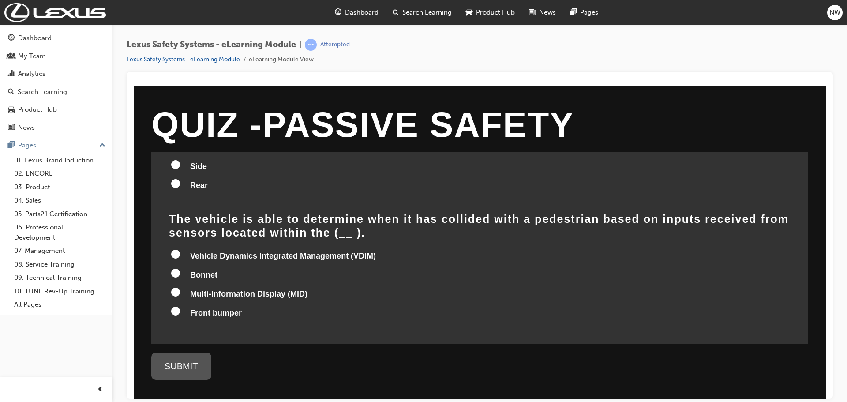
click at [176, 306] on input "Front bumper" at bounding box center [175, 310] width 9 height 9
radio input "true"
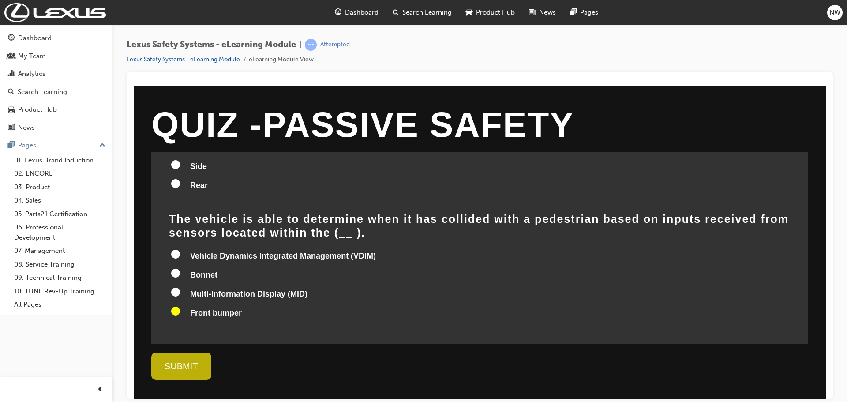
click at [201, 359] on div "SUBMIT" at bounding box center [181, 365] width 60 height 27
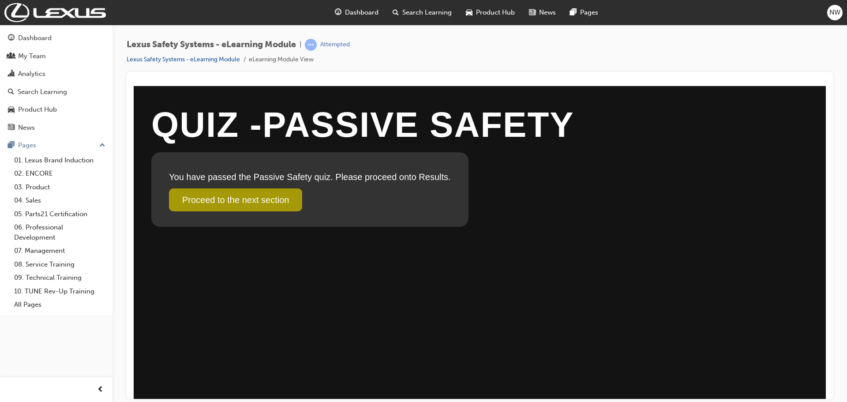
click at [224, 192] on link "Proceed to the next section" at bounding box center [235, 199] width 133 height 23
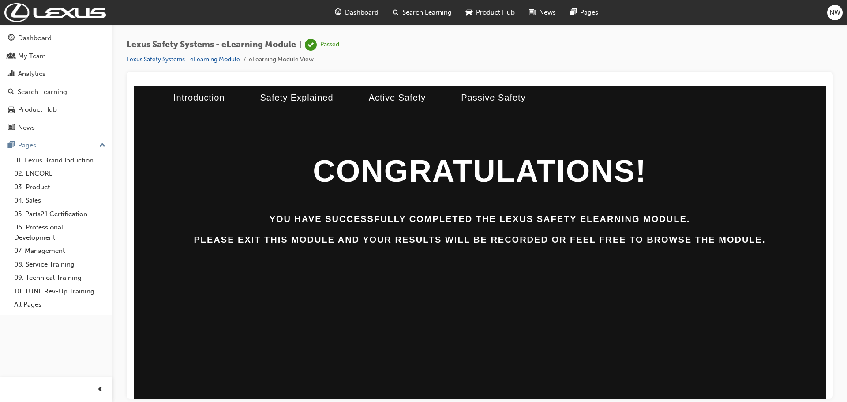
click at [408, 9] on span "Search Learning" at bounding box center [426, 12] width 49 height 10
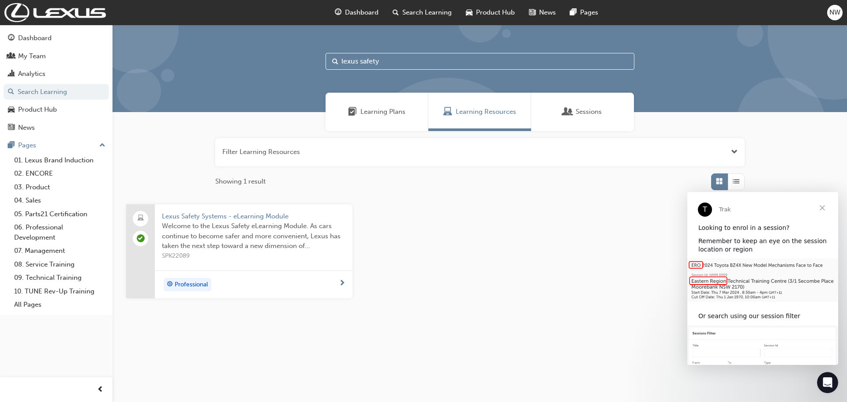
drag, startPoint x: 388, startPoint y: 56, endPoint x: 360, endPoint y: 60, distance: 28.0
click at [360, 60] on input "lexus safety" at bounding box center [480, 61] width 309 height 17
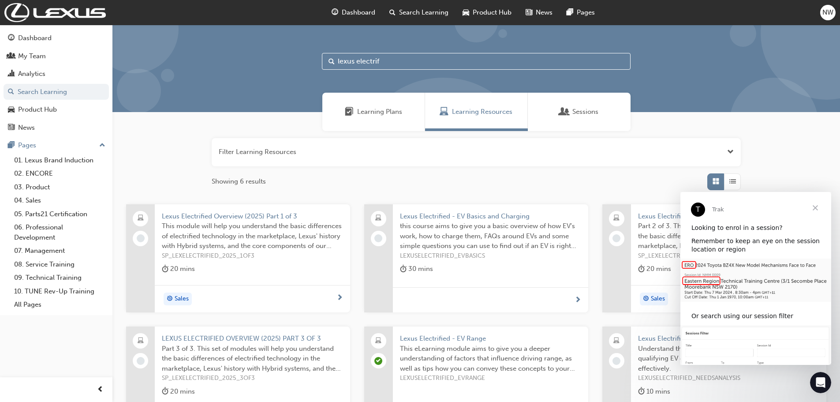
type input "lexus electrif"
click at [495, 219] on span "Lexus Electrified - EV Basics and Charging" at bounding box center [490, 216] width 181 height 10
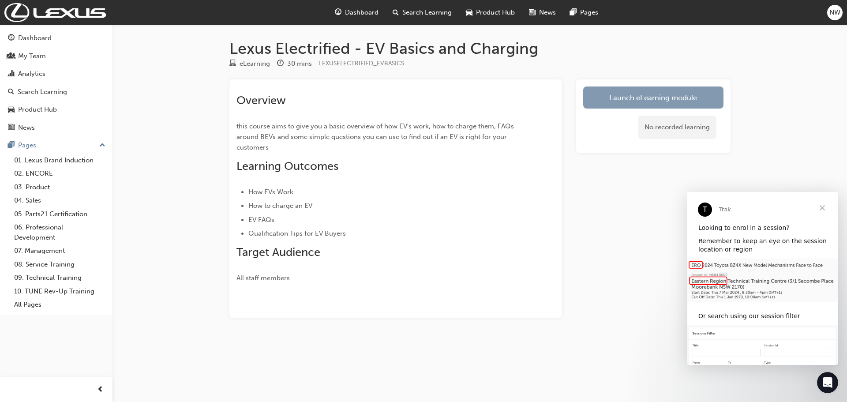
click at [625, 101] on link "Launch eLearning module" at bounding box center [653, 97] width 140 height 22
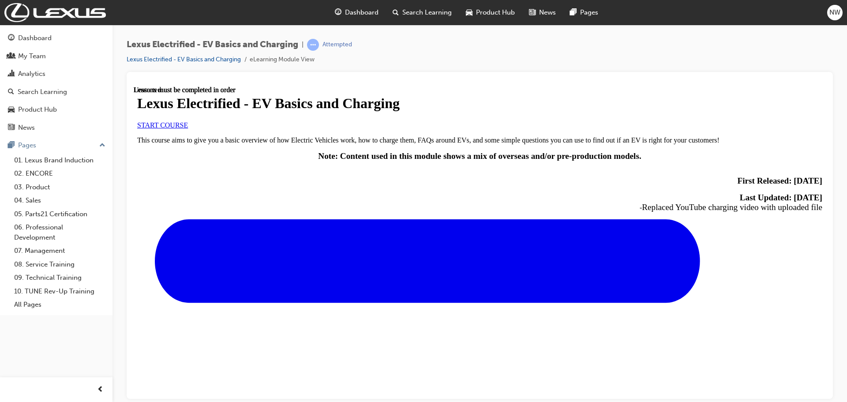
click at [188, 128] on link "START COURSE" at bounding box center [162, 124] width 51 height 7
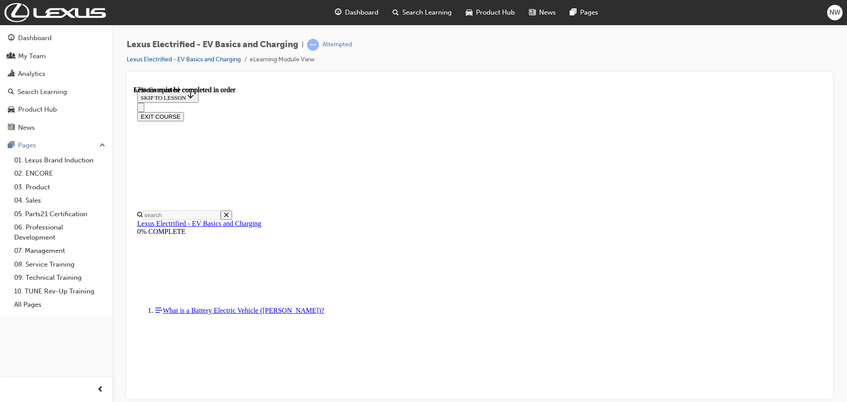
scroll to position [548, 0]
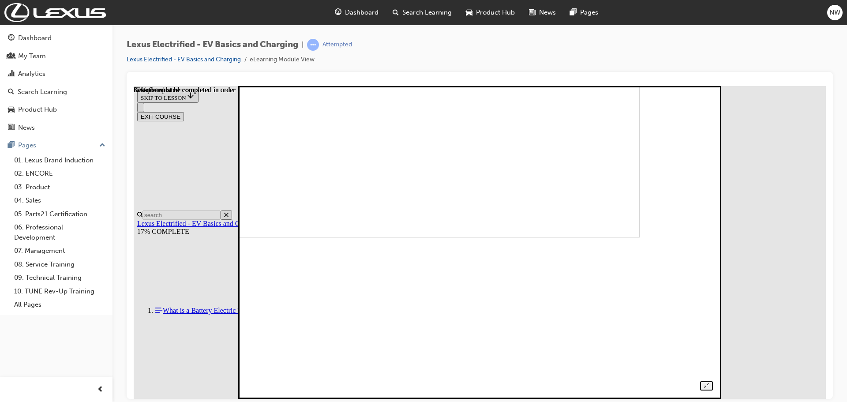
click at [607, 206] on img at bounding box center [412, 81] width 453 height 313
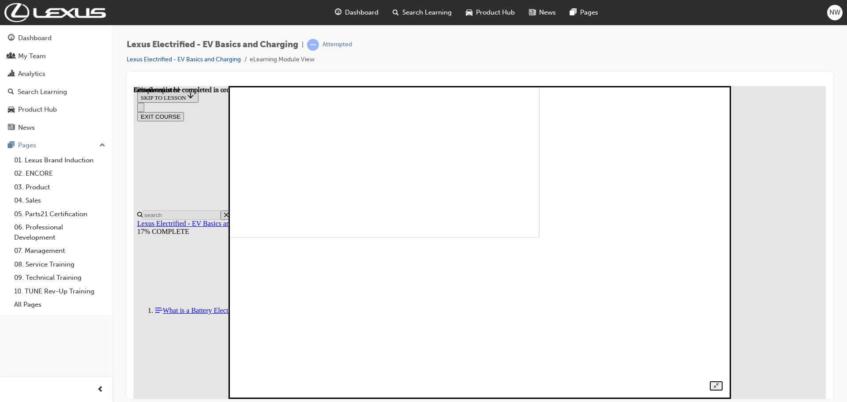
click at [539, 237] on img at bounding box center [303, 81] width 473 height 313
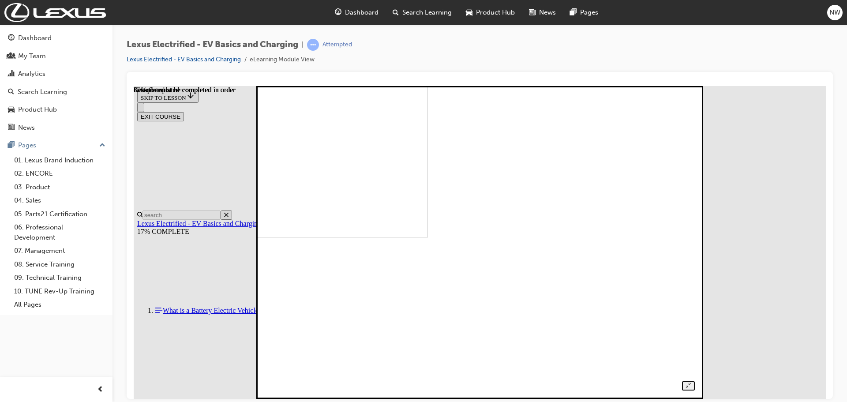
click at [427, 237] on img at bounding box center [219, 81] width 417 height 313
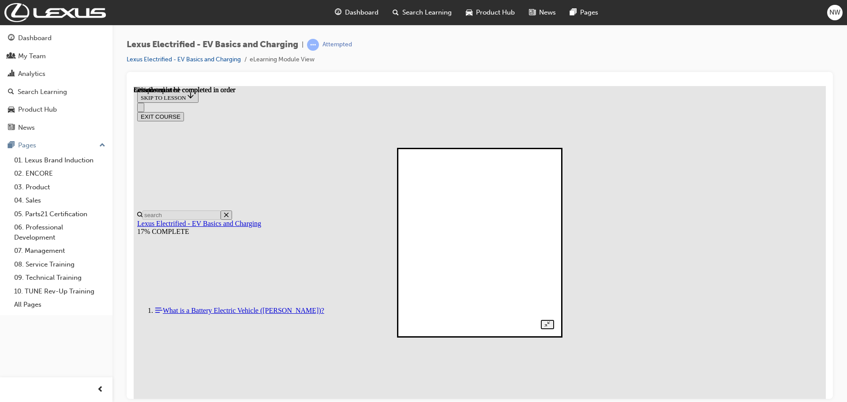
click at [554, 279] on div at bounding box center [479, 242] width 148 height 173
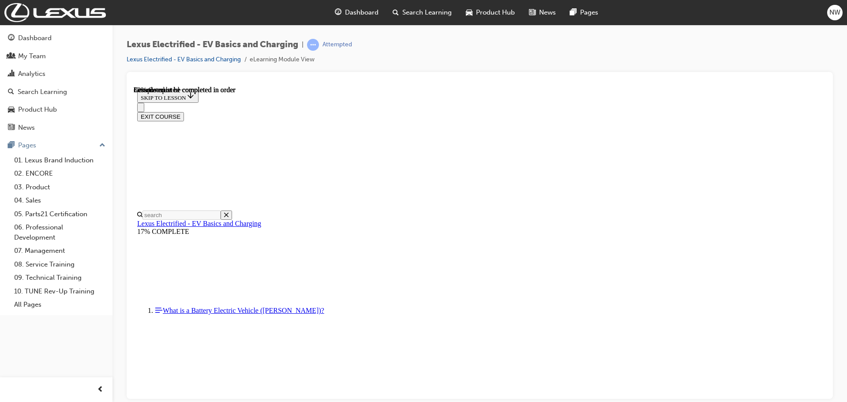
scroll to position [3177, 0]
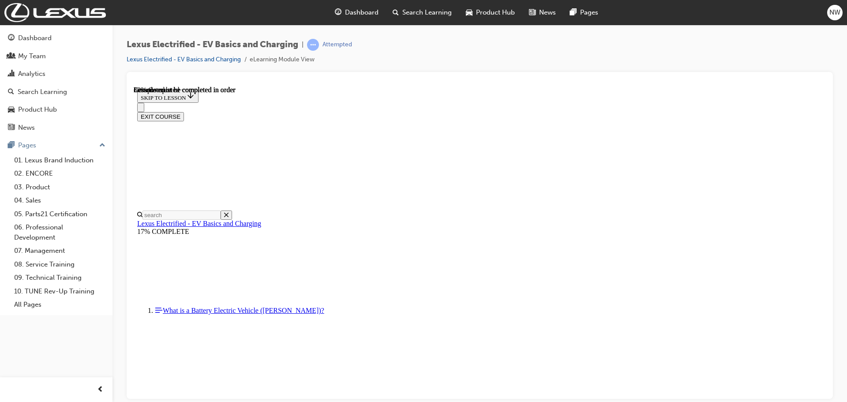
drag, startPoint x: 339, startPoint y: 381, endPoint x: 566, endPoint y: 382, distance: 227.2
drag, startPoint x: 523, startPoint y: 382, endPoint x: 640, endPoint y: 379, distance: 116.9
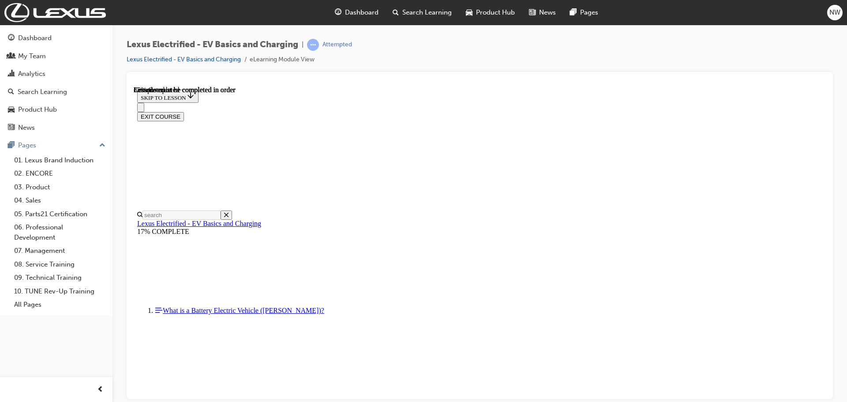
scroll to position [2198, 0]
drag, startPoint x: 337, startPoint y: 342, endPoint x: 658, endPoint y: 350, distance: 321.2
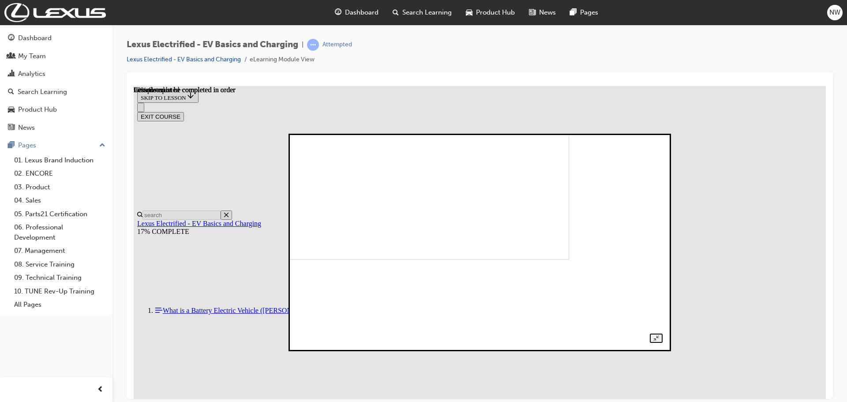
click at [502, 259] on img at bounding box center [392, 160] width 353 height 199
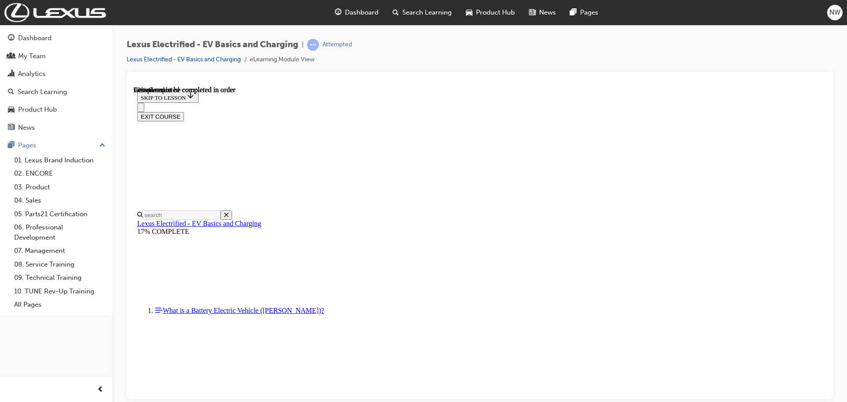
scroll to position [3221, 0]
drag, startPoint x: 301, startPoint y: 216, endPoint x: 324, endPoint y: 243, distance: 35.6
drag, startPoint x: 401, startPoint y: 217, endPoint x: 649, endPoint y: 220, distance: 247.9
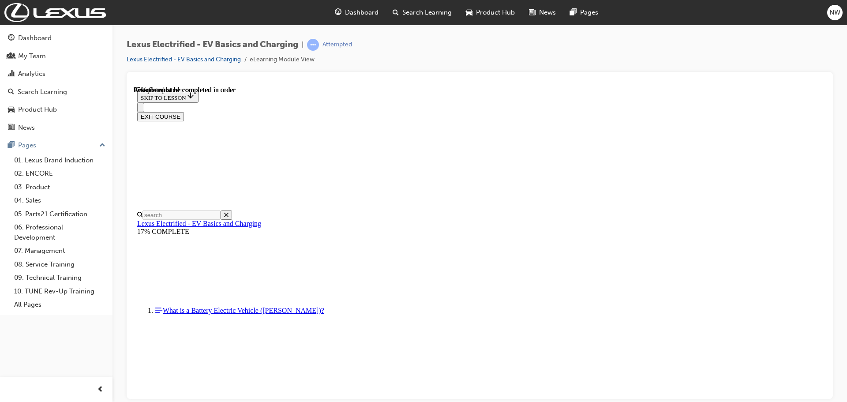
scroll to position [3396, 0]
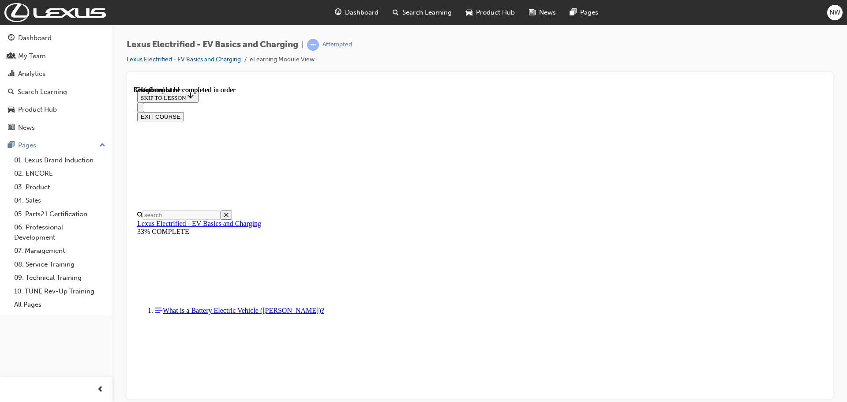
scroll to position [557, 0]
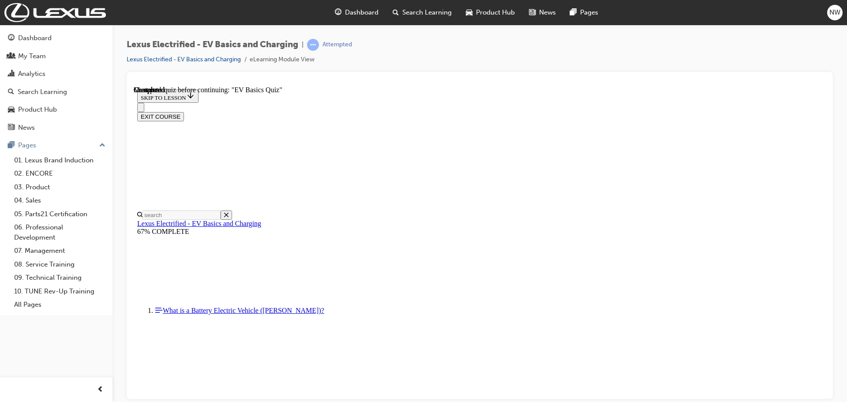
scroll to position [28, 0]
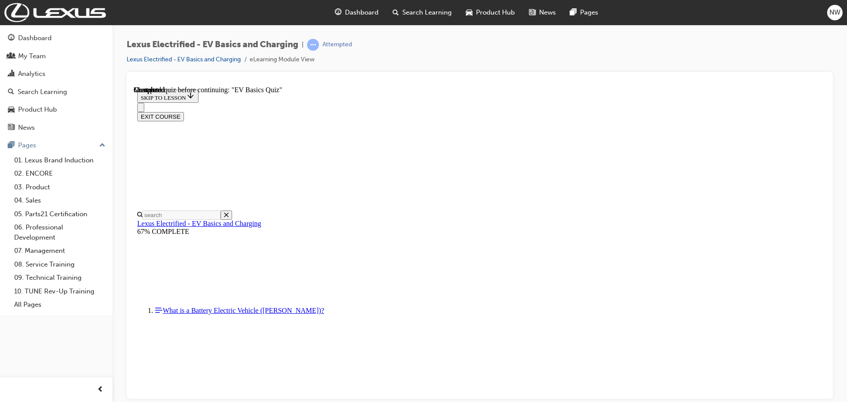
radio input "true"
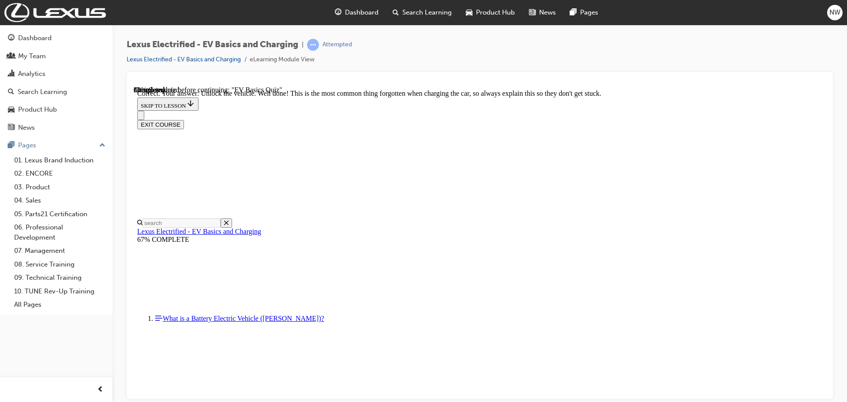
scroll to position [368, 0]
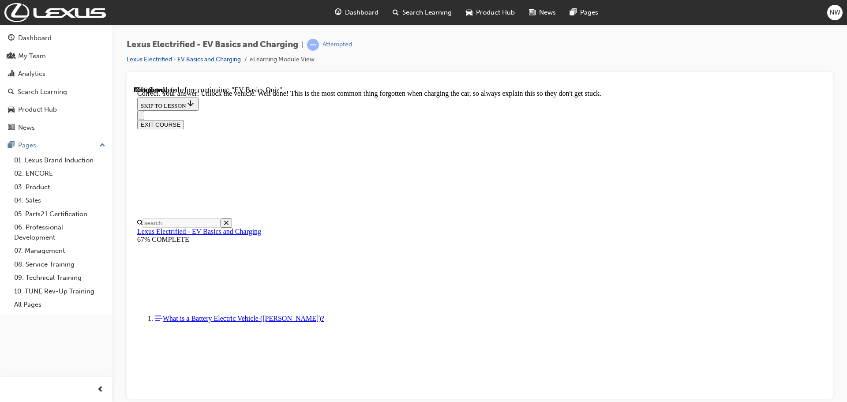
checkbox input "true"
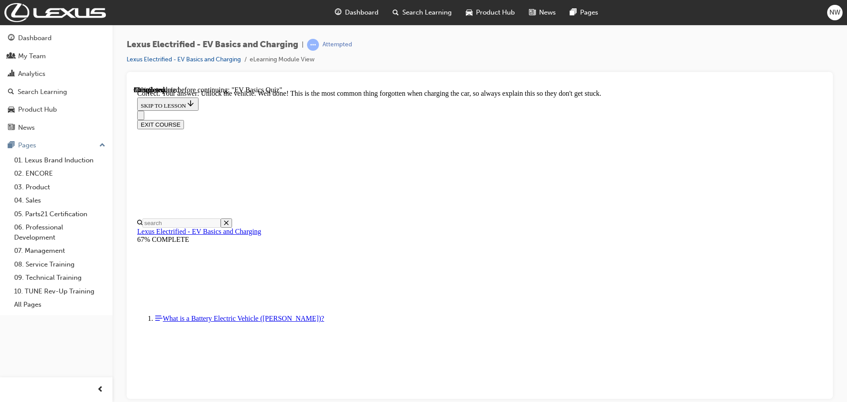
checkbox input "true"
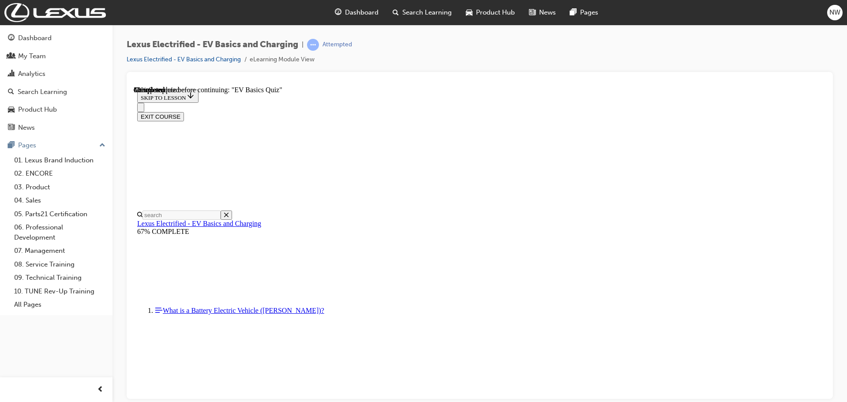
radio input "true"
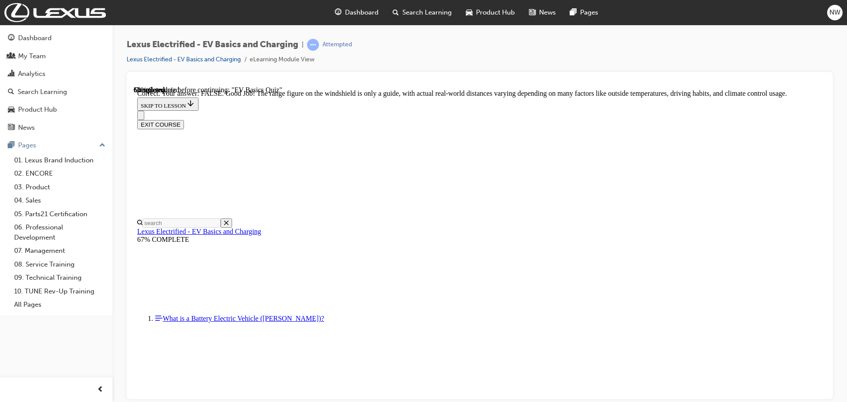
scroll to position [159, 0]
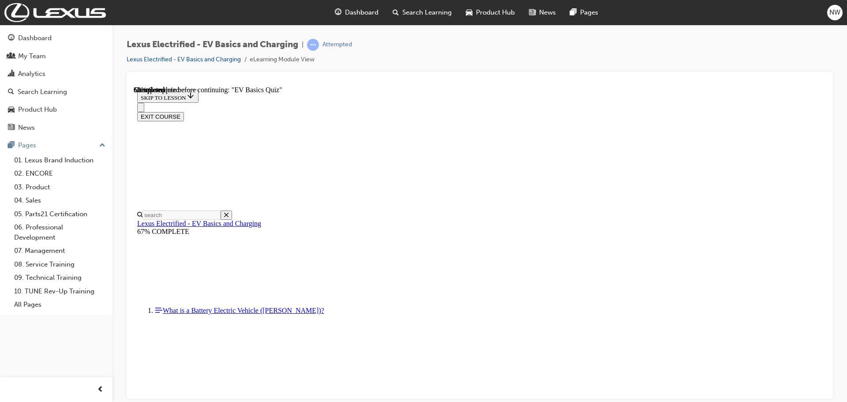
radio input "true"
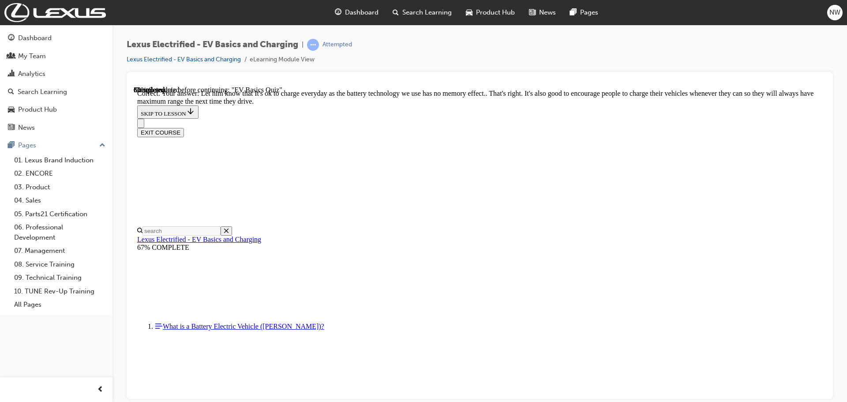
scroll to position [168, 0]
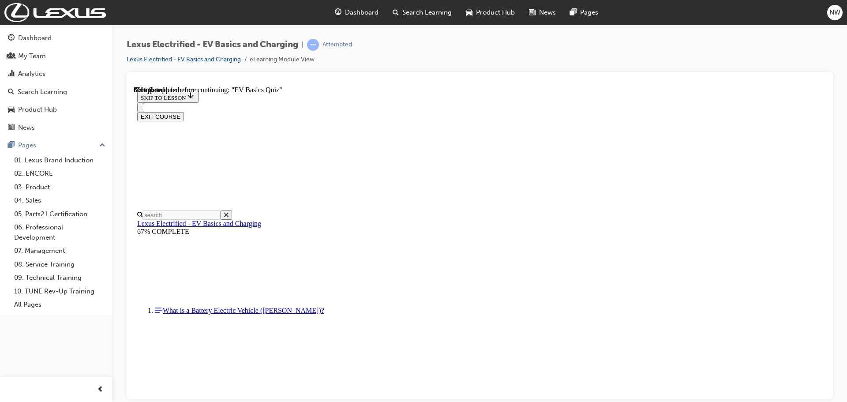
radio input "true"
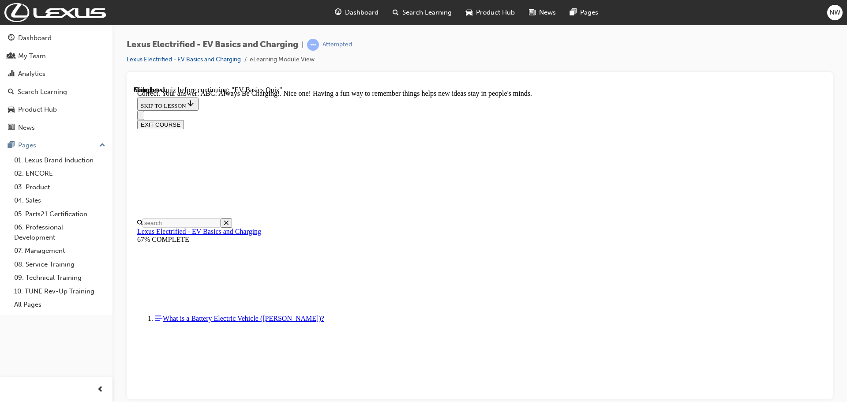
scroll to position [169, 0]
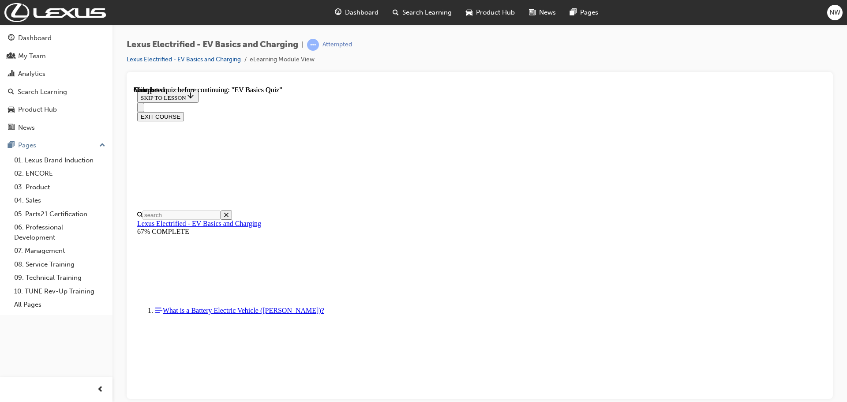
scroll to position [166, 0]
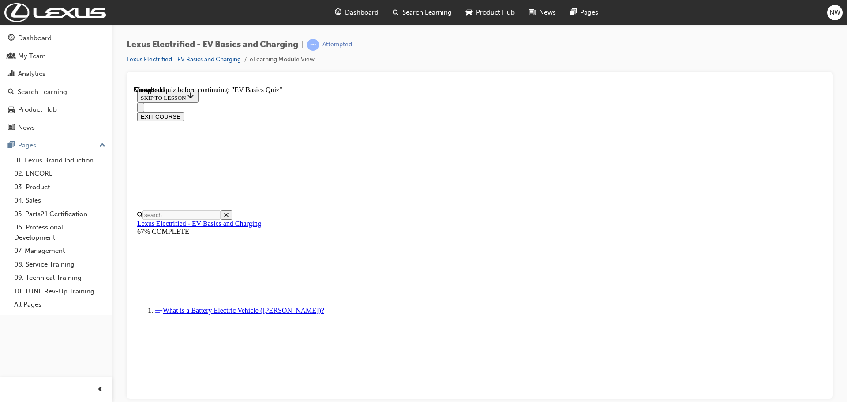
radio input "true"
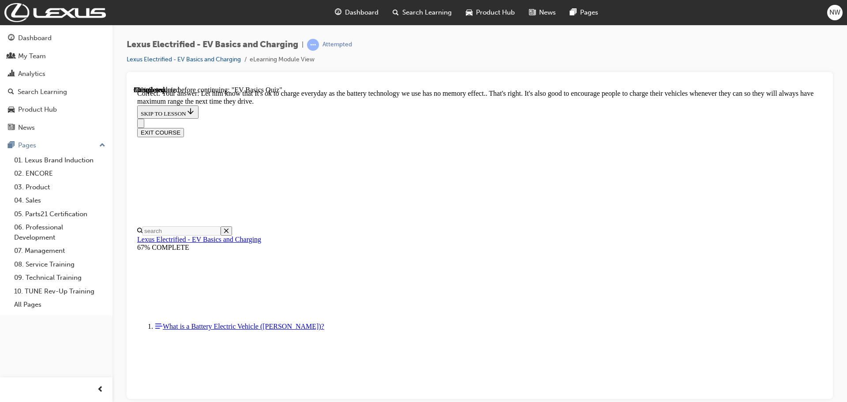
scroll to position [168, 0]
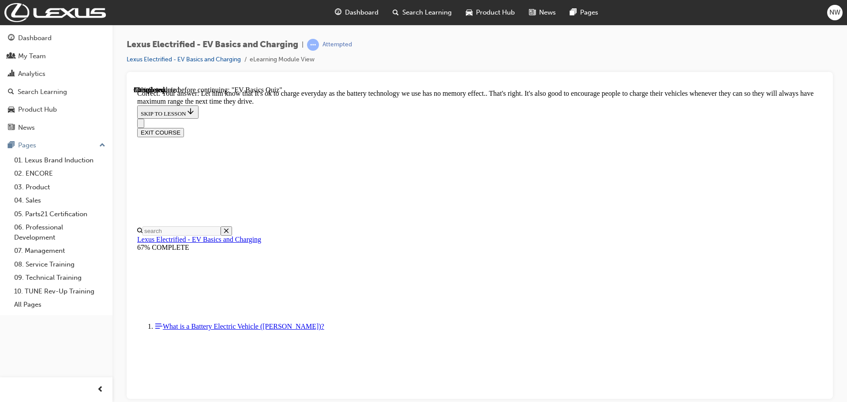
radio input "true"
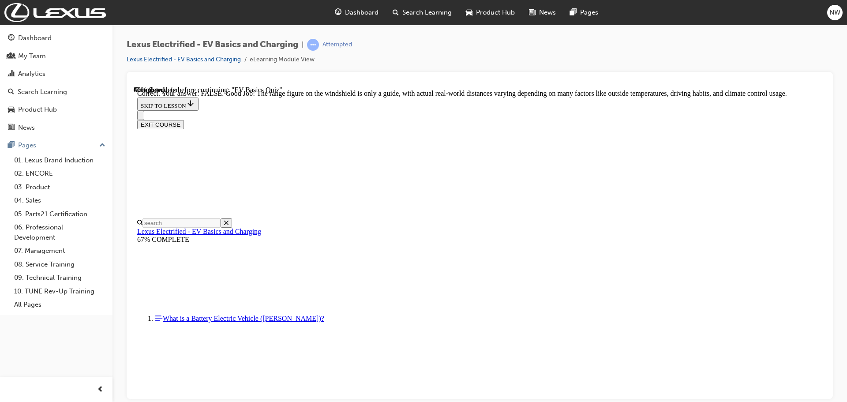
scroll to position [159, 0]
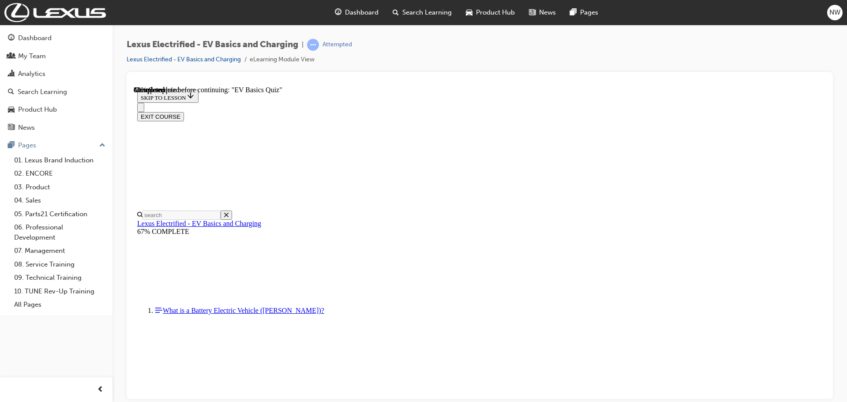
scroll to position [97, 0]
radio input "true"
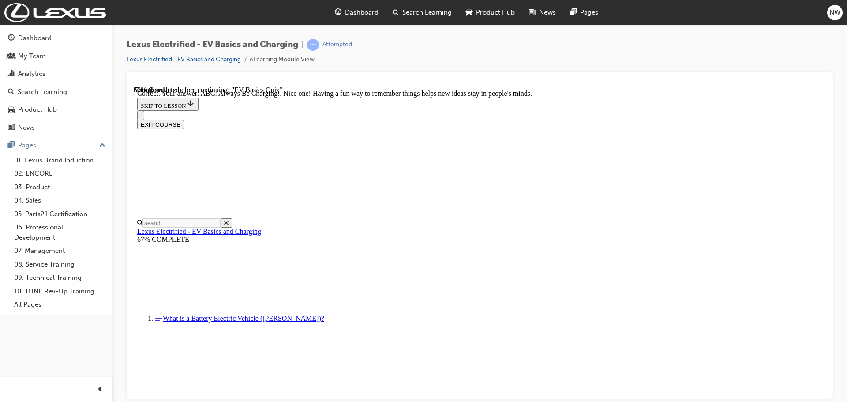
scroll to position [169, 0]
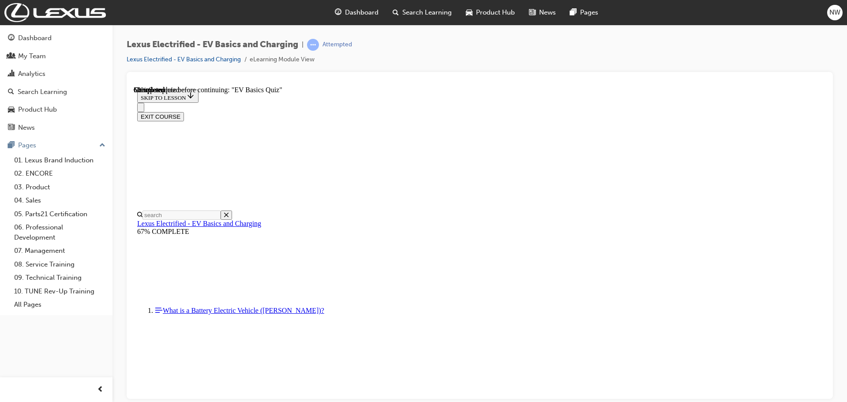
scroll to position [110, 0]
checkbox input "true"
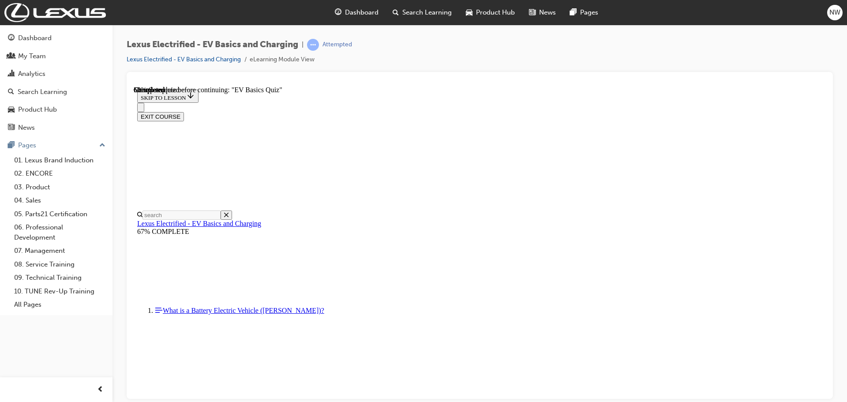
checkbox input "true"
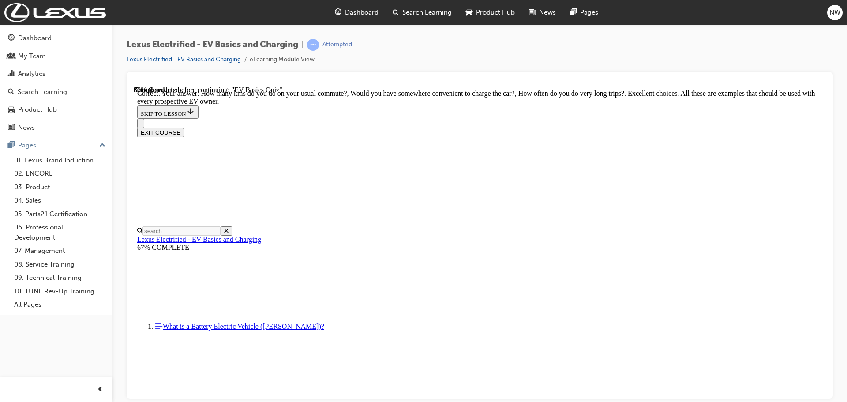
scroll to position [219, 0]
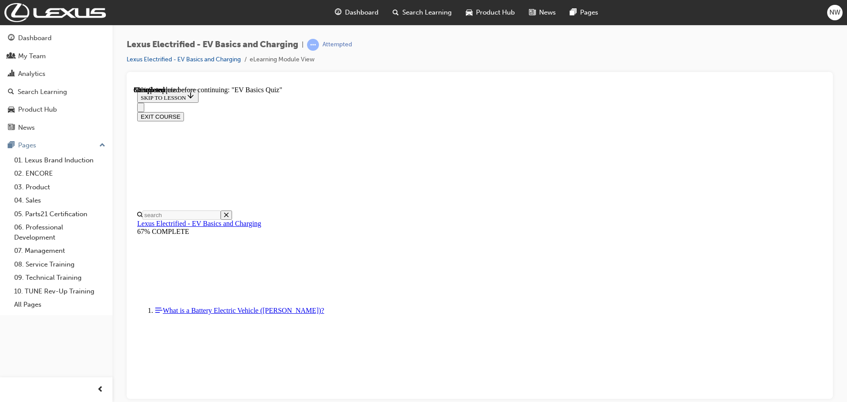
scroll to position [235, 0]
radio input "true"
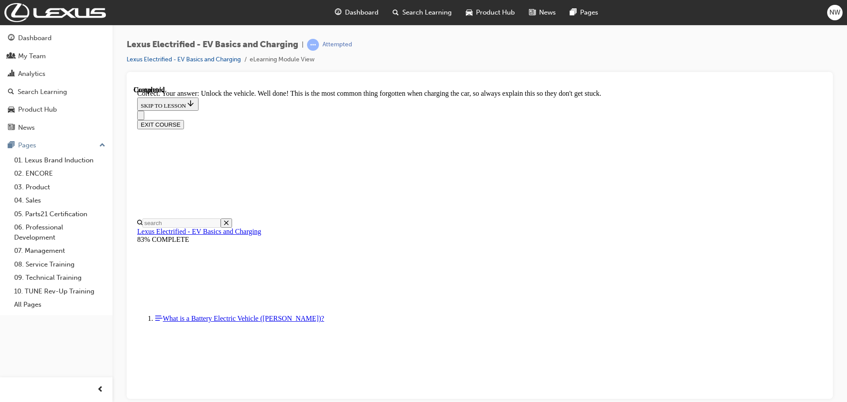
scroll to position [368, 0]
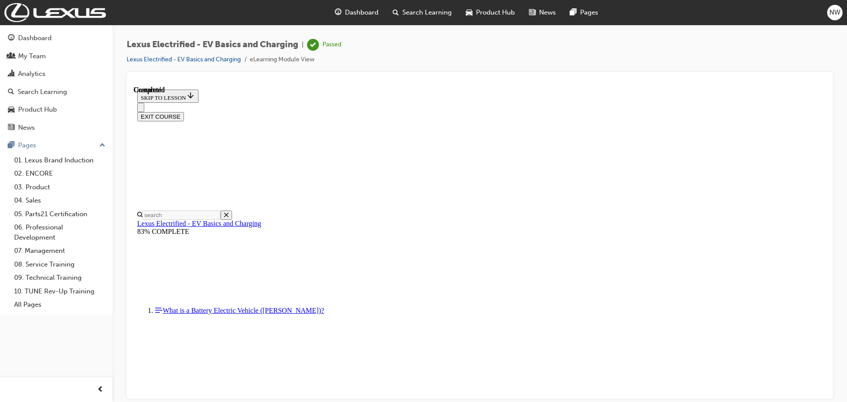
scroll to position [166, 0]
click at [184, 112] on button "EXIT COURSE" at bounding box center [160, 116] width 47 height 9
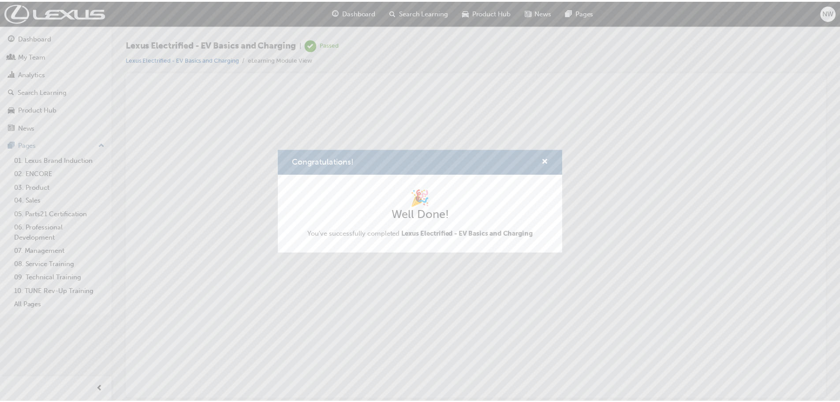
scroll to position [0, 0]
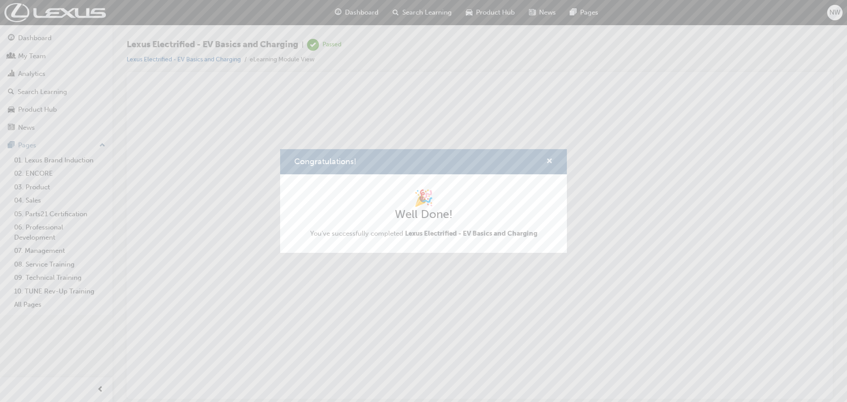
drag, startPoint x: 551, startPoint y: 159, endPoint x: 414, endPoint y: 116, distance: 144.0
click at [551, 159] on span "cross-icon" at bounding box center [549, 162] width 7 height 8
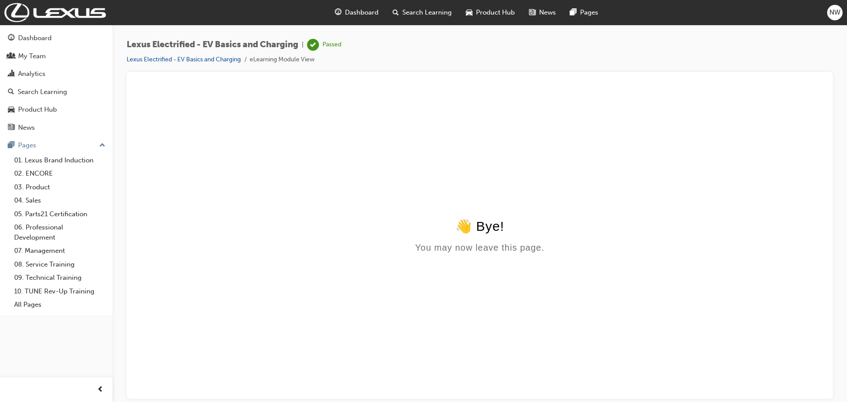
click at [412, 13] on span "Search Learning" at bounding box center [426, 12] width 49 height 10
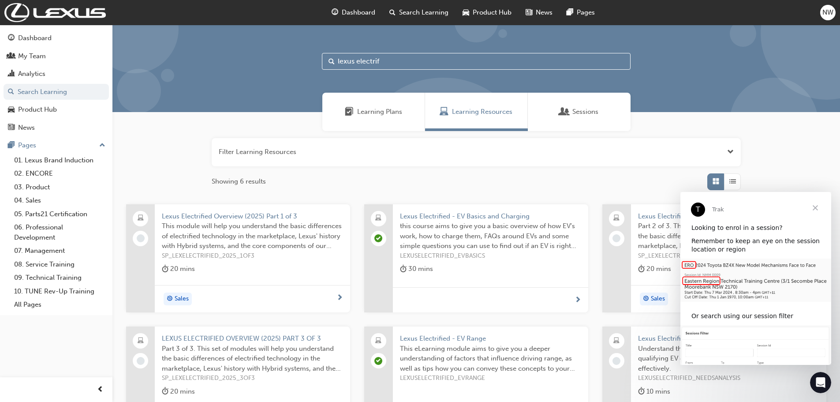
click at [817, 204] on span "Close" at bounding box center [816, 208] width 32 height 32
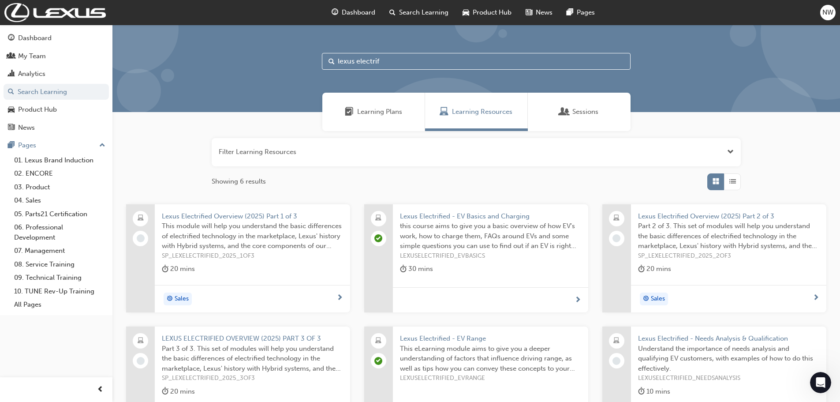
scroll to position [44, 0]
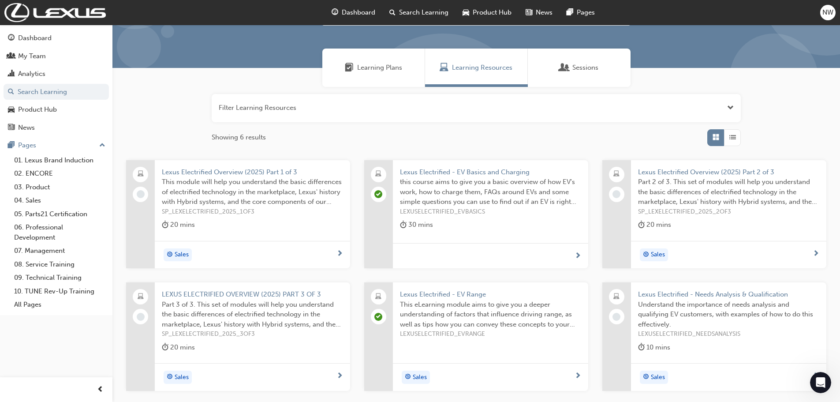
click at [705, 293] on span "Lexus Electrified - Needs Analysis & Qualification" at bounding box center [728, 294] width 181 height 10
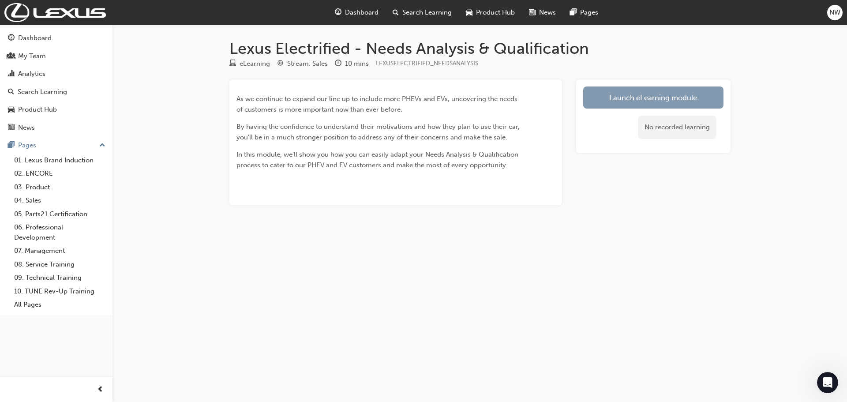
click at [647, 102] on link "Launch eLearning module" at bounding box center [653, 97] width 140 height 22
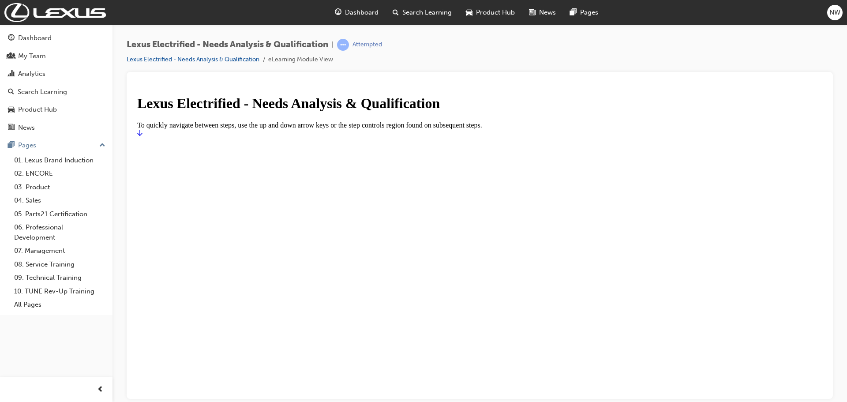
click at [142, 136] on icon "Start" at bounding box center [139, 132] width 5 height 7
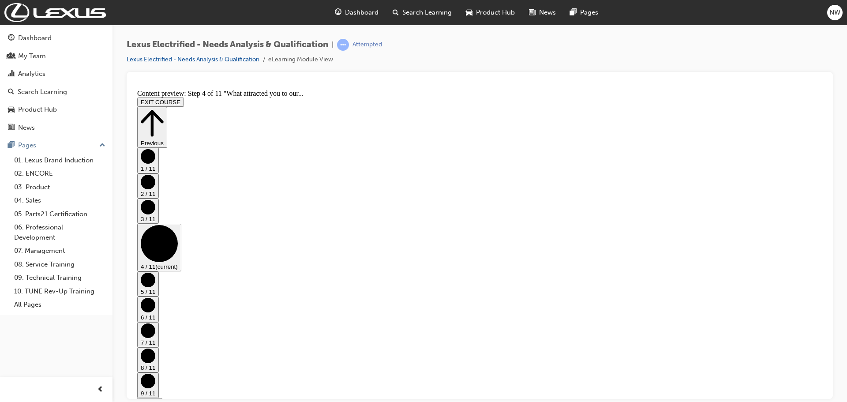
scroll to position [277, 0]
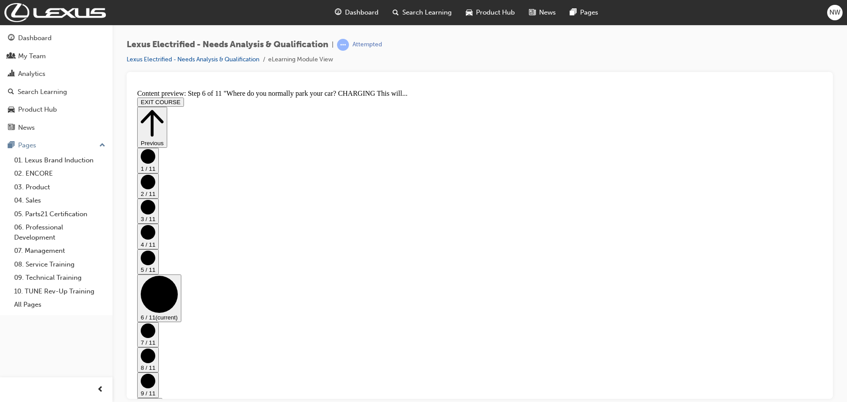
scroll to position [186, 0]
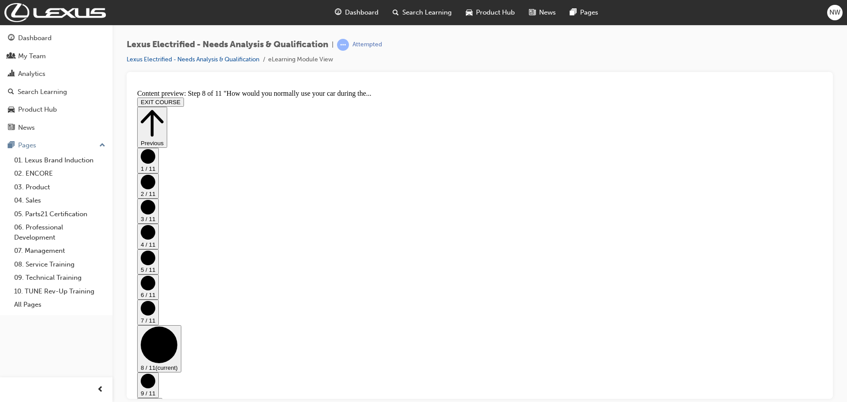
scroll to position [326, 0]
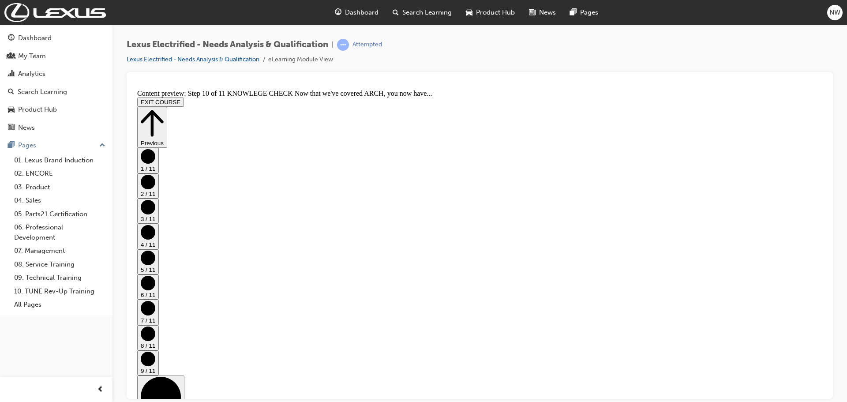
scroll to position [133, 0]
click at [184, 97] on button "EXIT COURSE" at bounding box center [160, 101] width 47 height 9
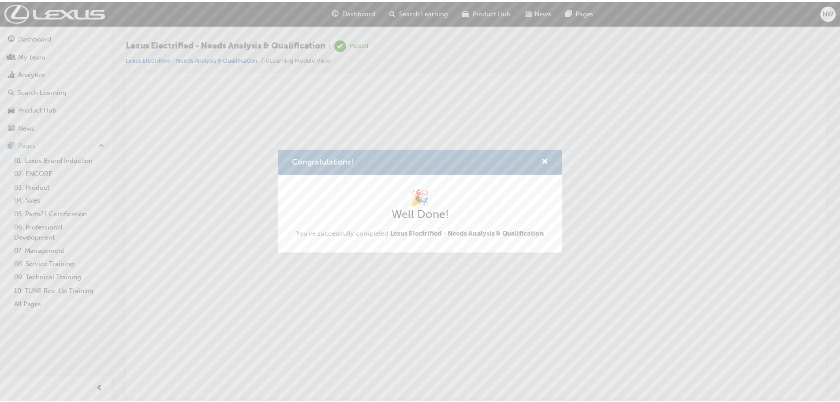
scroll to position [0, 0]
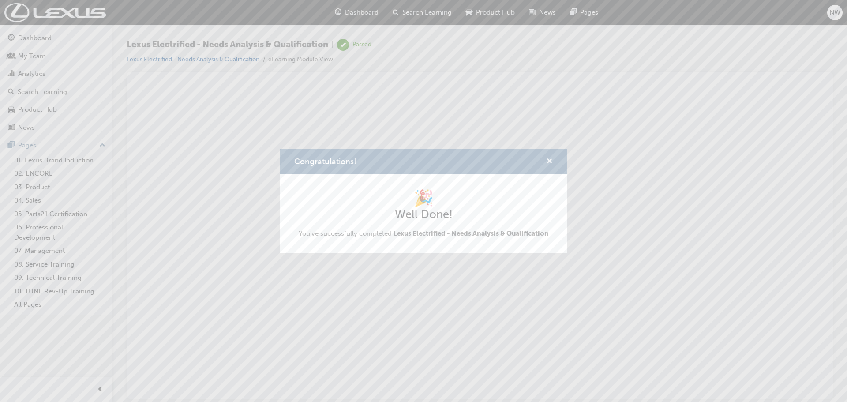
click at [549, 161] on span "cross-icon" at bounding box center [549, 162] width 7 height 8
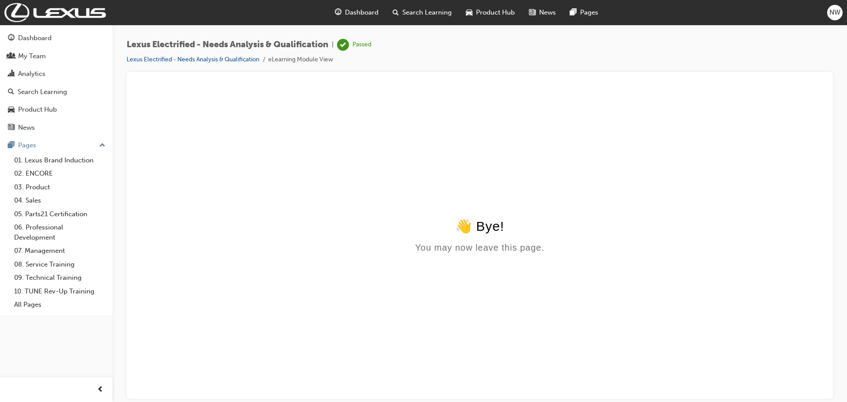
click at [437, 12] on span "Search Learning" at bounding box center [426, 12] width 49 height 10
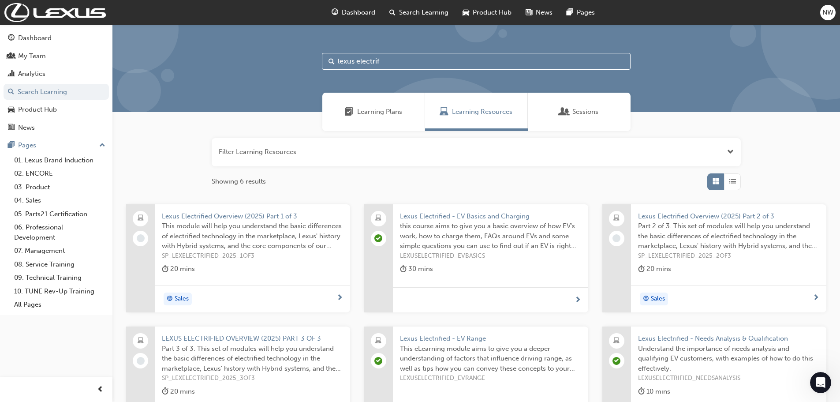
click at [392, 61] on input "lexus electrif" at bounding box center [476, 61] width 309 height 17
type input "lexus electrified"
click at [388, 114] on span "Learning Plans" at bounding box center [379, 112] width 45 height 10
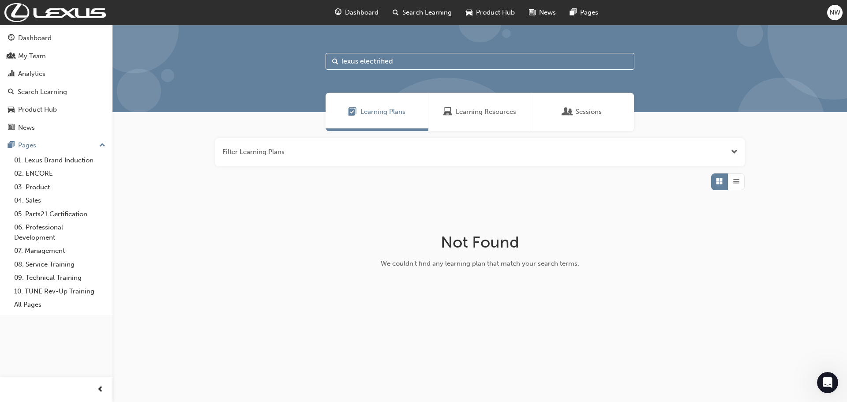
click at [292, 151] on button "button" at bounding box center [479, 152] width 529 height 28
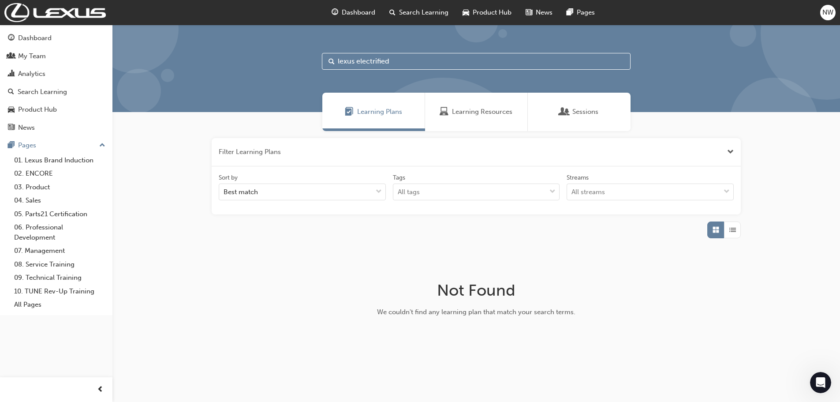
click at [393, 61] on input "lexus electrified" at bounding box center [476, 61] width 309 height 17
click at [498, 111] on span "Learning Resources" at bounding box center [482, 112] width 60 height 10
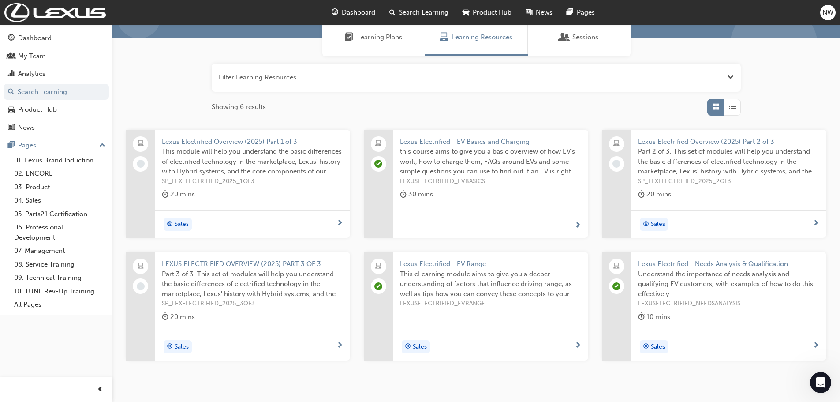
scroll to position [30, 0]
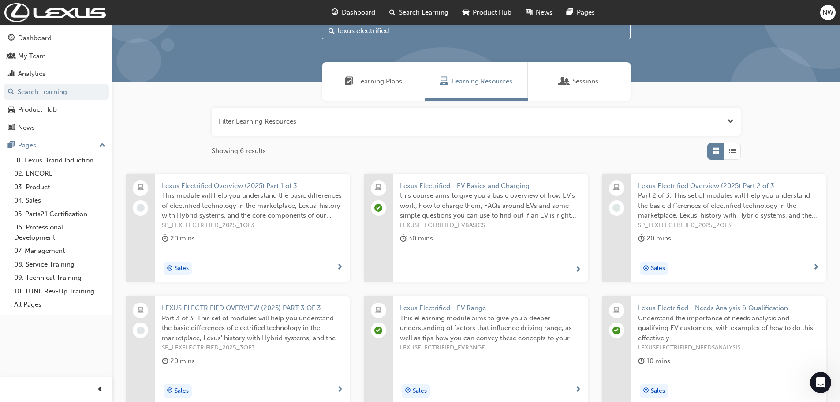
click at [248, 184] on span "Lexus Electrified Overview (2025) Part 1 of 3" at bounding box center [252, 186] width 181 height 10
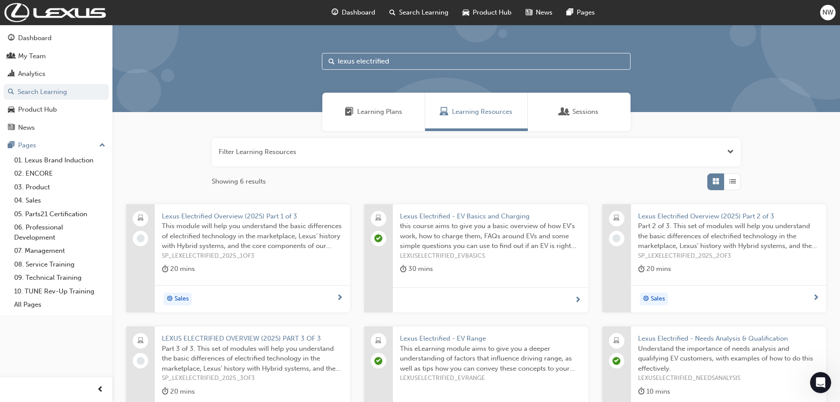
drag, startPoint x: 401, startPoint y: 52, endPoint x: 385, endPoint y: 52, distance: 15.4
click at [385, 51] on div "lexus electrified" at bounding box center [476, 68] width 728 height 87
drag, startPoint x: 387, startPoint y: 60, endPoint x: 323, endPoint y: 64, distance: 64.1
click at [323, 64] on input "lexus electrified" at bounding box center [476, 61] width 309 height 17
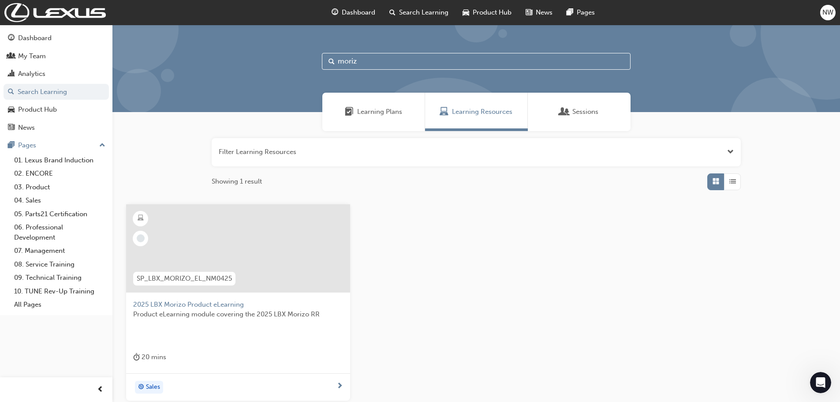
type input "moriz"
click at [219, 302] on span "2025 LBX Morizo Product eLearning" at bounding box center [238, 305] width 210 height 10
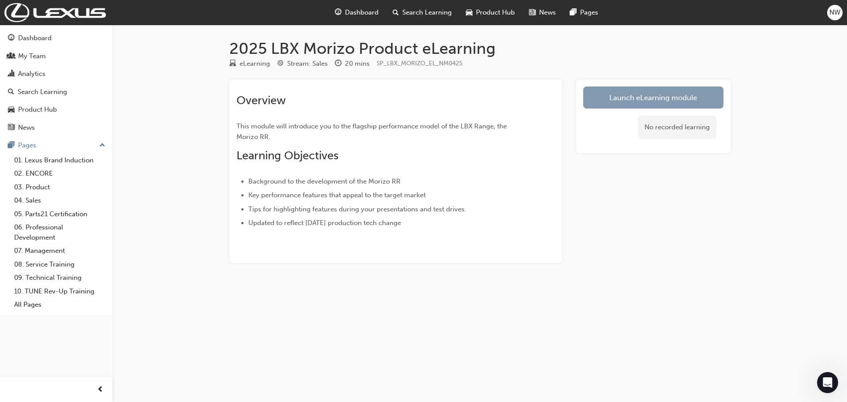
click at [641, 95] on link "Launch eLearning module" at bounding box center [653, 97] width 140 height 22
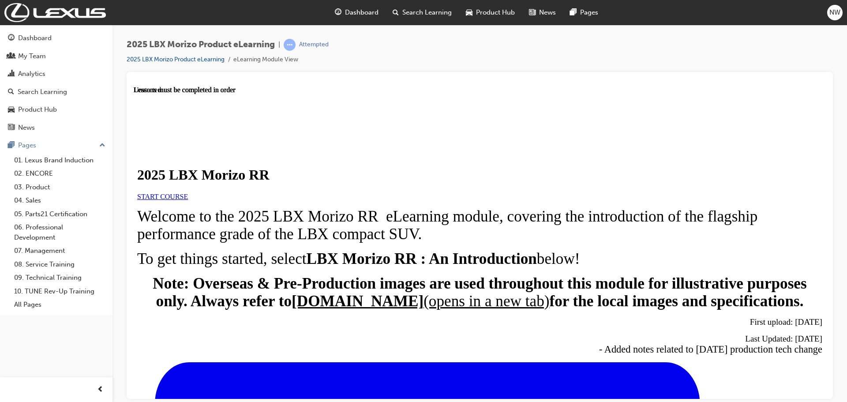
click at [188, 200] on link "START COURSE" at bounding box center [162, 195] width 51 height 7
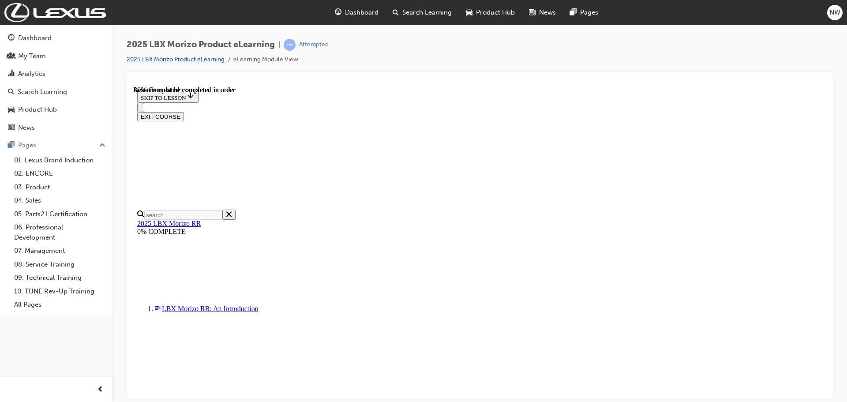
scroll to position [825, 0]
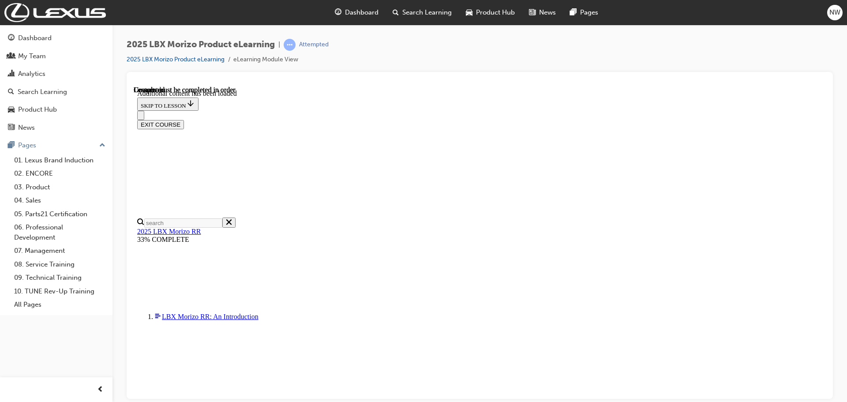
scroll to position [1295, 0]
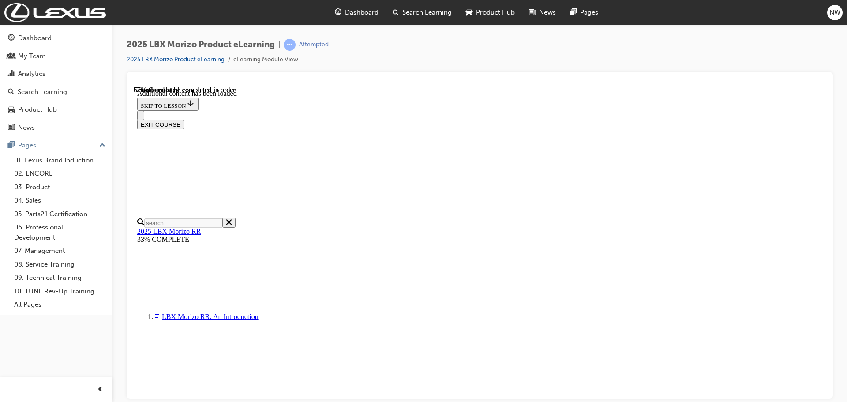
scroll to position [924, 0]
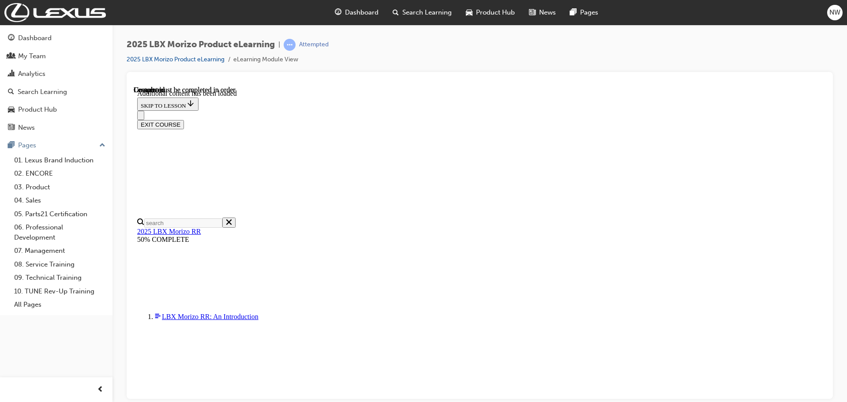
scroll to position [1484, 0]
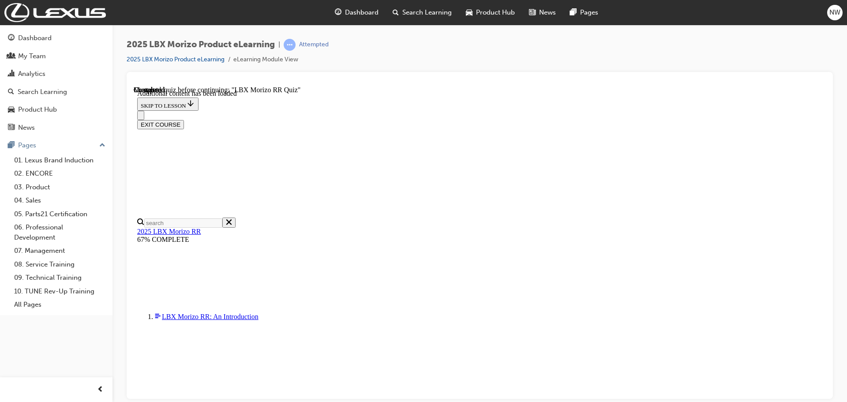
drag, startPoint x: 425, startPoint y: 290, endPoint x: 421, endPoint y: 297, distance: 8.0
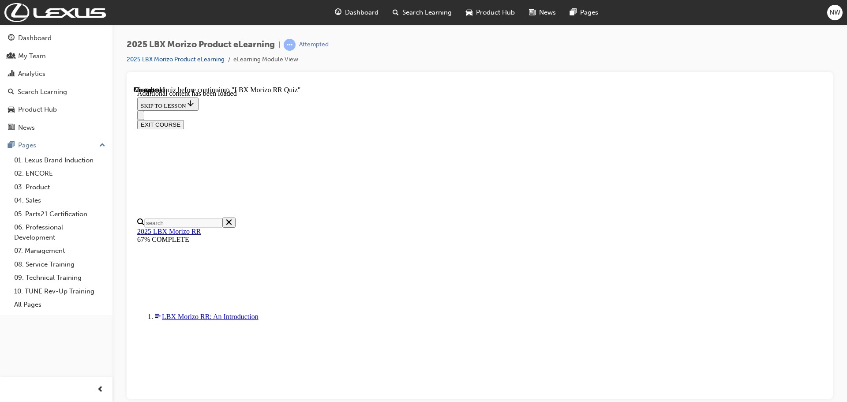
scroll to position [192, 0]
radio input "true"
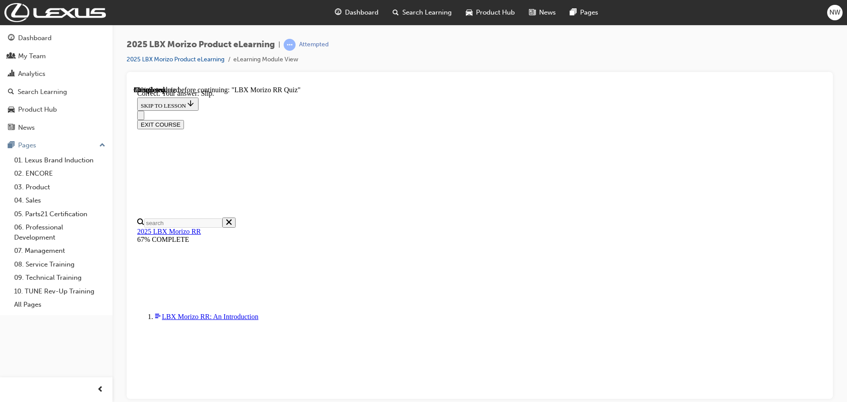
scroll to position [290, 0]
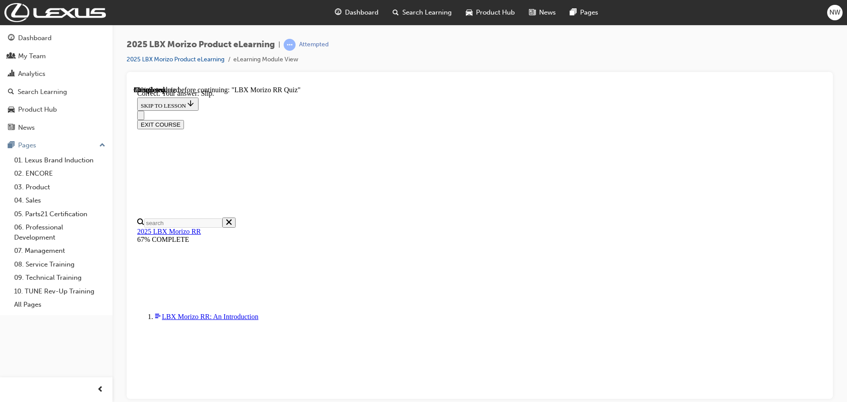
radio input "true"
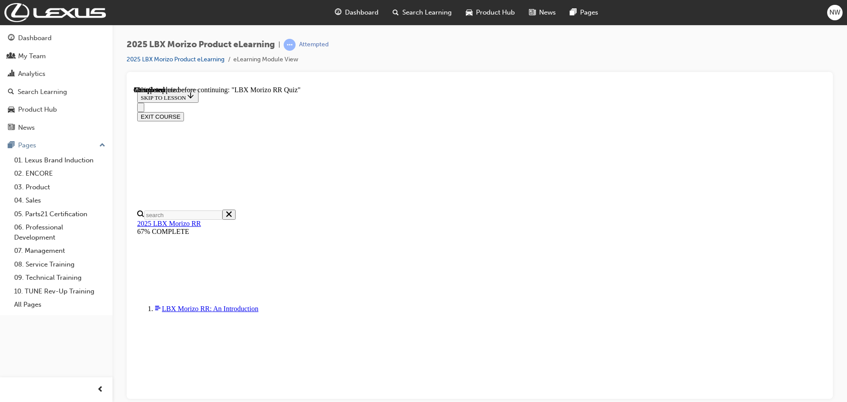
radio input "true"
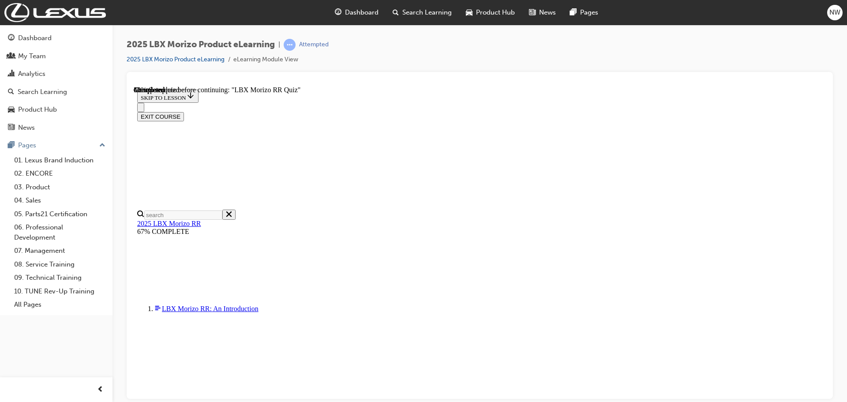
radio input "true"
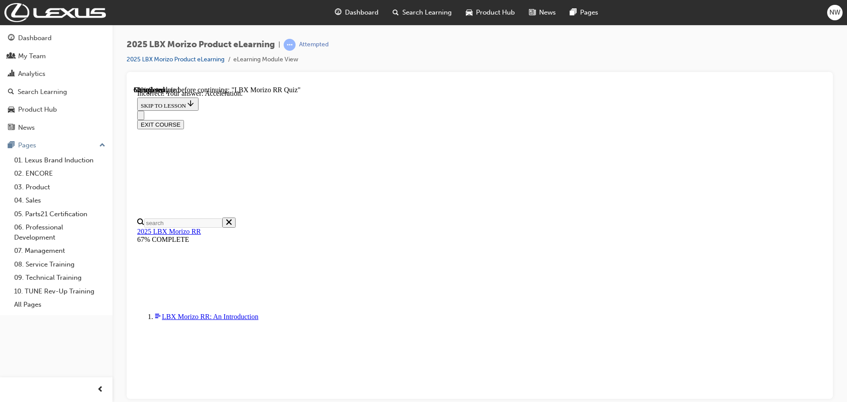
scroll to position [143, 0]
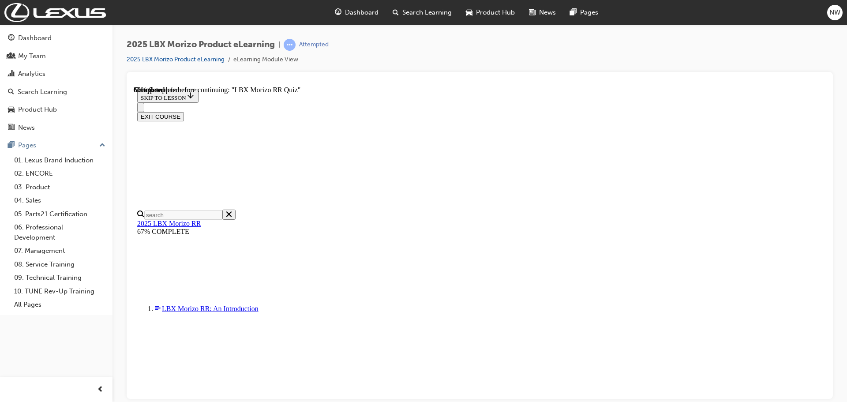
scroll to position [183, 0]
radio input "true"
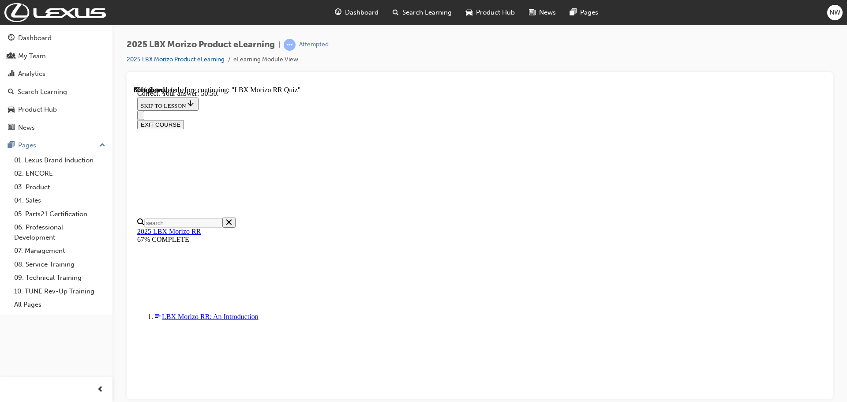
scroll to position [311, 0]
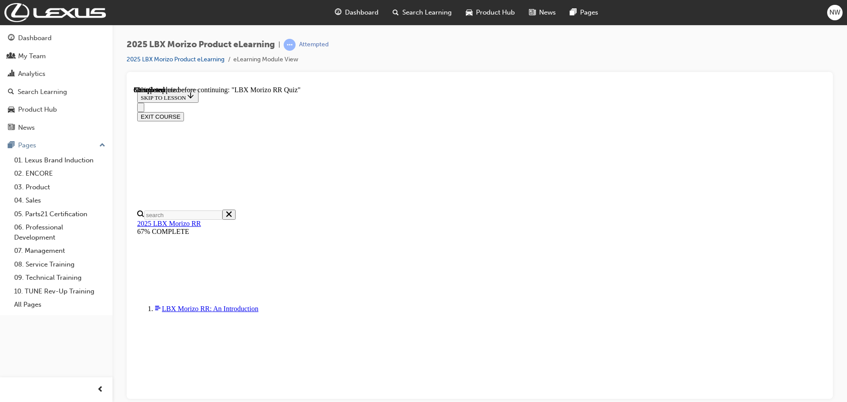
scroll to position [132, 0]
radio input "true"
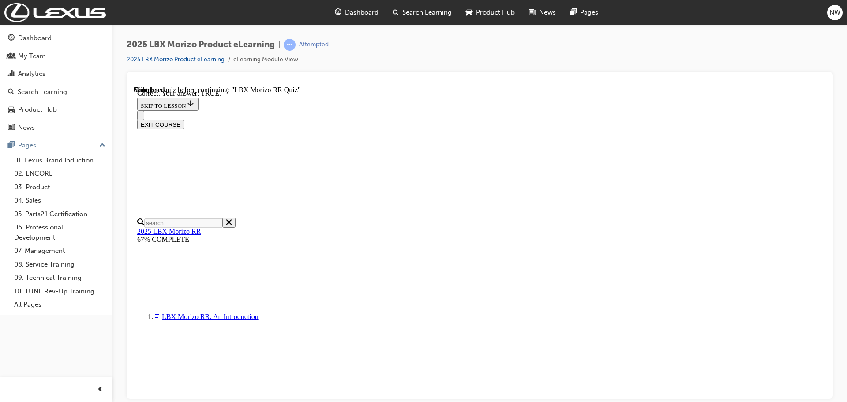
scroll to position [258, 0]
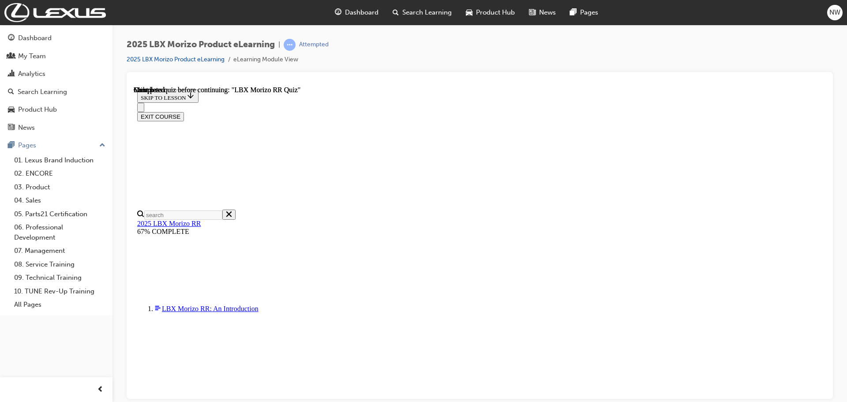
scroll to position [172, 0]
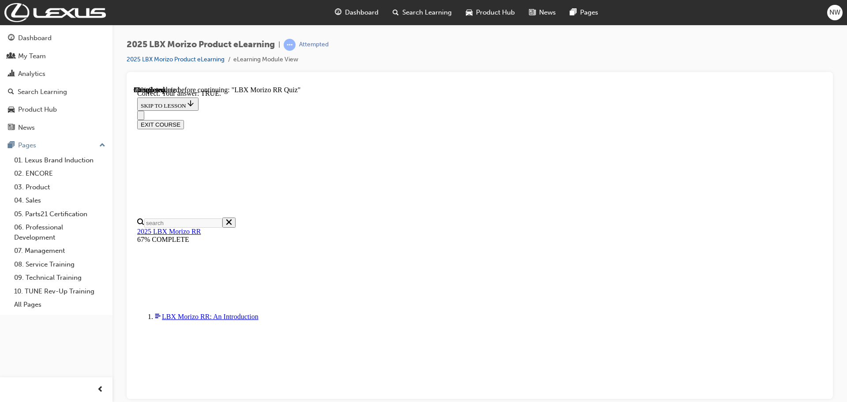
scroll to position [258, 0]
drag, startPoint x: 400, startPoint y: 189, endPoint x: 414, endPoint y: 205, distance: 20.9
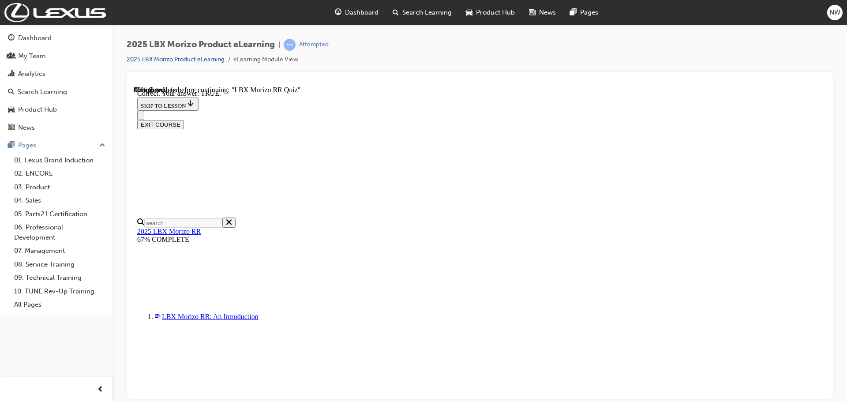
radio input "true"
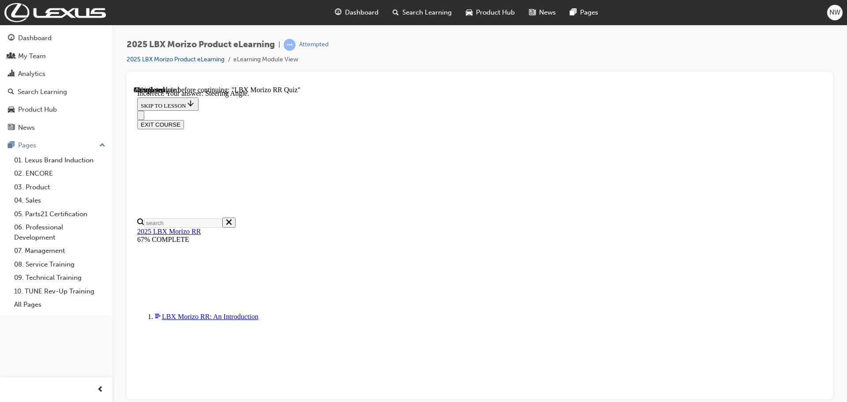
scroll to position [0, 0]
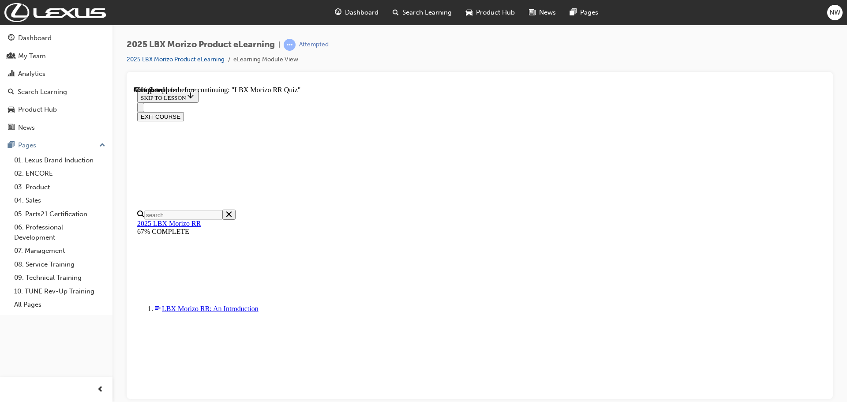
radio input "true"
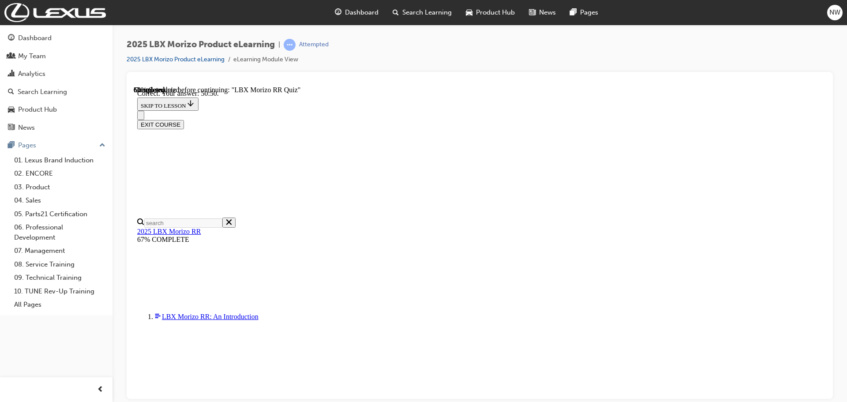
scroll to position [311, 0]
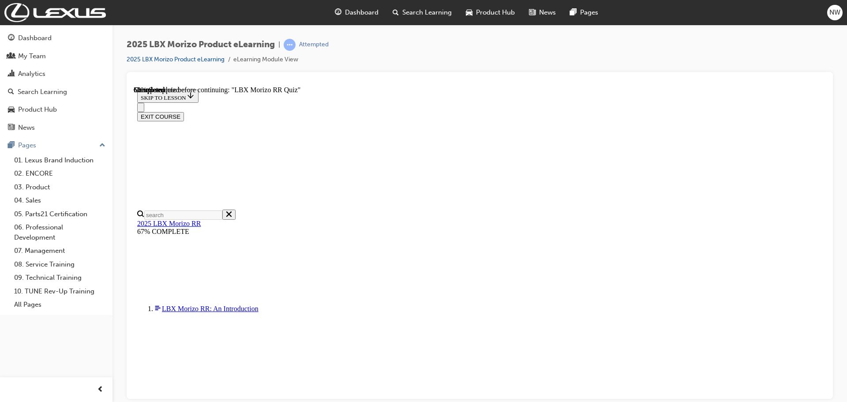
scroll to position [221, 0]
radio input "true"
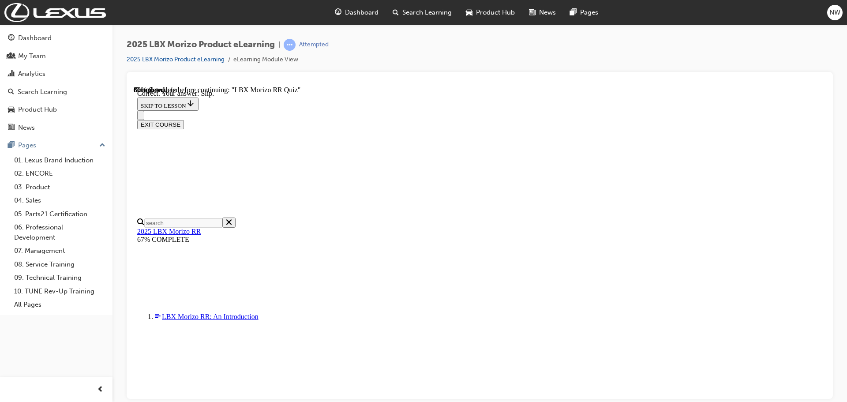
scroll to position [290, 0]
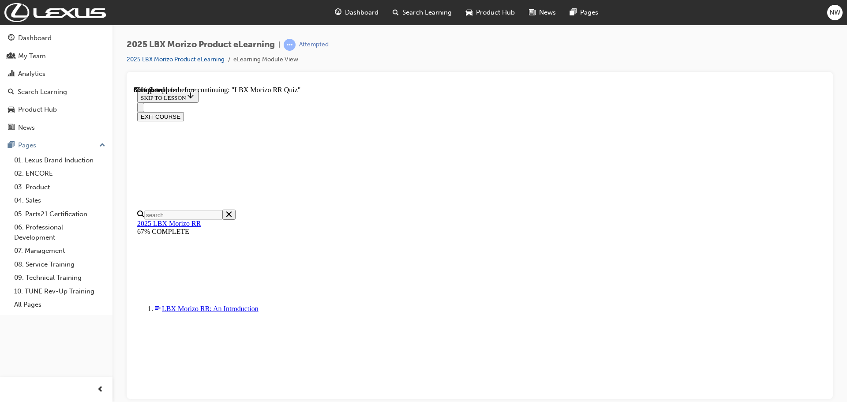
scroll to position [176, 0]
radio input "true"
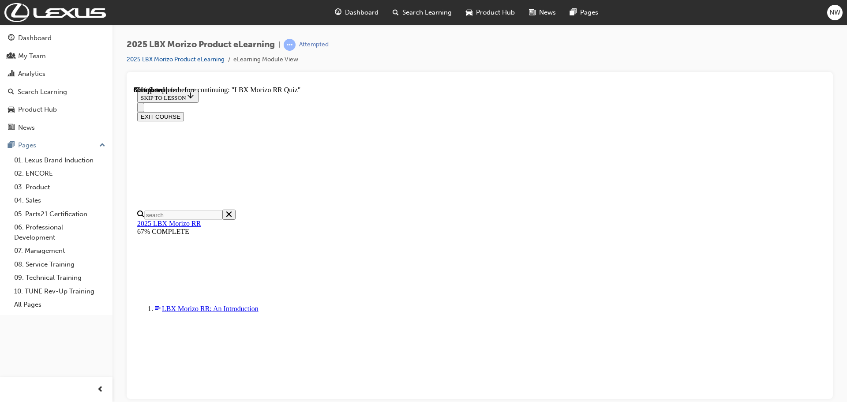
radio input "true"
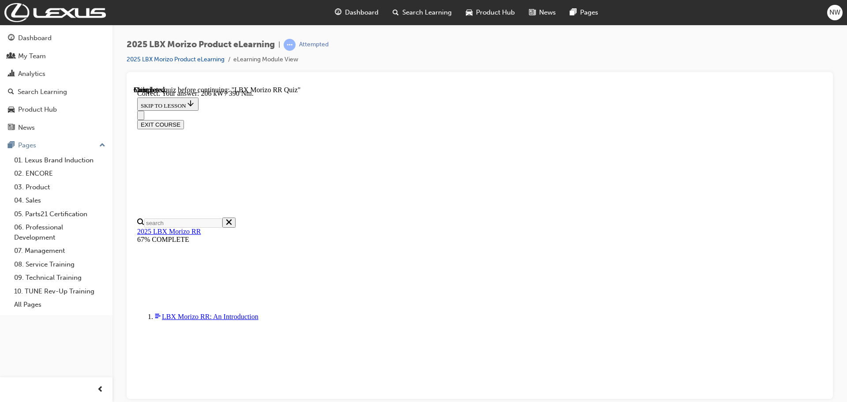
scroll to position [311, 0]
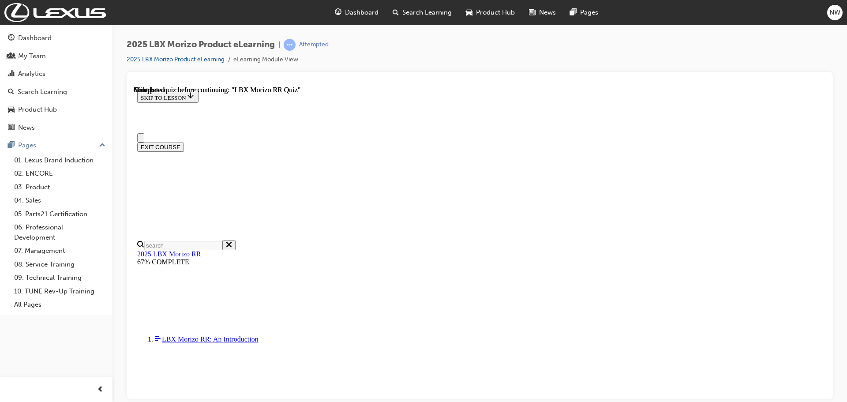
scroll to position [172, 0]
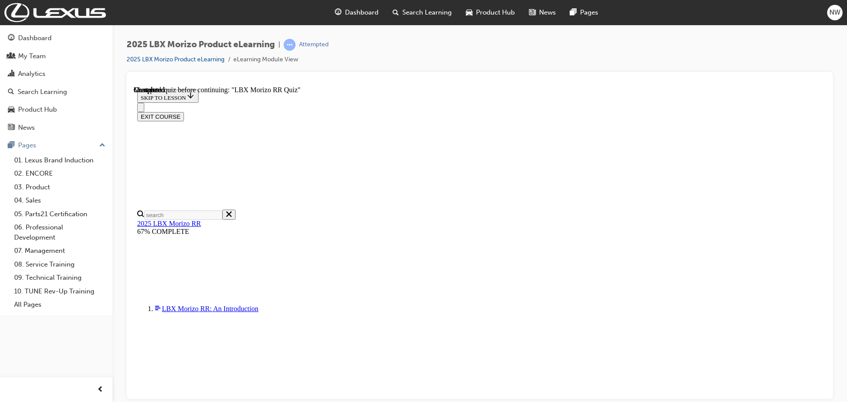
radio input "true"
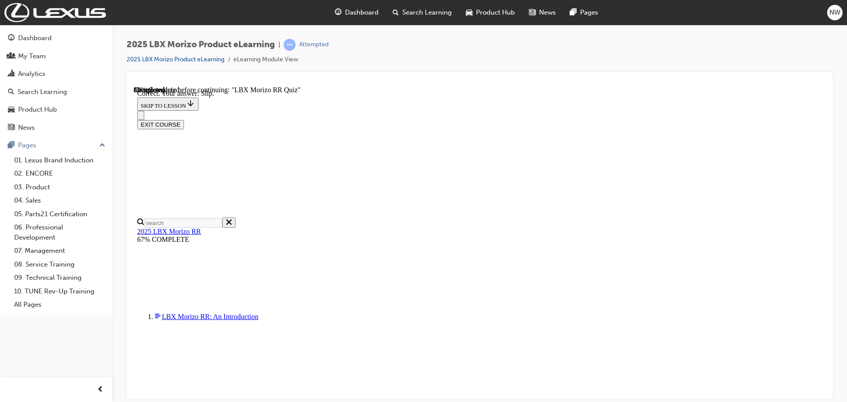
scroll to position [290, 0]
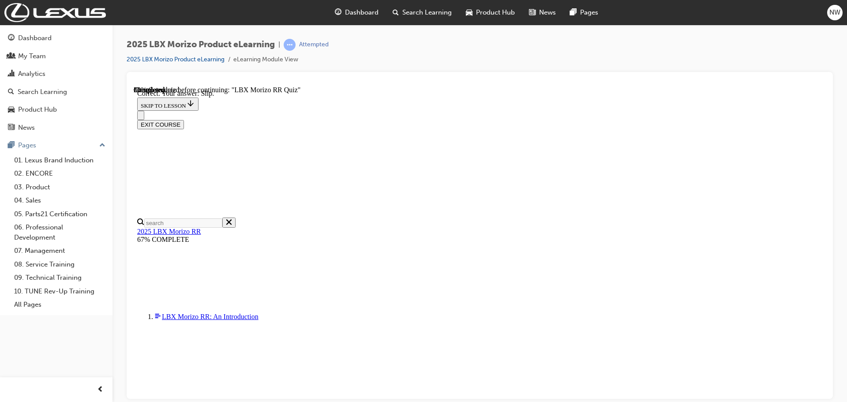
radio input "true"
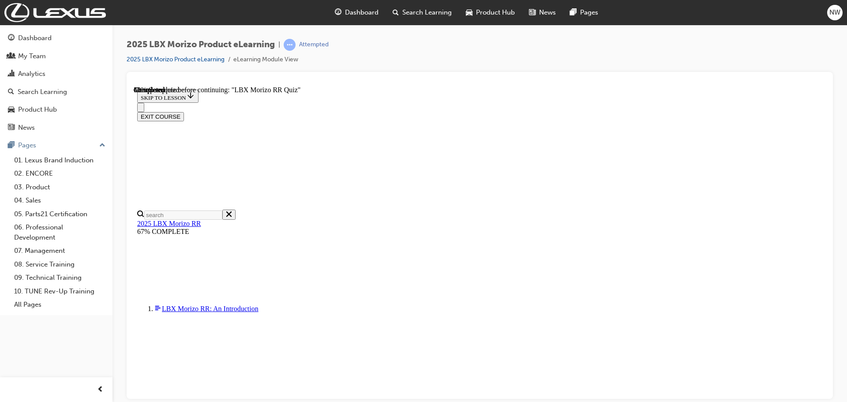
scroll to position [213, 0]
radio input "true"
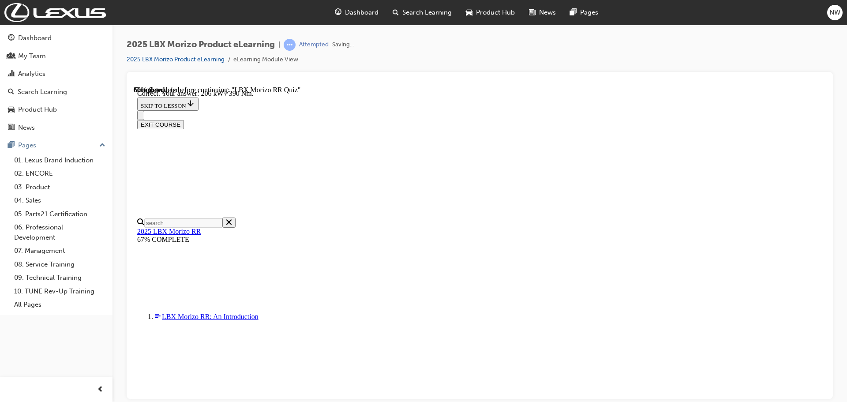
scroll to position [311, 0]
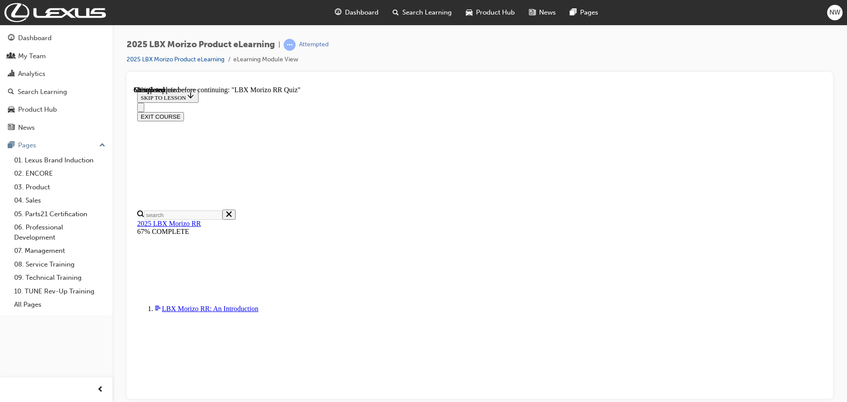
scroll to position [221, 0]
radio input "true"
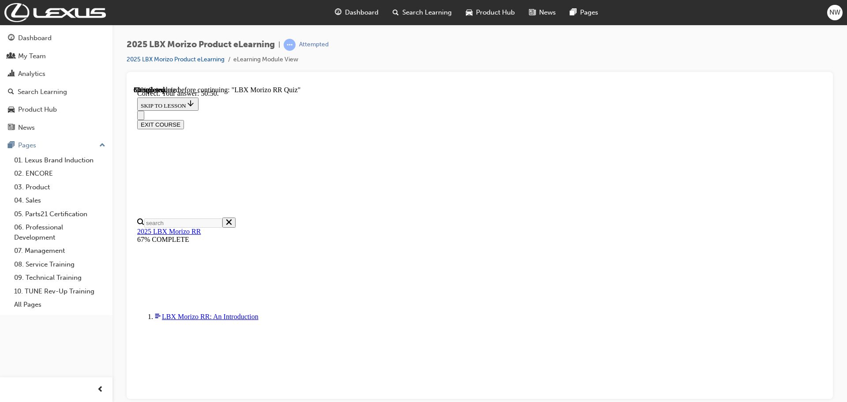
scroll to position [311, 0]
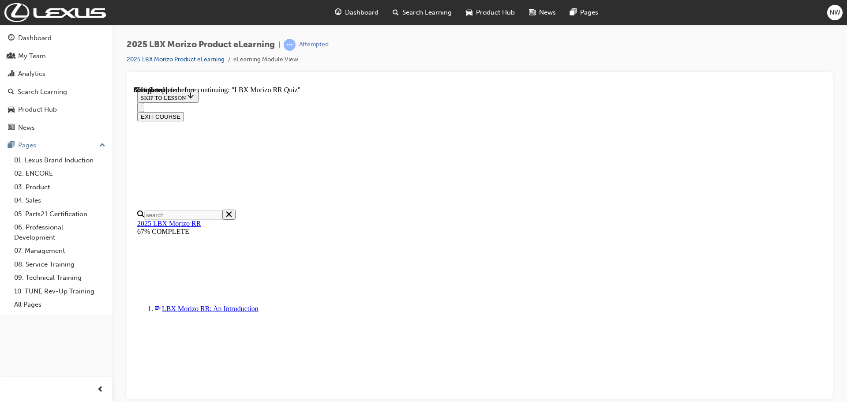
scroll to position [176, 0]
radio input "true"
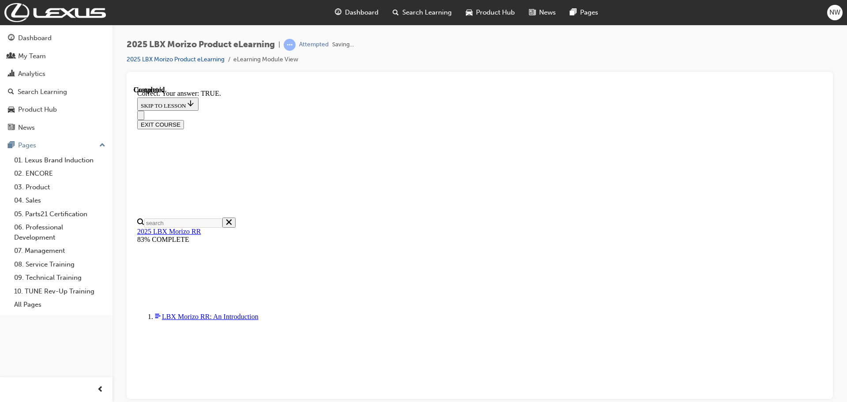
scroll to position [258, 0]
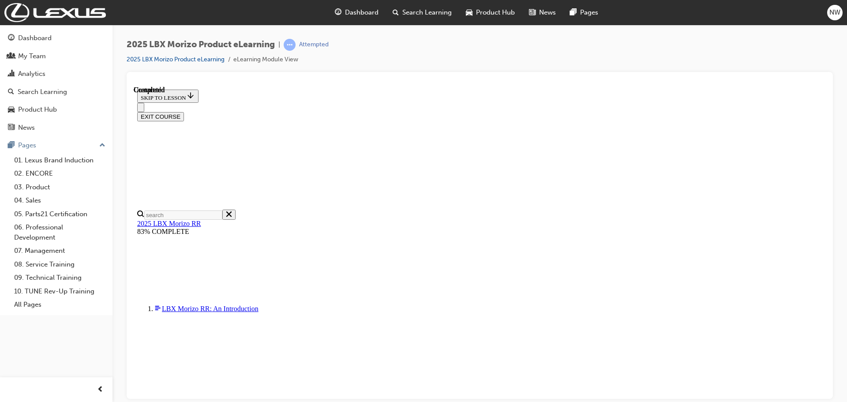
scroll to position [172, 0]
click at [184, 112] on button "EXIT COURSE" at bounding box center [160, 116] width 47 height 9
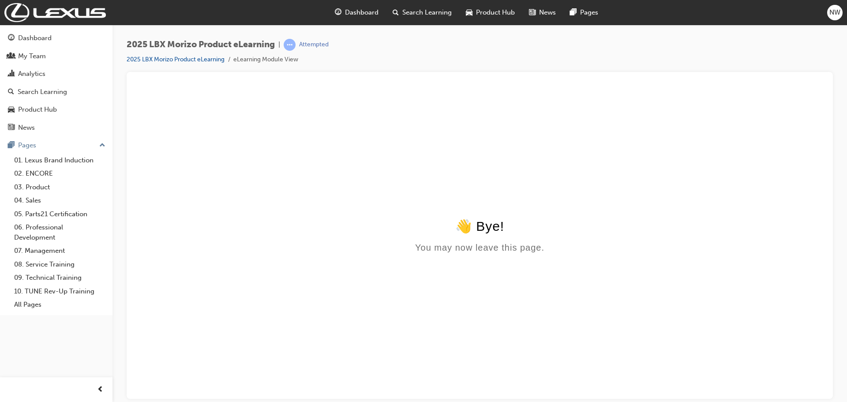
scroll to position [0, 0]
click at [442, 12] on span "Search Learning" at bounding box center [426, 12] width 49 height 10
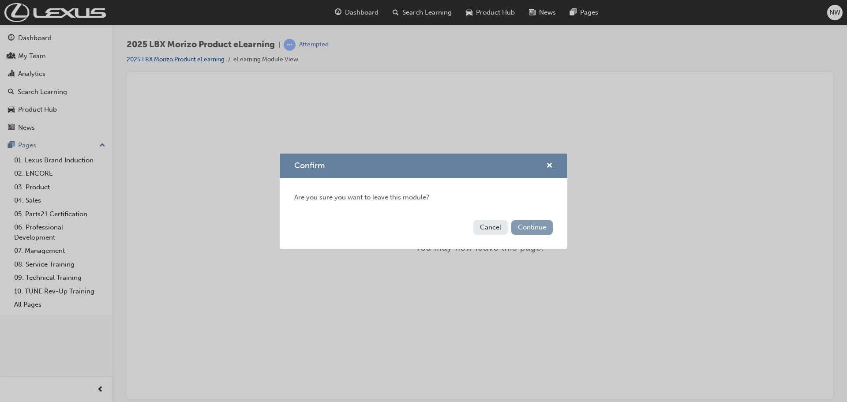
click at [542, 228] on button "Continue" at bounding box center [531, 227] width 41 height 15
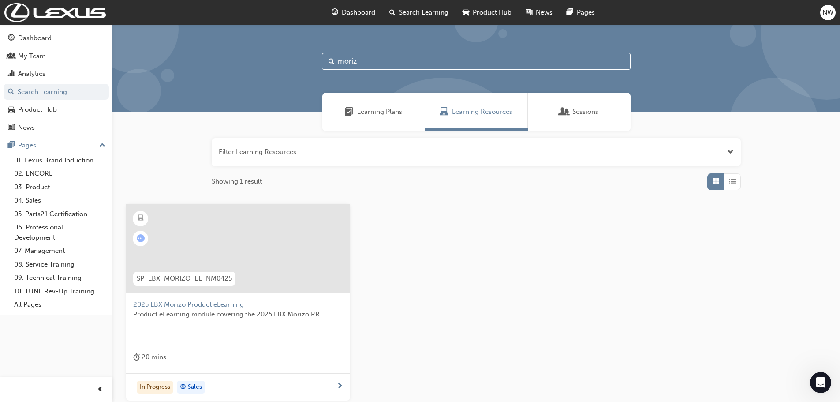
drag, startPoint x: 362, startPoint y: 61, endPoint x: 321, endPoint y: 68, distance: 41.6
click at [321, 68] on div "moriz" at bounding box center [476, 68] width 728 height 87
type input "2025 rx"
click at [202, 304] on span "2025 RX PHEV Product eLearning" at bounding box center [238, 305] width 210 height 10
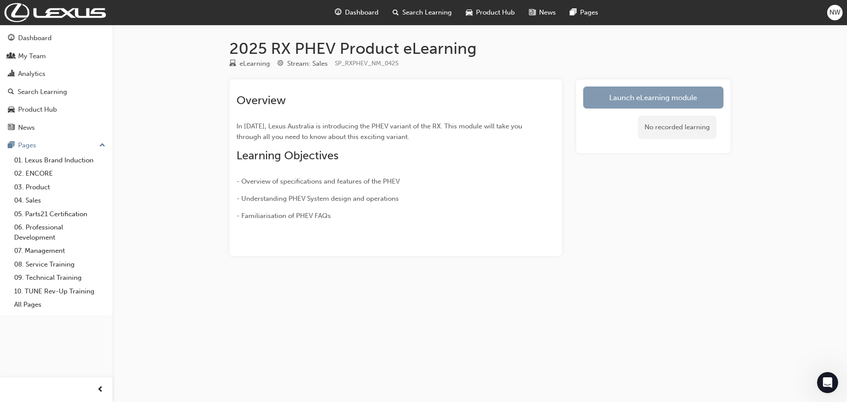
click at [644, 103] on link "Launch eLearning module" at bounding box center [653, 97] width 140 height 22
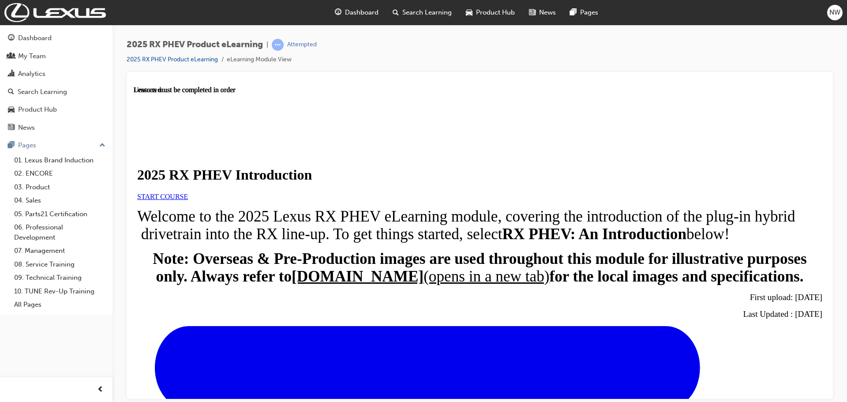
click at [188, 200] on span "START COURSE" at bounding box center [162, 195] width 51 height 7
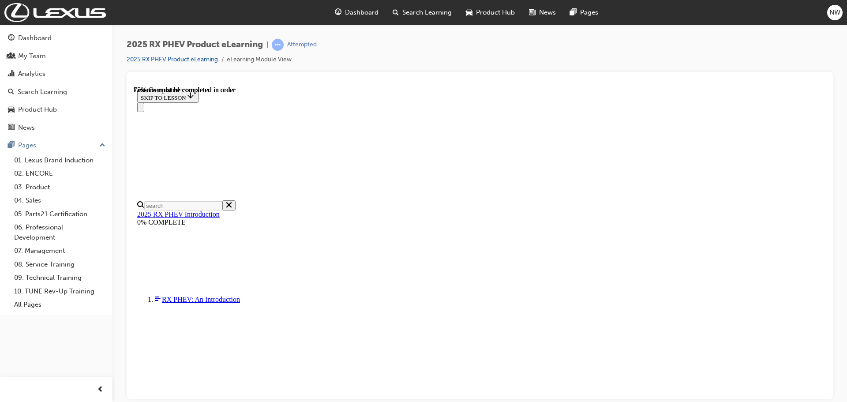
scroll to position [589, 0]
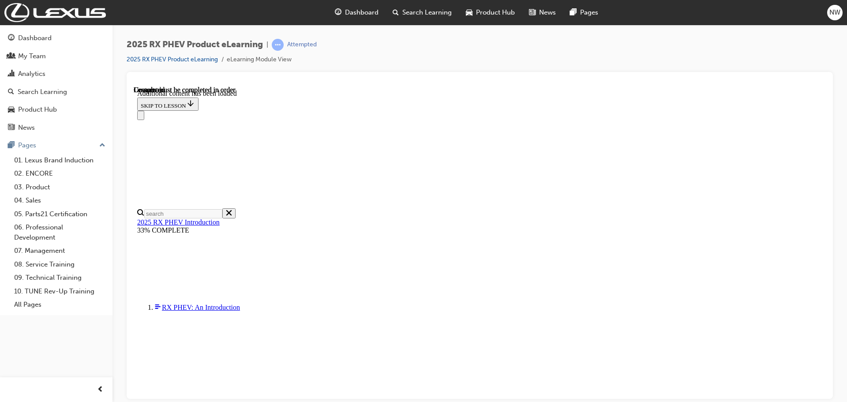
scroll to position [1023, 0]
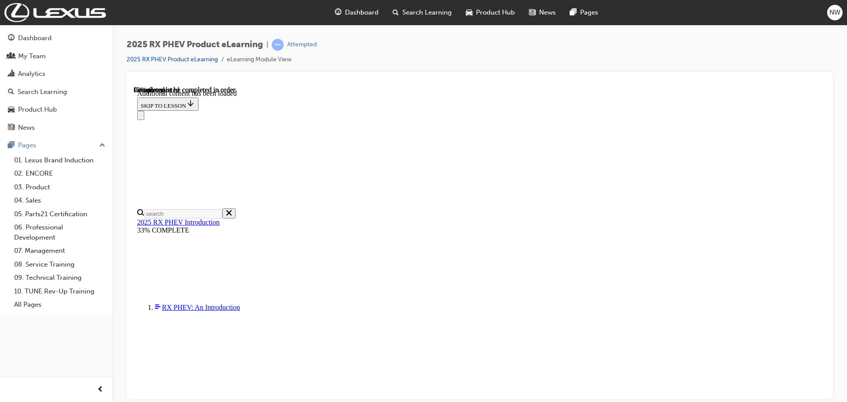
drag, startPoint x: 480, startPoint y: 183, endPoint x: 492, endPoint y: 180, distance: 12.4
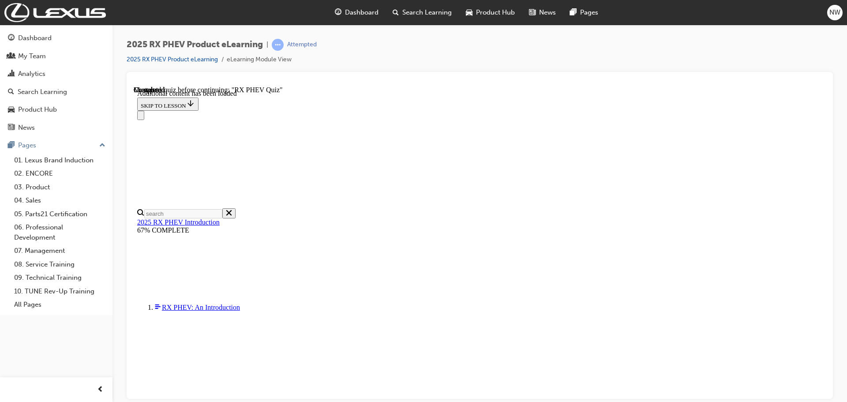
drag, startPoint x: 572, startPoint y: 263, endPoint x: 570, endPoint y: 282, distance: 19.1
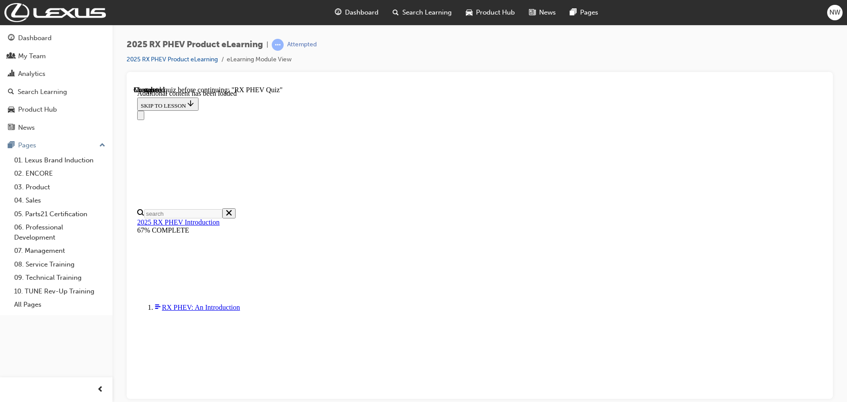
scroll to position [990, 0]
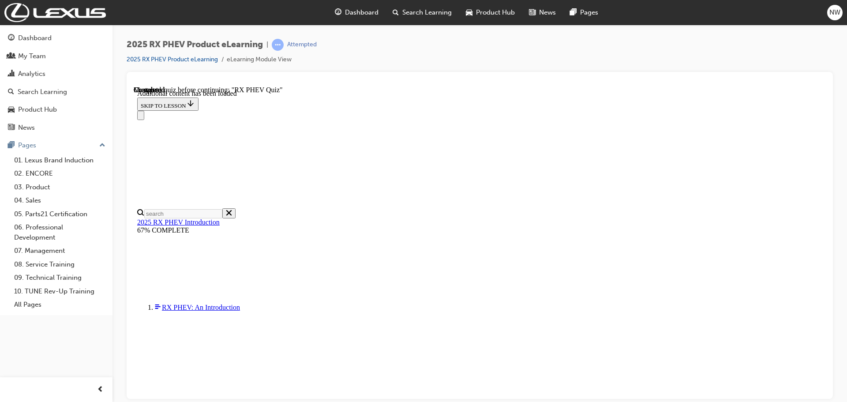
radio input "true"
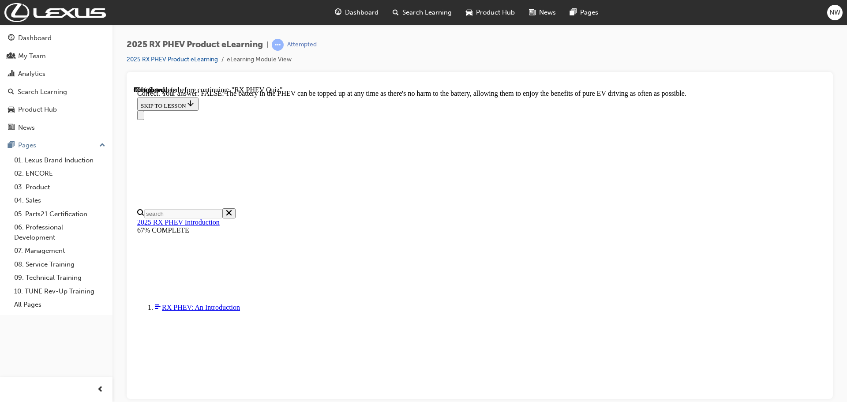
scroll to position [101, 0]
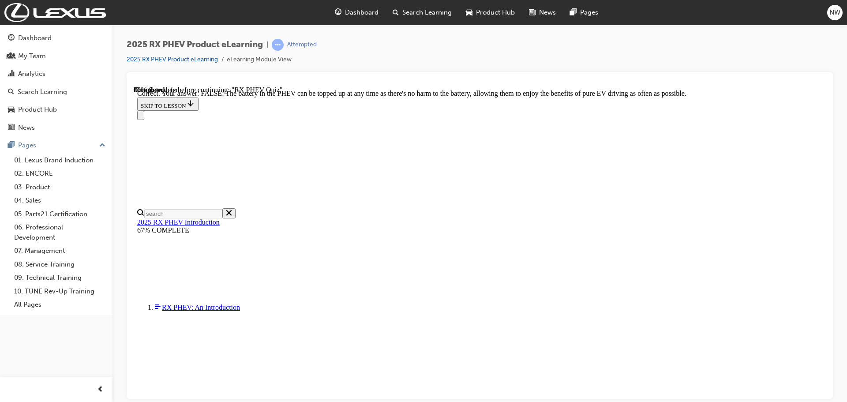
radio input "true"
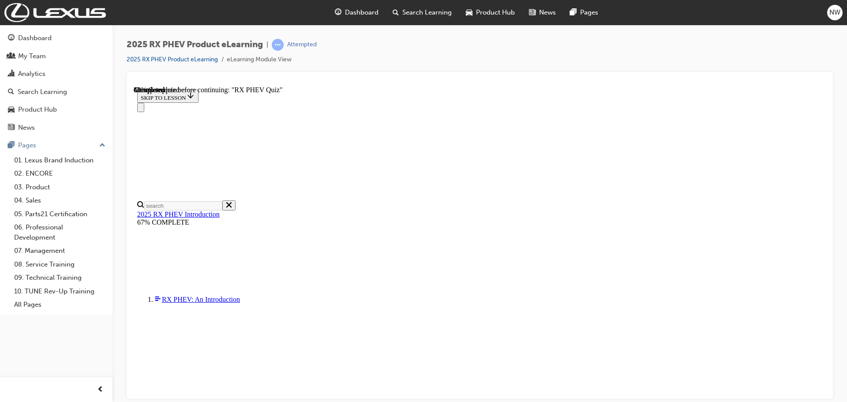
scroll to position [73, 0]
radio input "true"
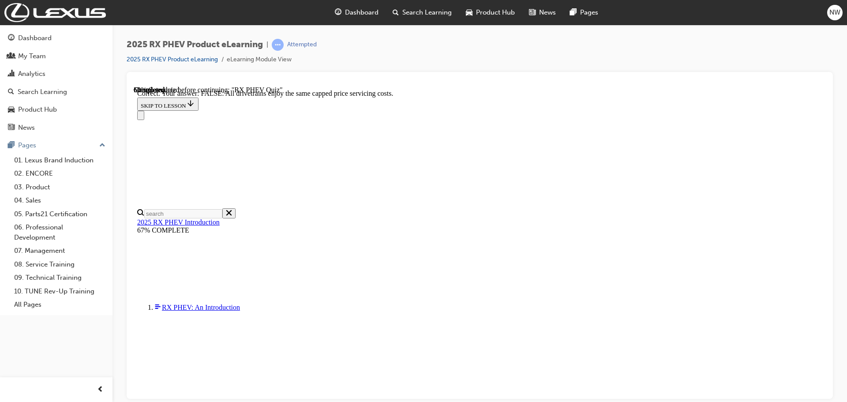
scroll to position [101, 0]
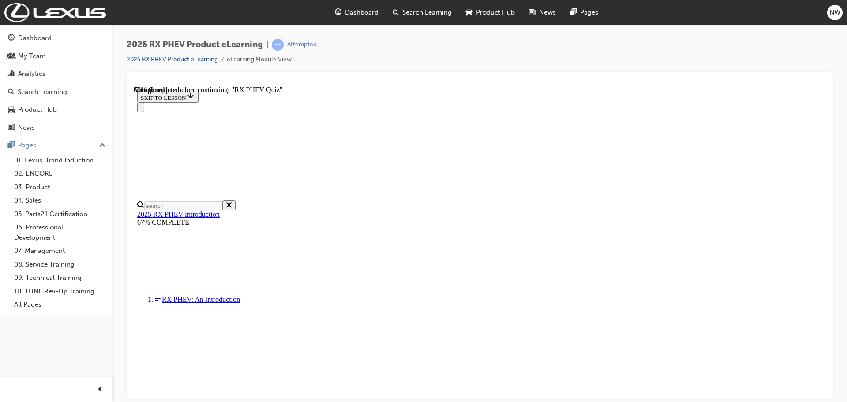
scroll to position [92, 0]
drag, startPoint x: 402, startPoint y: 264, endPoint x: 434, endPoint y: 310, distance: 55.8
radio input "true"
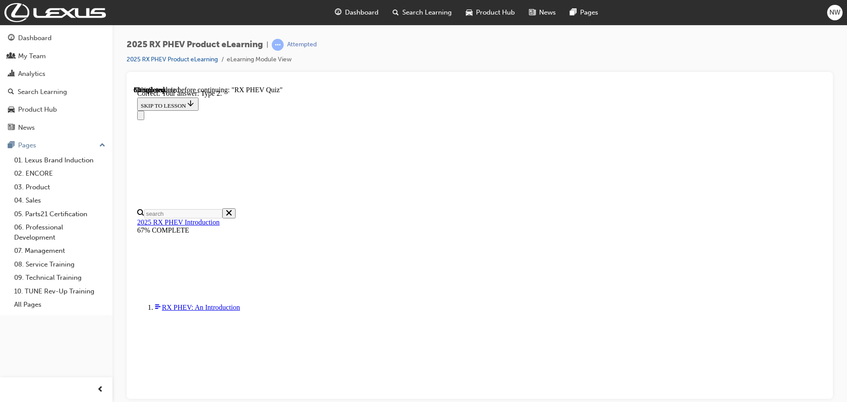
scroll to position [163, 0]
drag, startPoint x: 543, startPoint y: 360, endPoint x: 557, endPoint y: 359, distance: 14.1
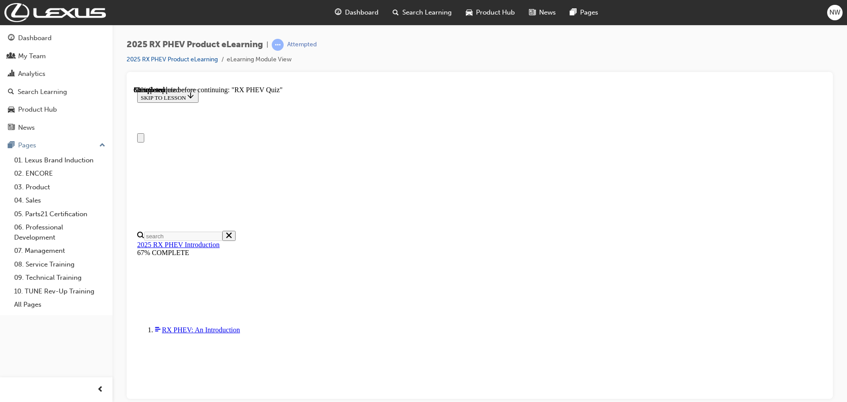
scroll to position [44, 0]
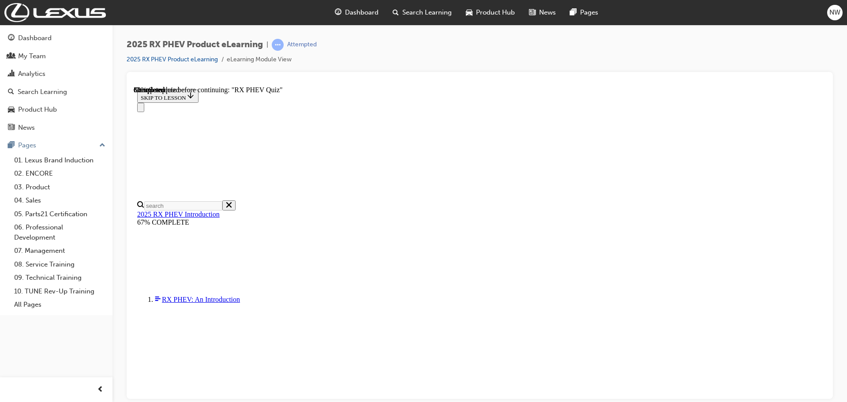
radio input "true"
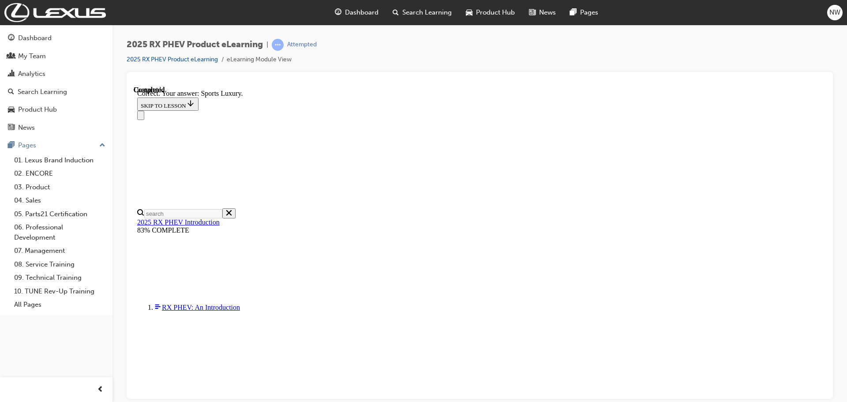
scroll to position [163, 0]
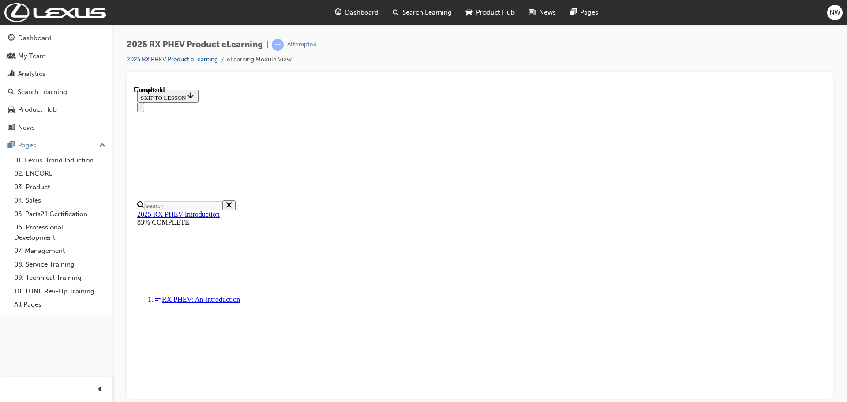
scroll to position [172, 0]
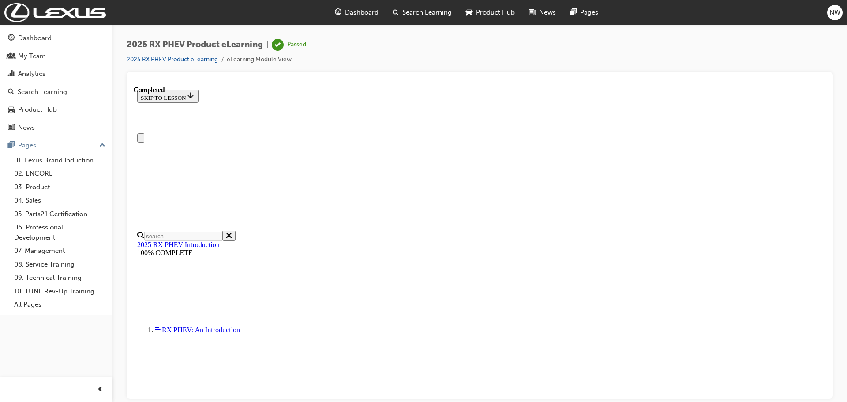
click at [430, 14] on span "Search Learning" at bounding box center [426, 12] width 49 height 10
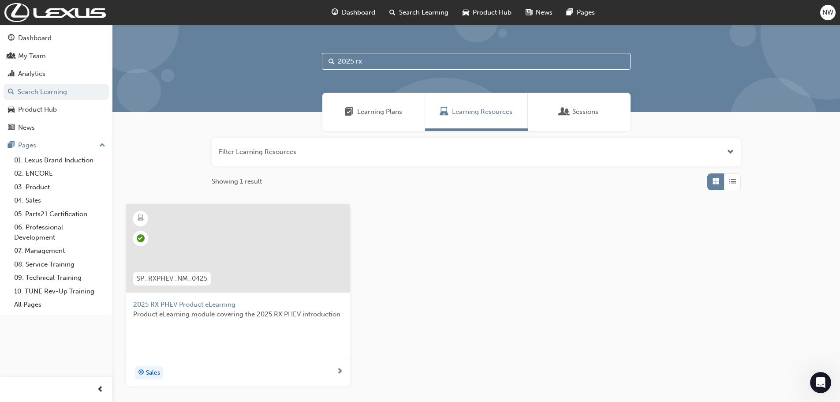
drag, startPoint x: 366, startPoint y: 66, endPoint x: 312, endPoint y: 71, distance: 54.1
click at [312, 71] on div "2025 rx" at bounding box center [476, 68] width 728 height 87
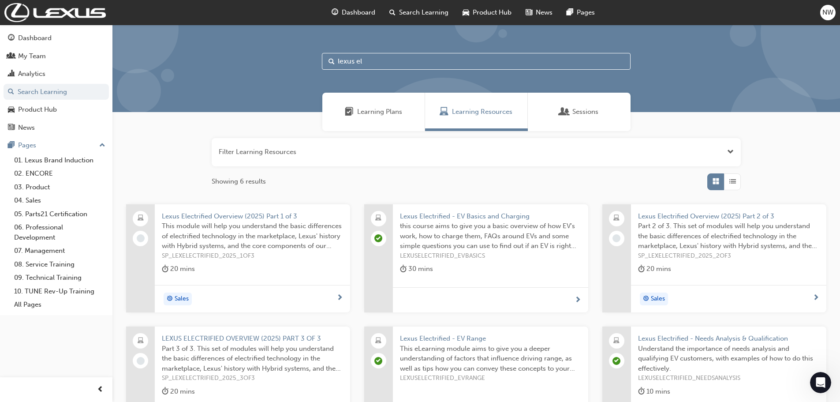
type input "lexus el"
click at [255, 218] on span "Lexus Electrified Overview (2025) Part 1 of 3" at bounding box center [252, 216] width 181 height 10
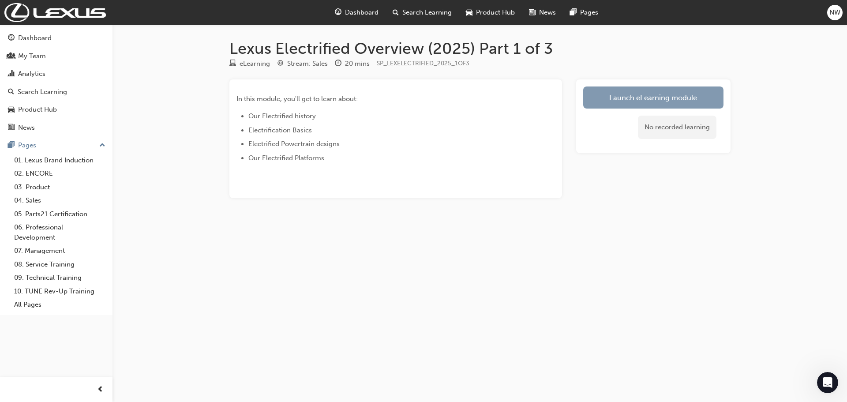
click at [634, 93] on link "Launch eLearning module" at bounding box center [653, 97] width 140 height 22
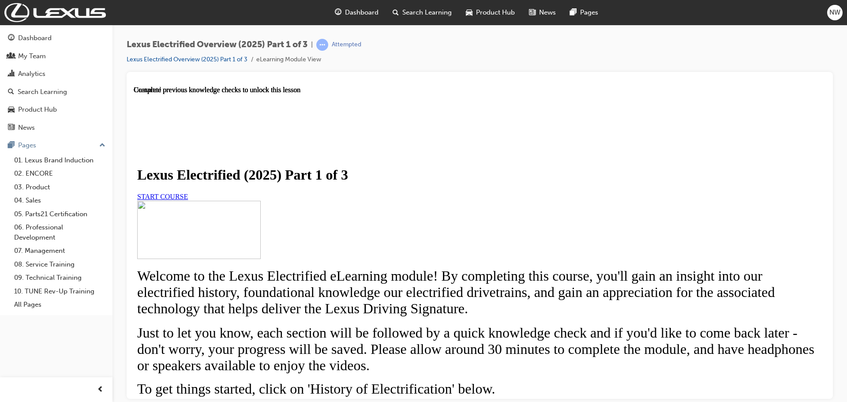
scroll to position [88, 0]
click at [188, 192] on span "START COURSE" at bounding box center [162, 195] width 51 height 7
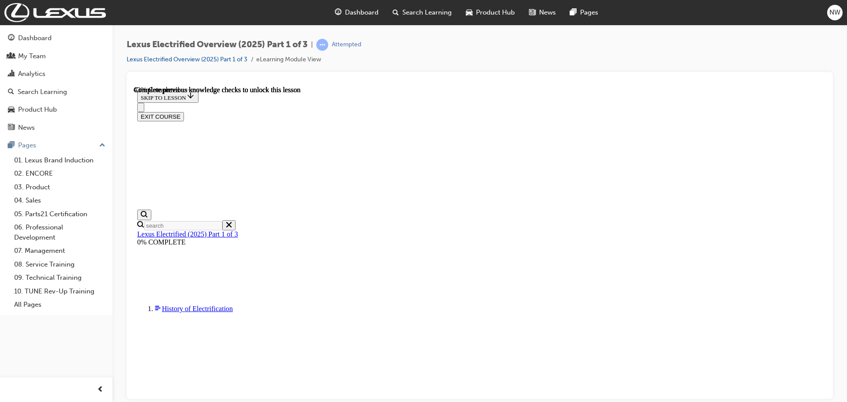
scroll to position [532, 0]
drag, startPoint x: 329, startPoint y: 340, endPoint x: 644, endPoint y: 346, distance: 314.6
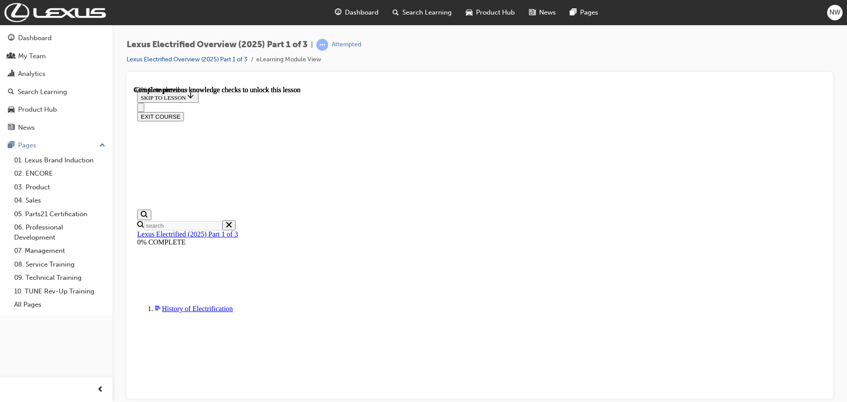
scroll to position [532, 0]
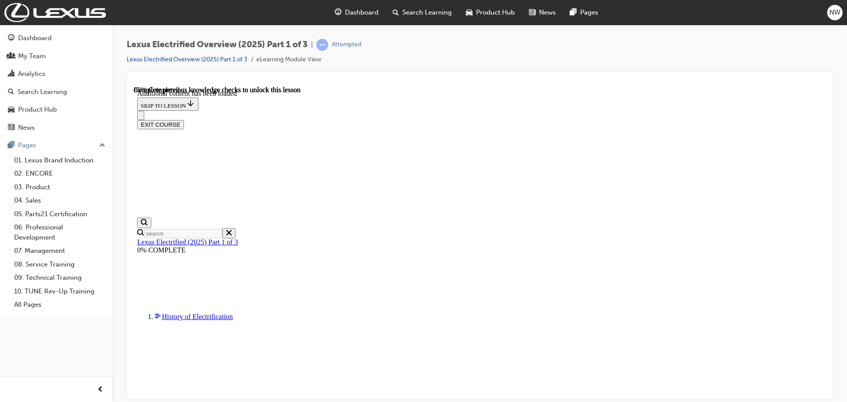
scroll to position [750, 0]
radio input "true"
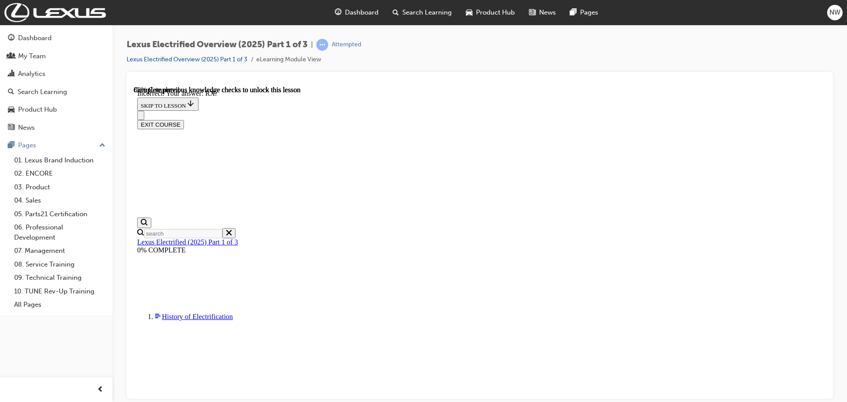
scroll to position [838, 0]
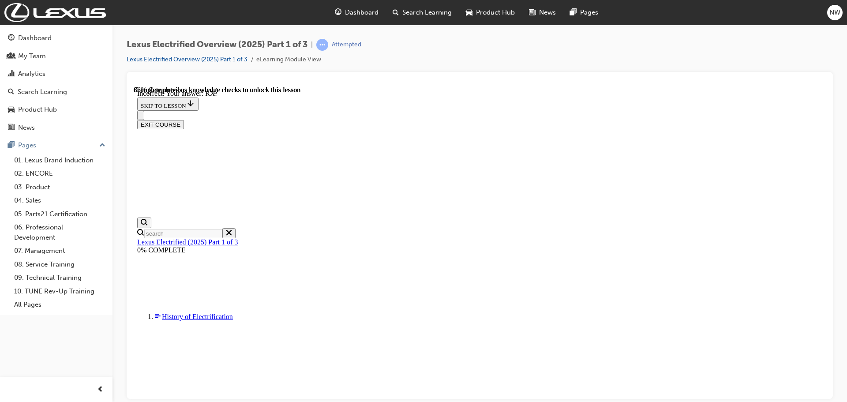
radio input "true"
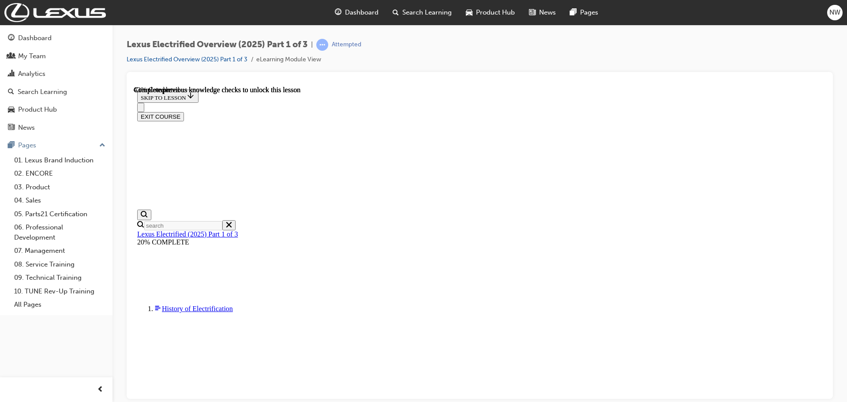
drag, startPoint x: 330, startPoint y: 342, endPoint x: 651, endPoint y: 343, distance: 321.6
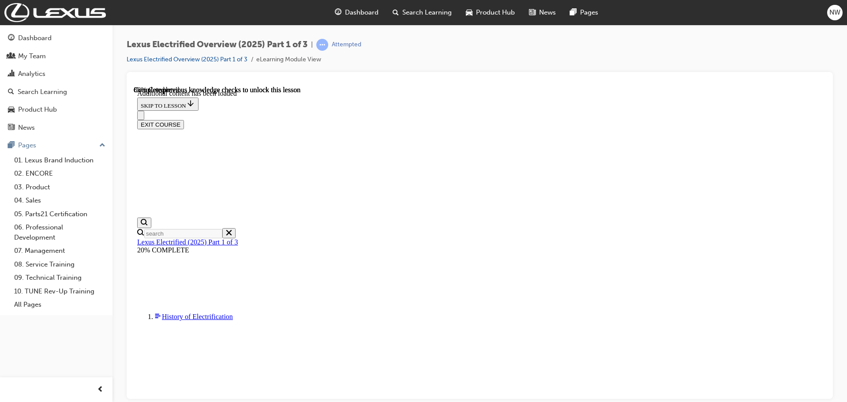
scroll to position [763, 0]
drag, startPoint x: 449, startPoint y: 292, endPoint x: 475, endPoint y: 248, distance: 51.0
drag, startPoint x: 446, startPoint y: 296, endPoint x: 473, endPoint y: 208, distance: 92.1
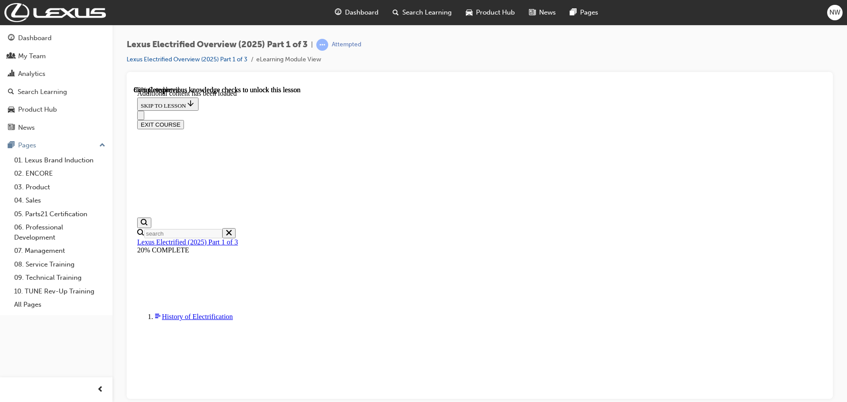
drag, startPoint x: 433, startPoint y: 302, endPoint x: 458, endPoint y: 301, distance: 25.6
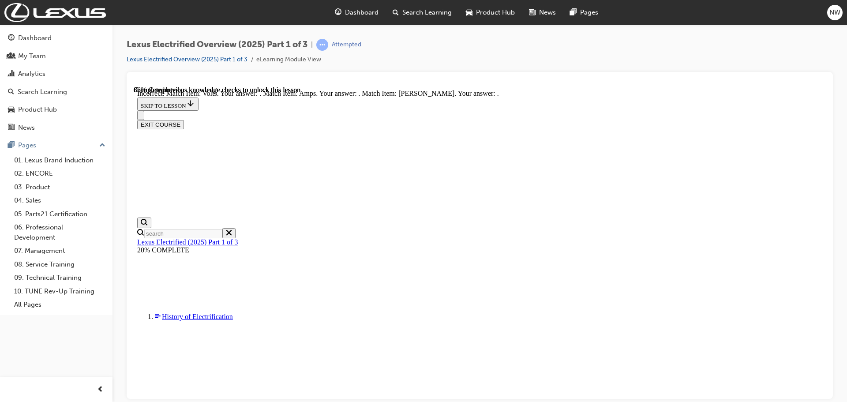
scroll to position [808, 0]
drag, startPoint x: 464, startPoint y: 200, endPoint x: 492, endPoint y: 202, distance: 28.8
drag, startPoint x: 467, startPoint y: 246, endPoint x: 497, endPoint y: 159, distance: 92.5
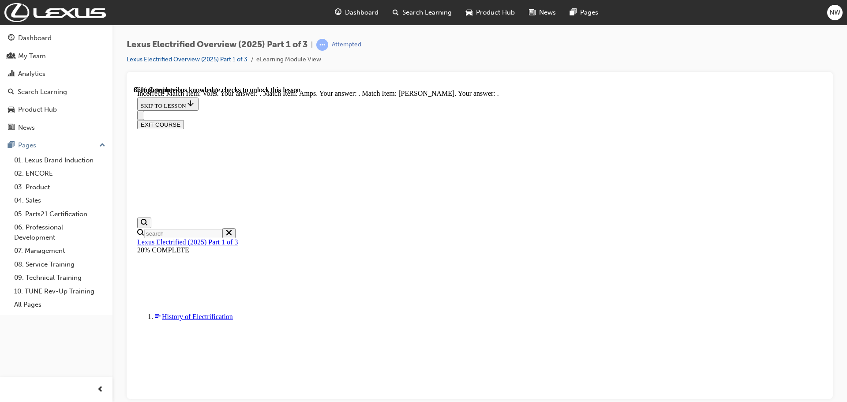
drag, startPoint x: 455, startPoint y: 248, endPoint x: 484, endPoint y: 248, distance: 29.1
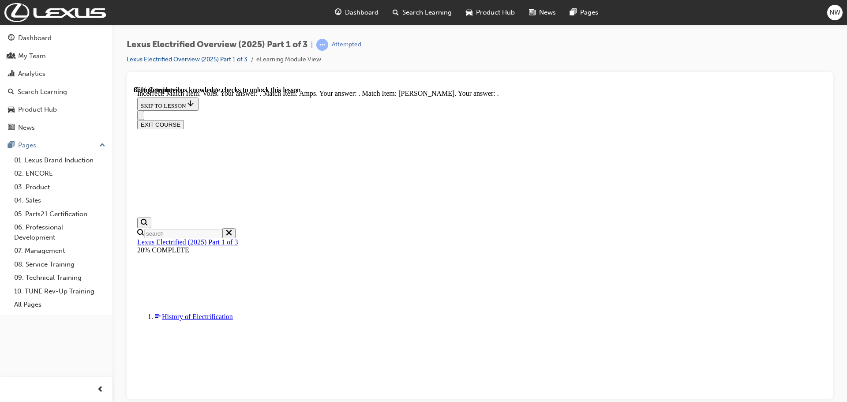
drag, startPoint x: 458, startPoint y: 158, endPoint x: 499, endPoint y: 156, distance: 41.1
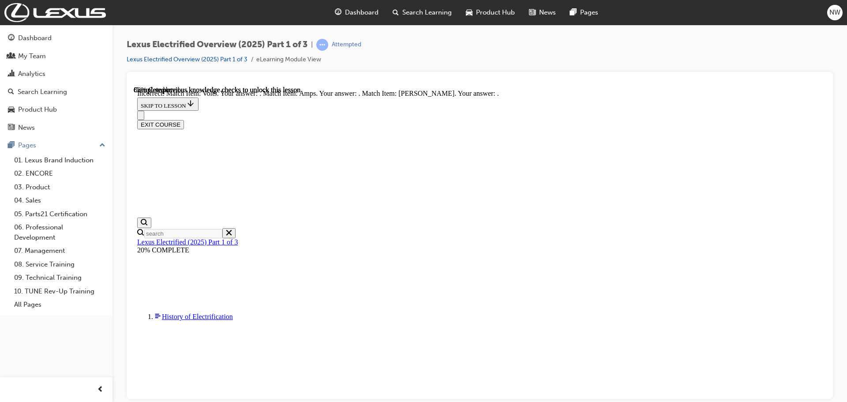
drag, startPoint x: 470, startPoint y: 238, endPoint x: 502, endPoint y: 236, distance: 32.3
drag, startPoint x: 467, startPoint y: 282, endPoint x: 508, endPoint y: 285, distance: 41.5
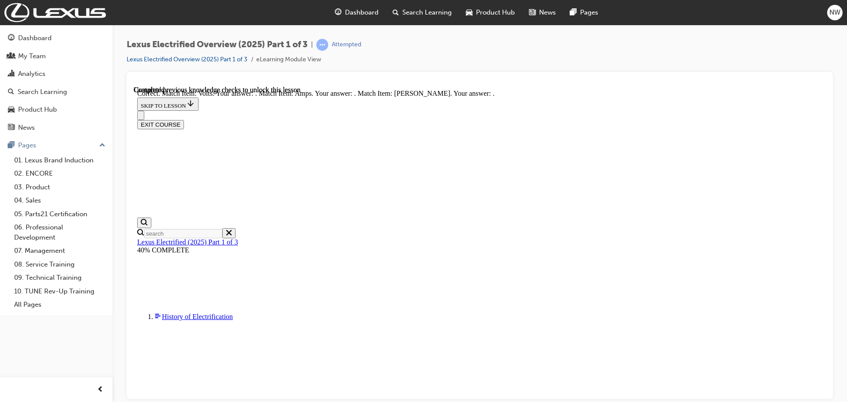
scroll to position [907, 0]
drag, startPoint x: 535, startPoint y: 377, endPoint x: 547, endPoint y: 380, distance: 11.8
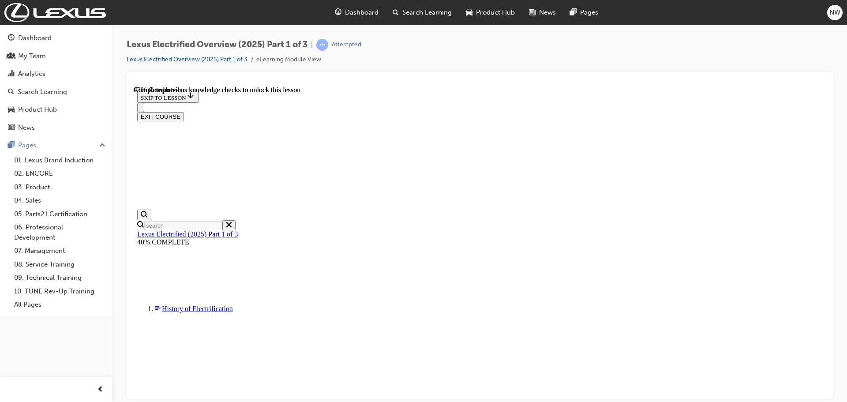
scroll to position [478, 0]
drag, startPoint x: 389, startPoint y: 342, endPoint x: 652, endPoint y: 343, distance: 262.9
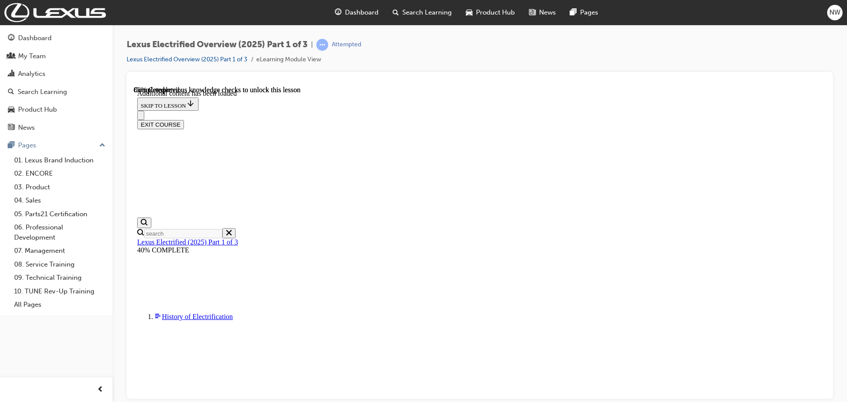
scroll to position [696, 0]
radio input "true"
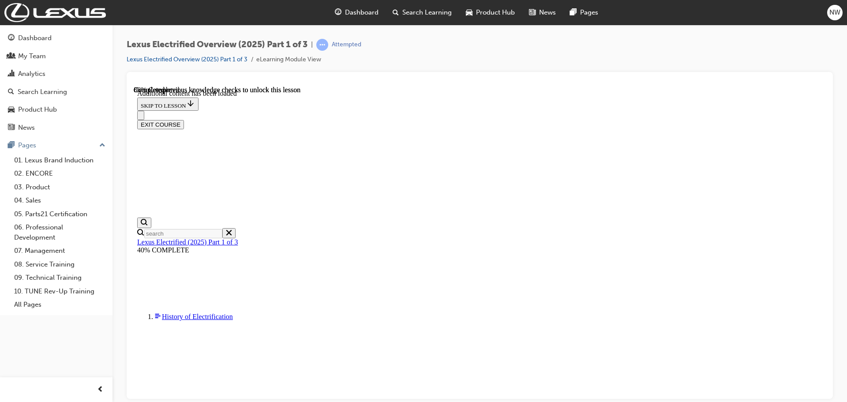
radio input "true"
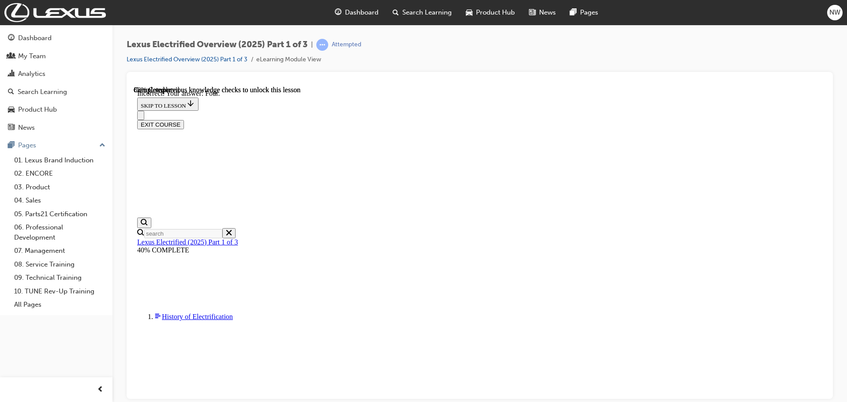
radio input "true"
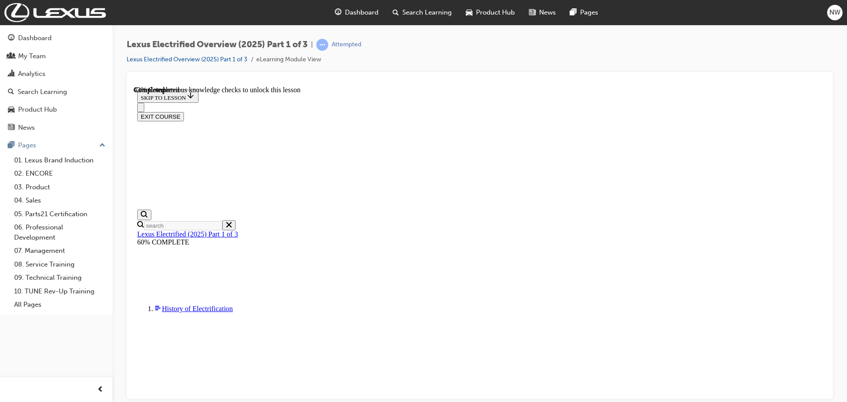
scroll to position [384, 0]
drag, startPoint x: 397, startPoint y: 344, endPoint x: 651, endPoint y: 343, distance: 254.1
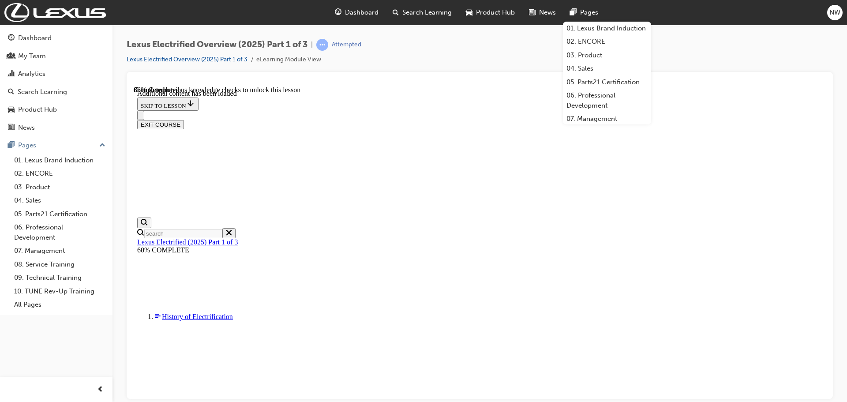
scroll to position [696, 0]
drag, startPoint x: 472, startPoint y: 166, endPoint x: 602, endPoint y: 166, distance: 129.7
copy p "NX and RX are examples of vehicle which use the"
drag, startPoint x: 406, startPoint y: 227, endPoint x: 453, endPoint y: 262, distance: 59.2
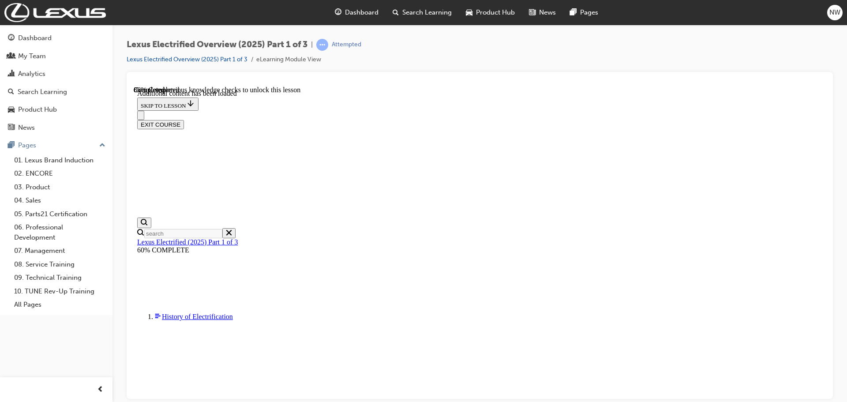
radio input "true"
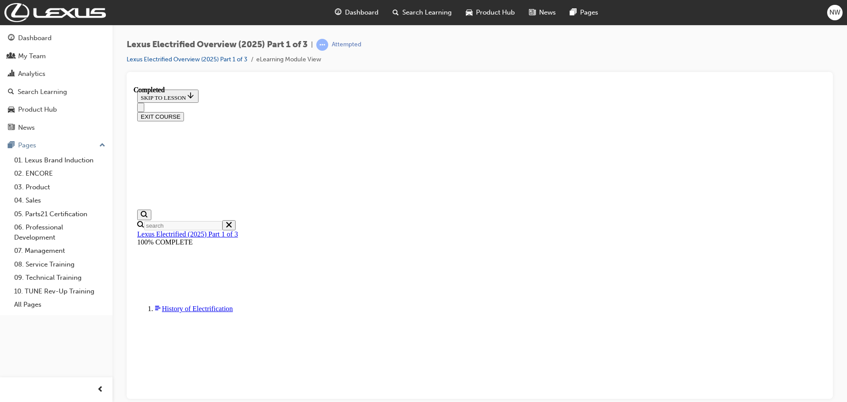
scroll to position [31, 0]
click at [184, 112] on button "EXIT COURSE" at bounding box center [160, 116] width 47 height 9
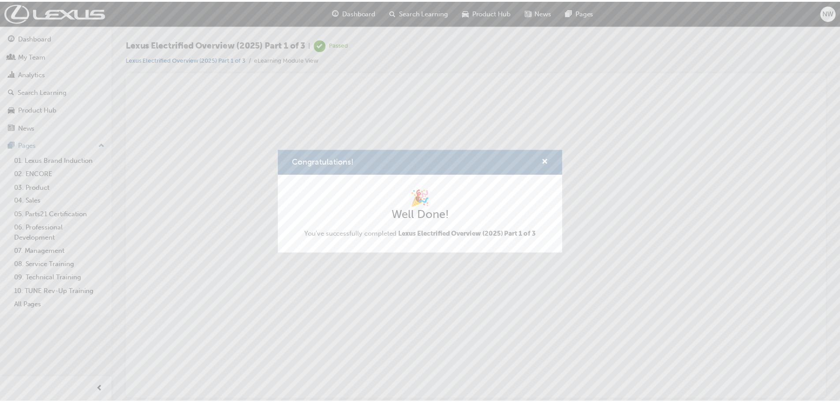
scroll to position [0, 0]
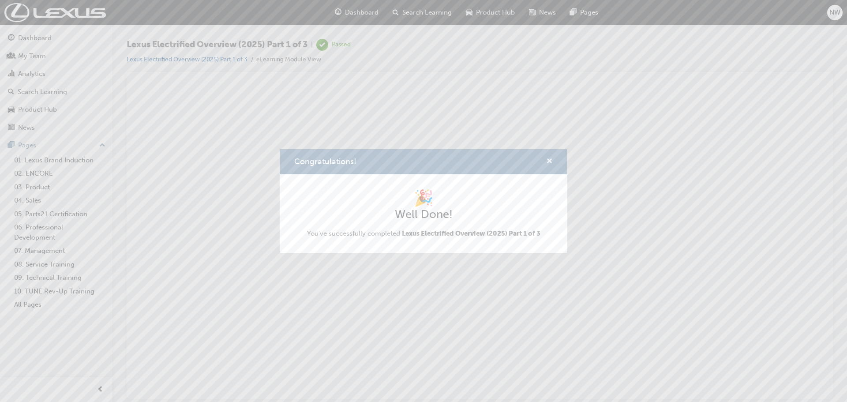
click at [547, 158] on span "cross-icon" at bounding box center [549, 162] width 7 height 8
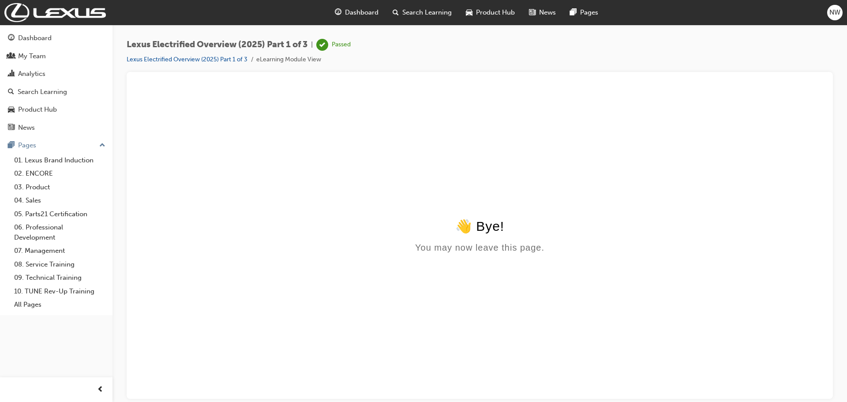
click at [420, 14] on span "Search Learning" at bounding box center [426, 12] width 49 height 10
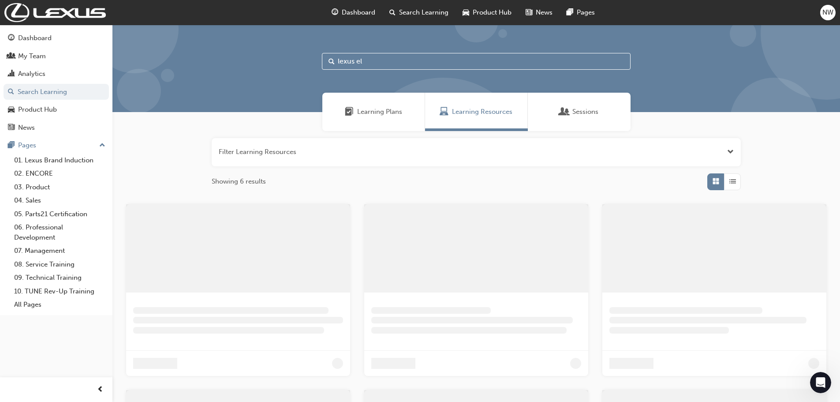
click at [363, 58] on input "lexus el" at bounding box center [476, 61] width 309 height 17
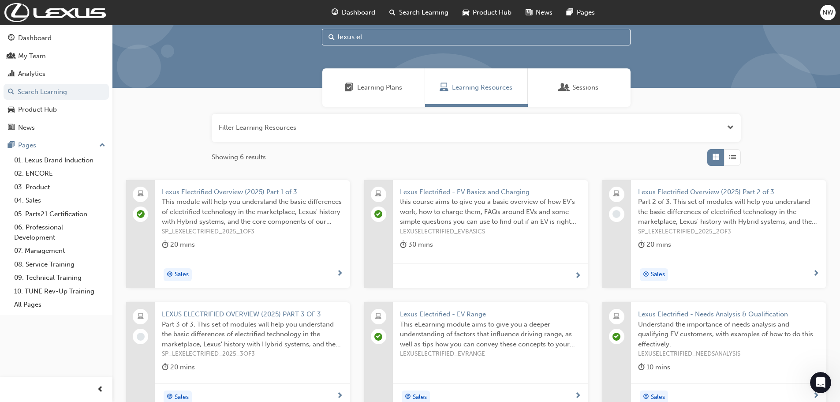
scroll to position [44, 0]
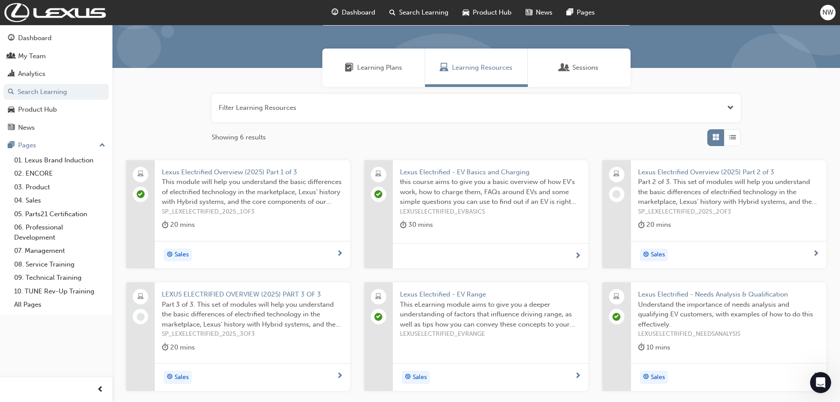
click at [708, 170] on span "Lexus Electrified Overview (2025) Part 2 of 3" at bounding box center [728, 172] width 181 height 10
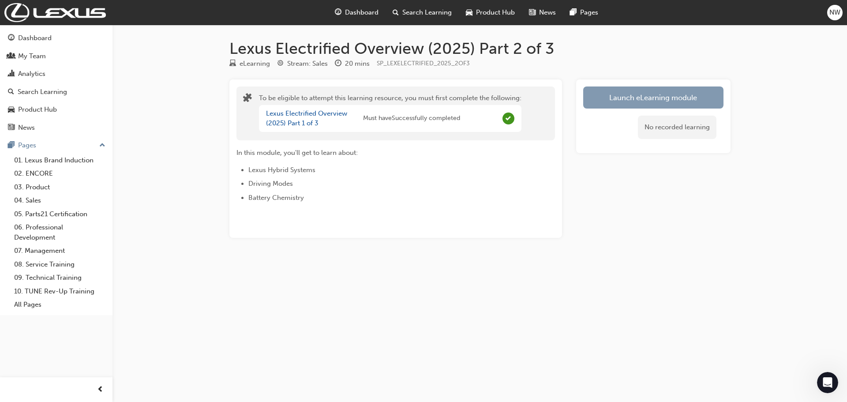
click at [669, 101] on button "Launch eLearning module" at bounding box center [653, 97] width 140 height 22
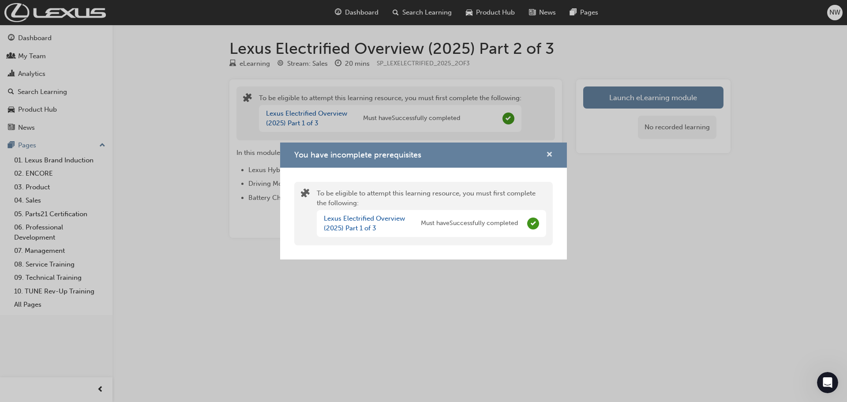
click at [550, 151] on span "cross-icon" at bounding box center [549, 155] width 7 height 8
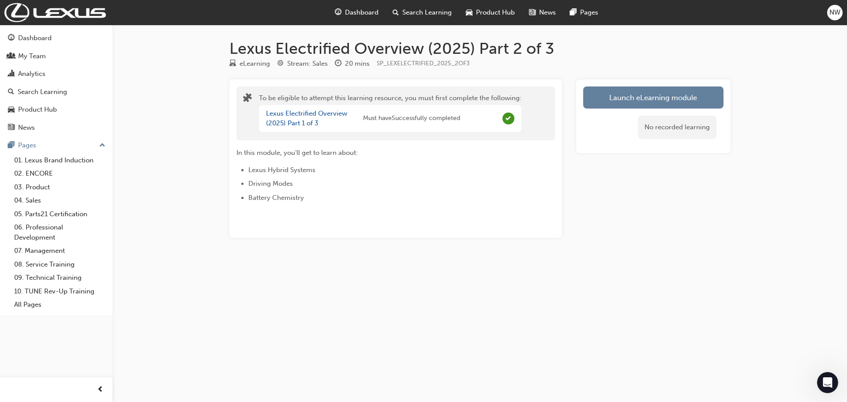
drag, startPoint x: 522, startPoint y: 323, endPoint x: 522, endPoint y: 348, distance: 25.1
click at [522, 323] on div "Lexus Electrified Overview (2025) Part 2 of 3 eLearning Stream: Sales 20 mins S…" at bounding box center [423, 201] width 847 height 402
click at [427, 11] on span "Search Learning" at bounding box center [426, 12] width 49 height 10
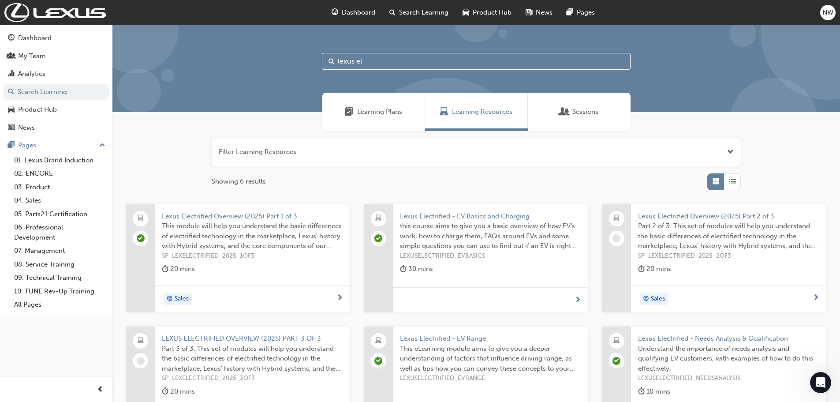
drag, startPoint x: 362, startPoint y: 66, endPoint x: 329, endPoint y: 66, distance: 32.6
click at [329, 66] on div "lexus el" at bounding box center [476, 61] width 309 height 17
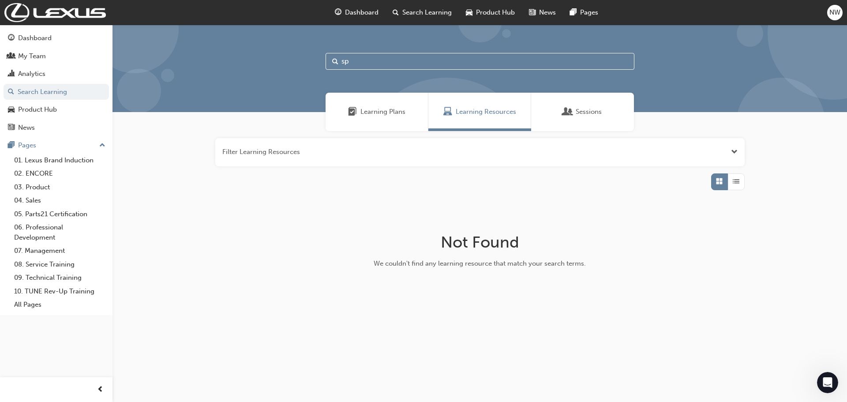
type input "s"
